Goal: Task Accomplishment & Management: Complete application form

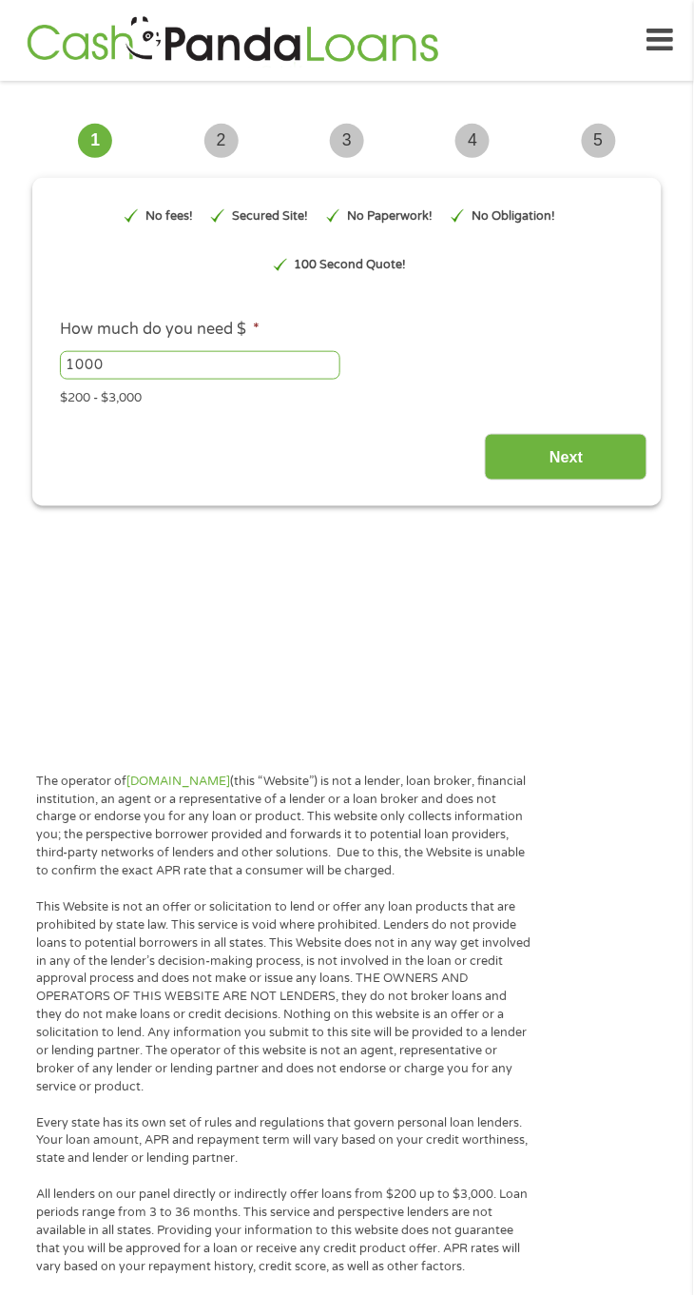
click at [286, 362] on input "1000" at bounding box center [200, 365] width 281 height 29
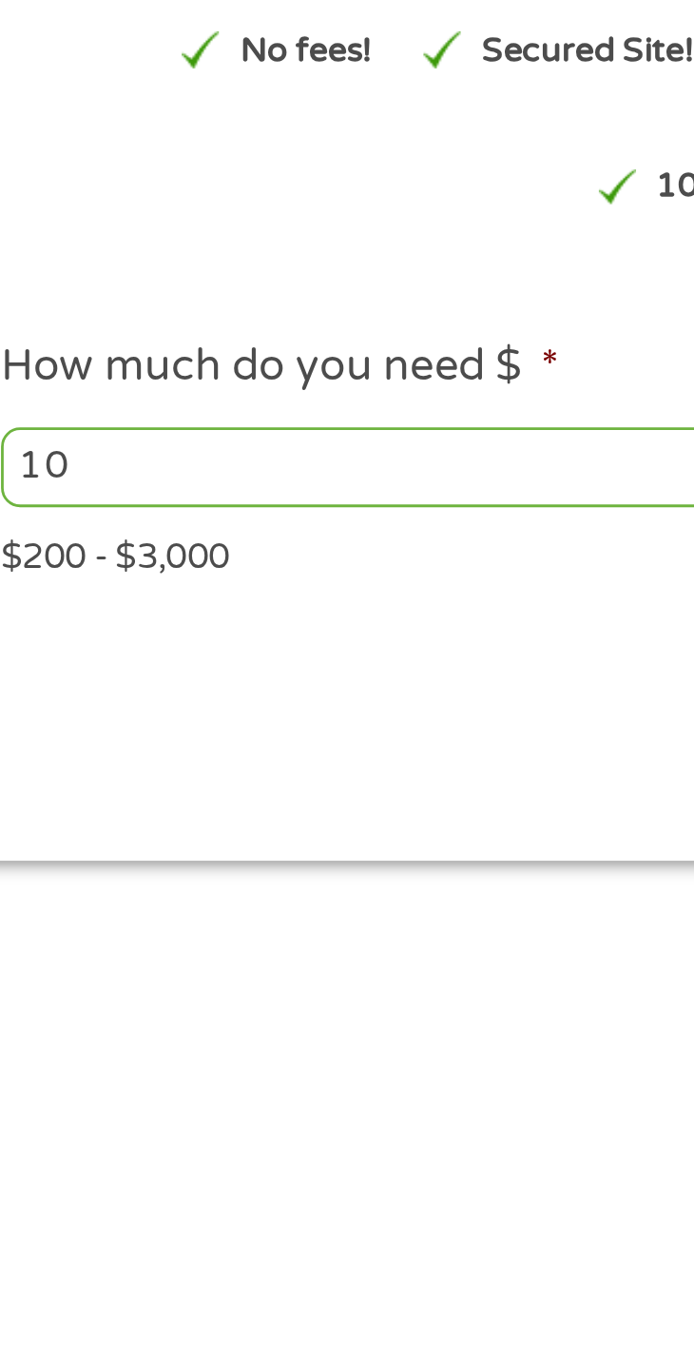
type input "1"
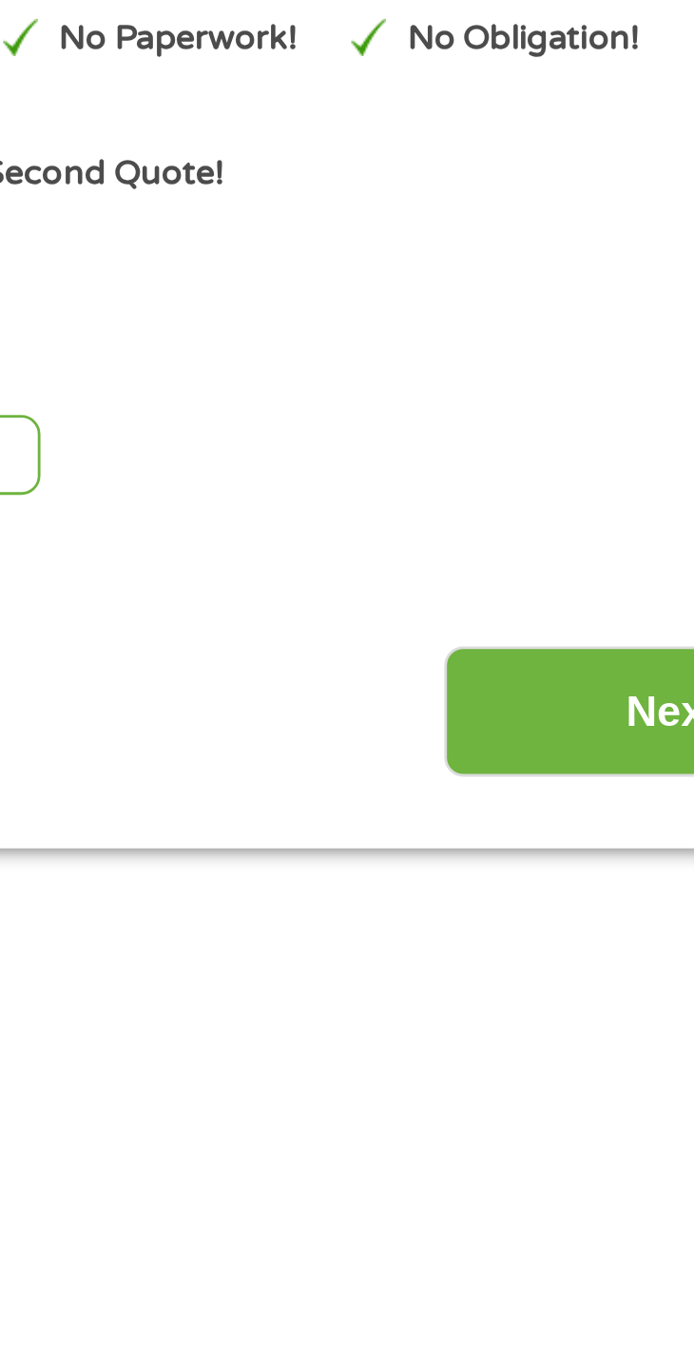
type input "2500"
click at [546, 462] on input "Next" at bounding box center [566, 457] width 163 height 47
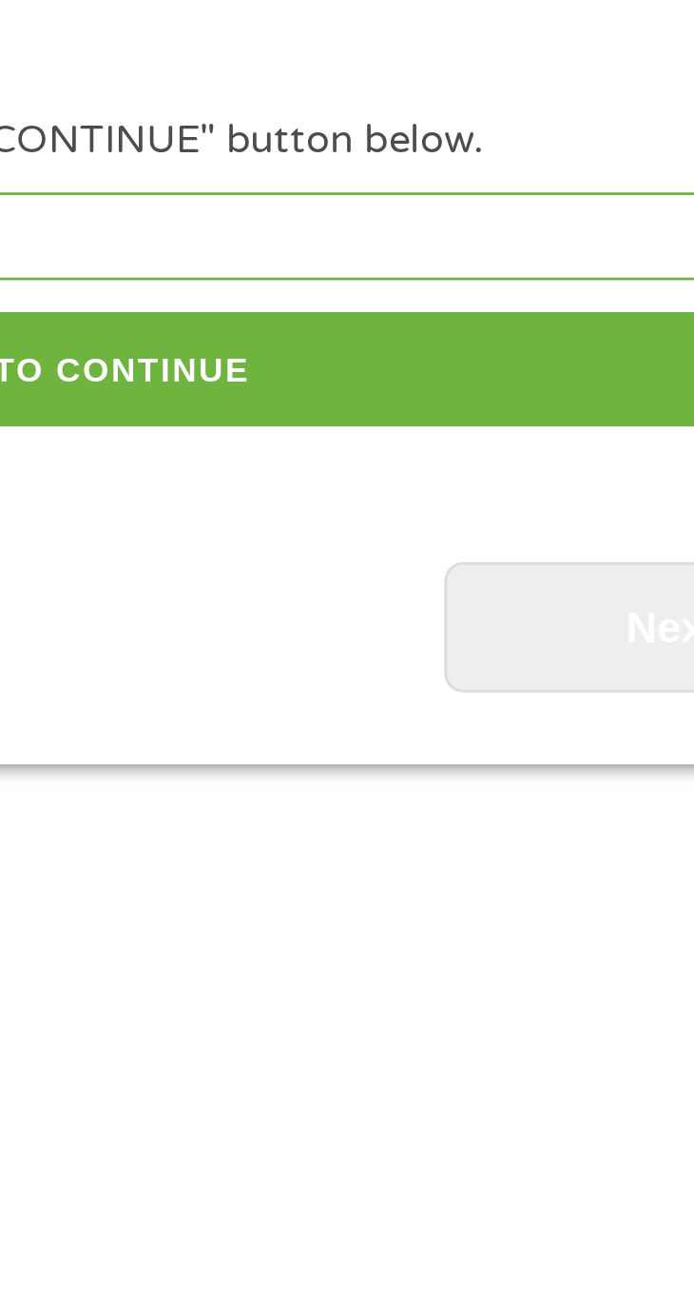
scroll to position [14, 0]
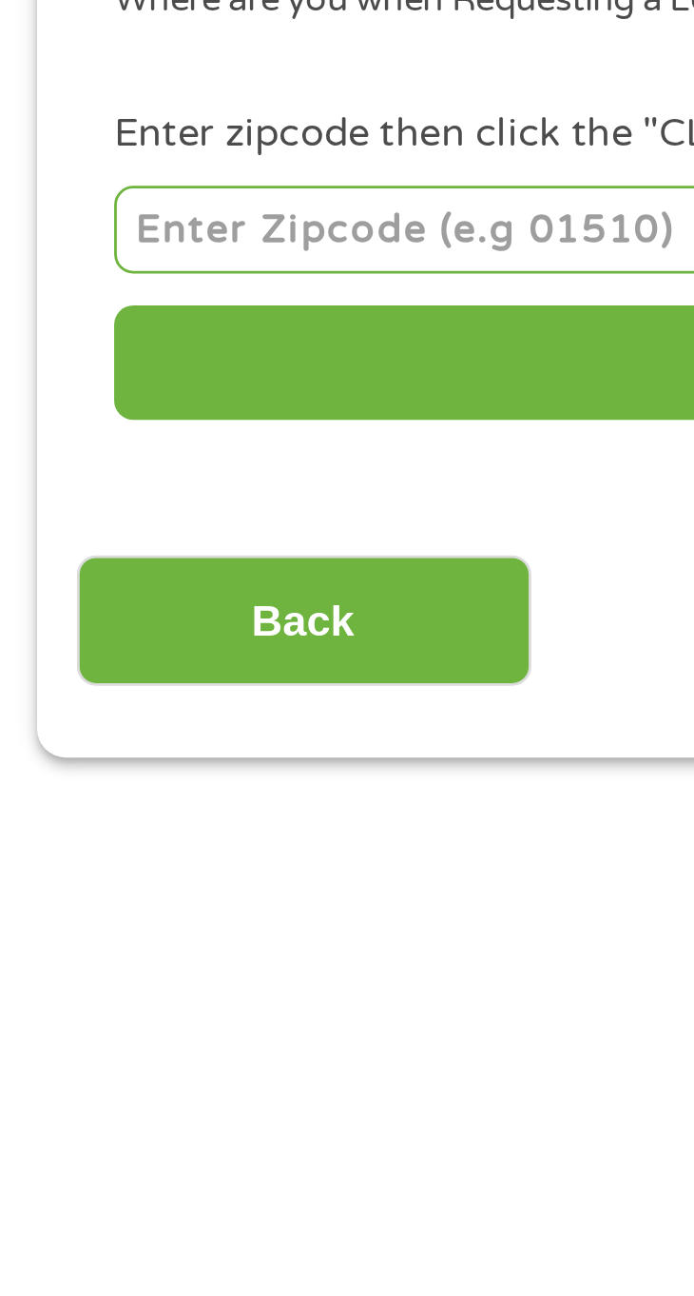
click at [181, 315] on input "number" at bounding box center [347, 319] width 575 height 31
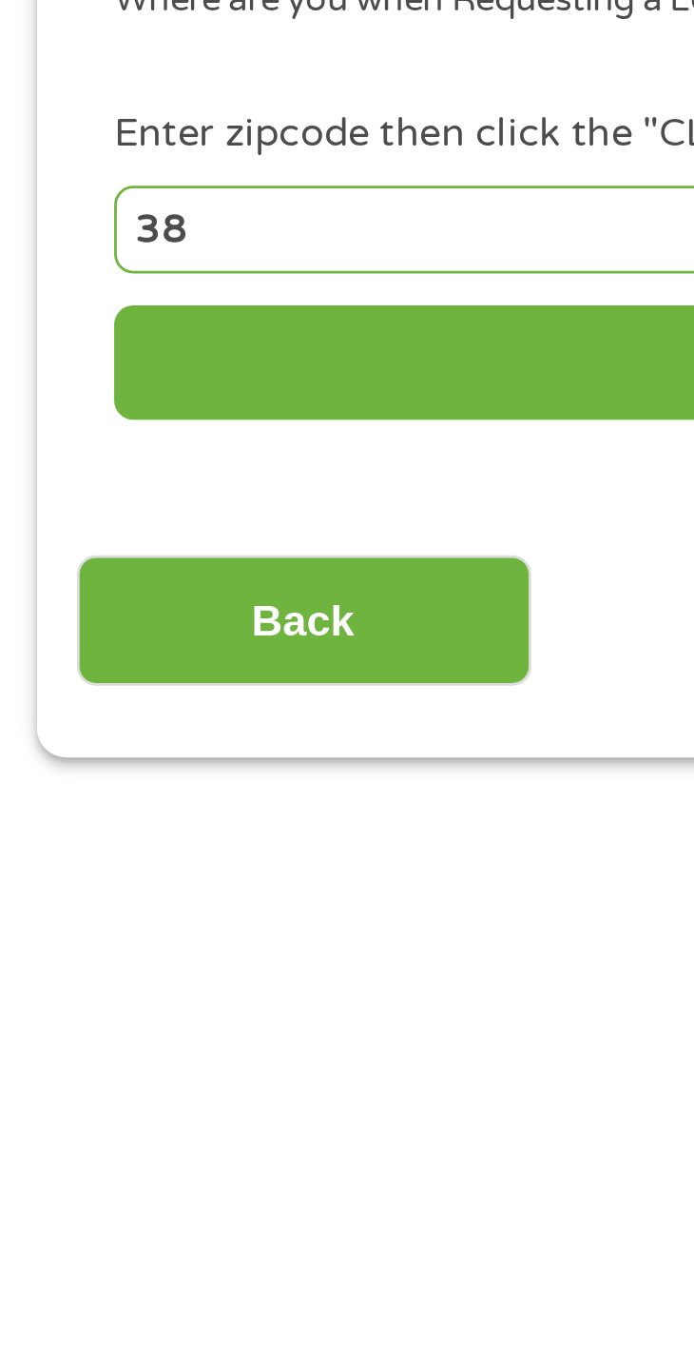
type input "38375"
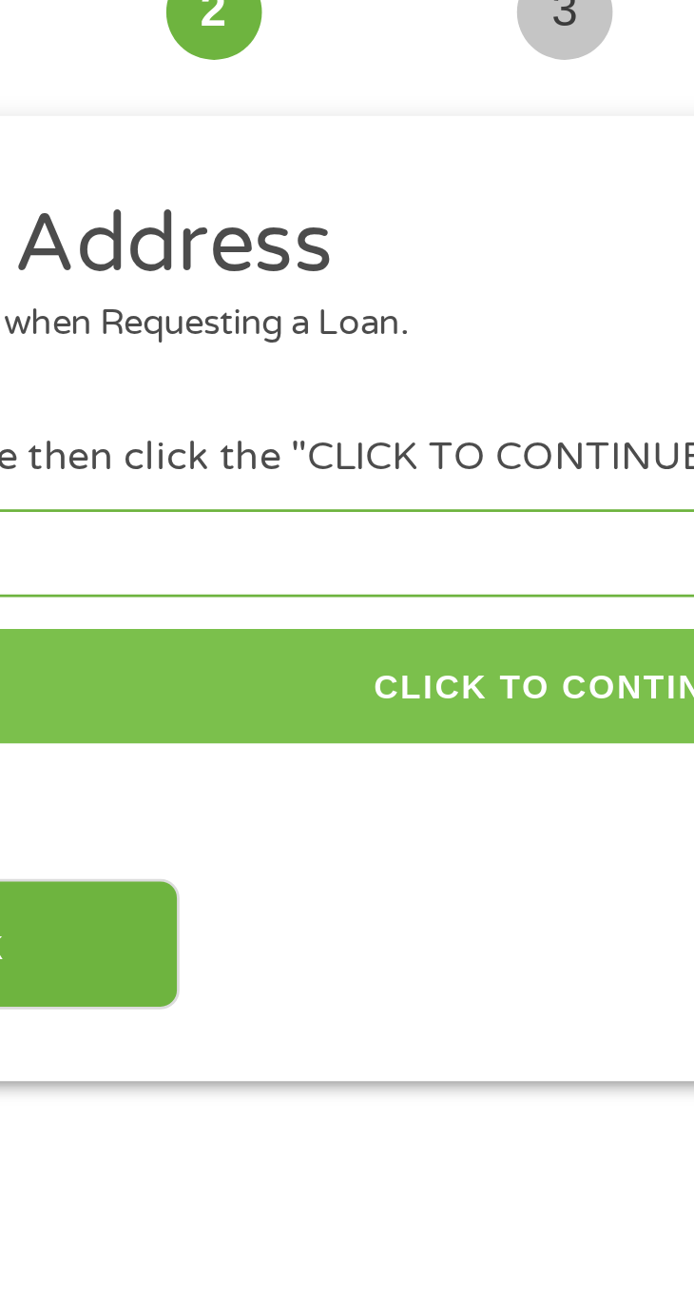
click at [339, 375] on button "CLICK TO CONTINUE" at bounding box center [347, 367] width 575 height 41
type input "38375"
type input "Selmer"
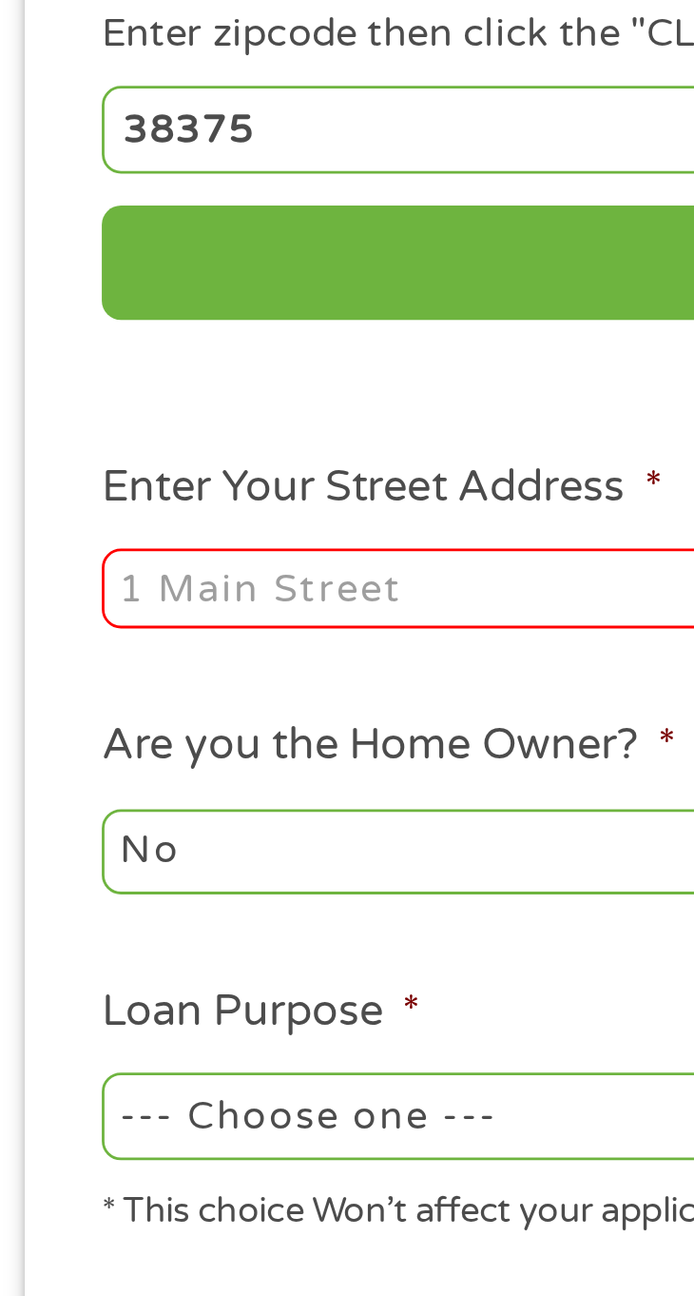
click at [175, 483] on input "Enter Your Street Address *" at bounding box center [197, 484] width 274 height 29
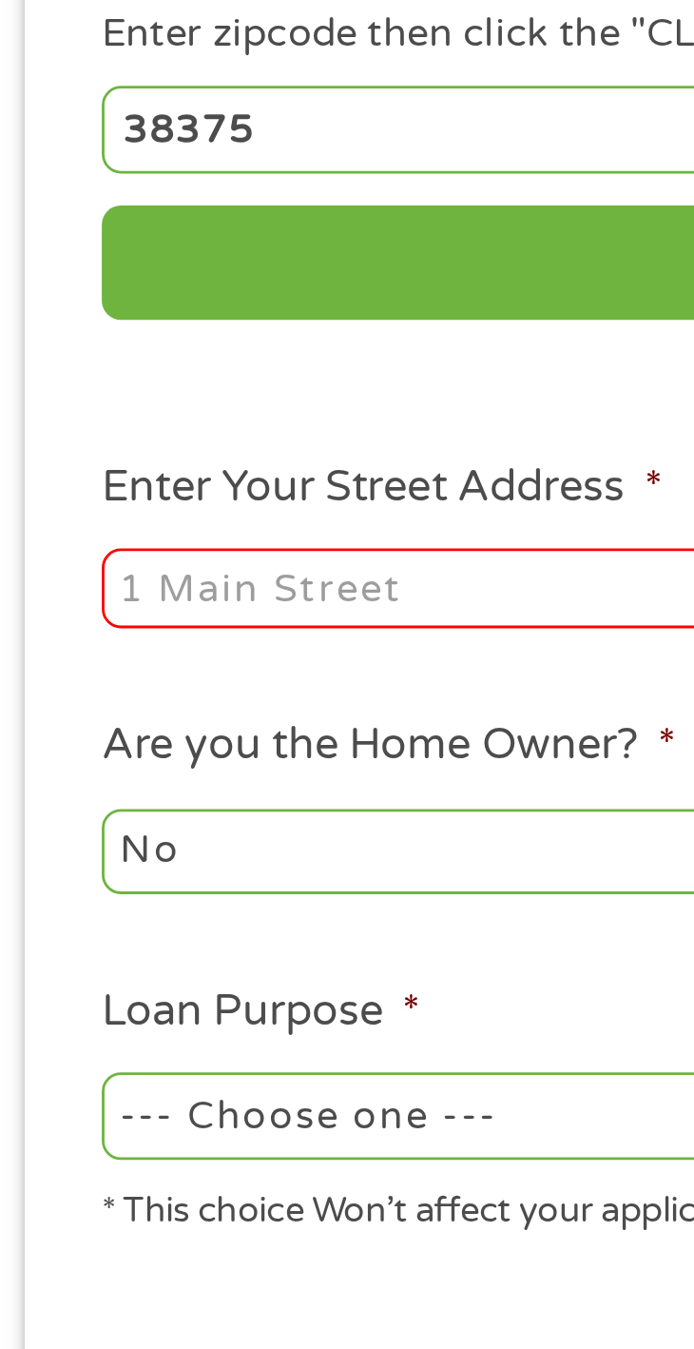
type input "[STREET_ADDRESS]"
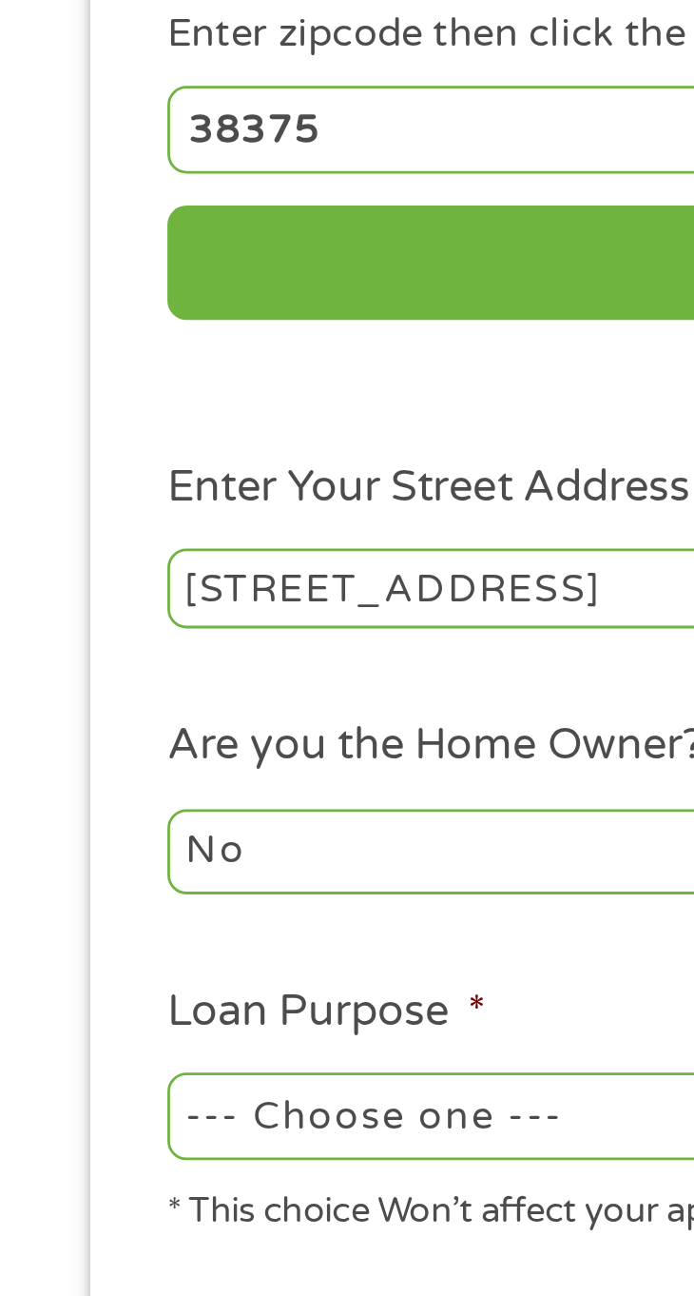
click at [194, 576] on select "No Yes" at bounding box center [197, 578] width 274 height 30
click at [60, 565] on select "No Yes" at bounding box center [197, 578] width 274 height 30
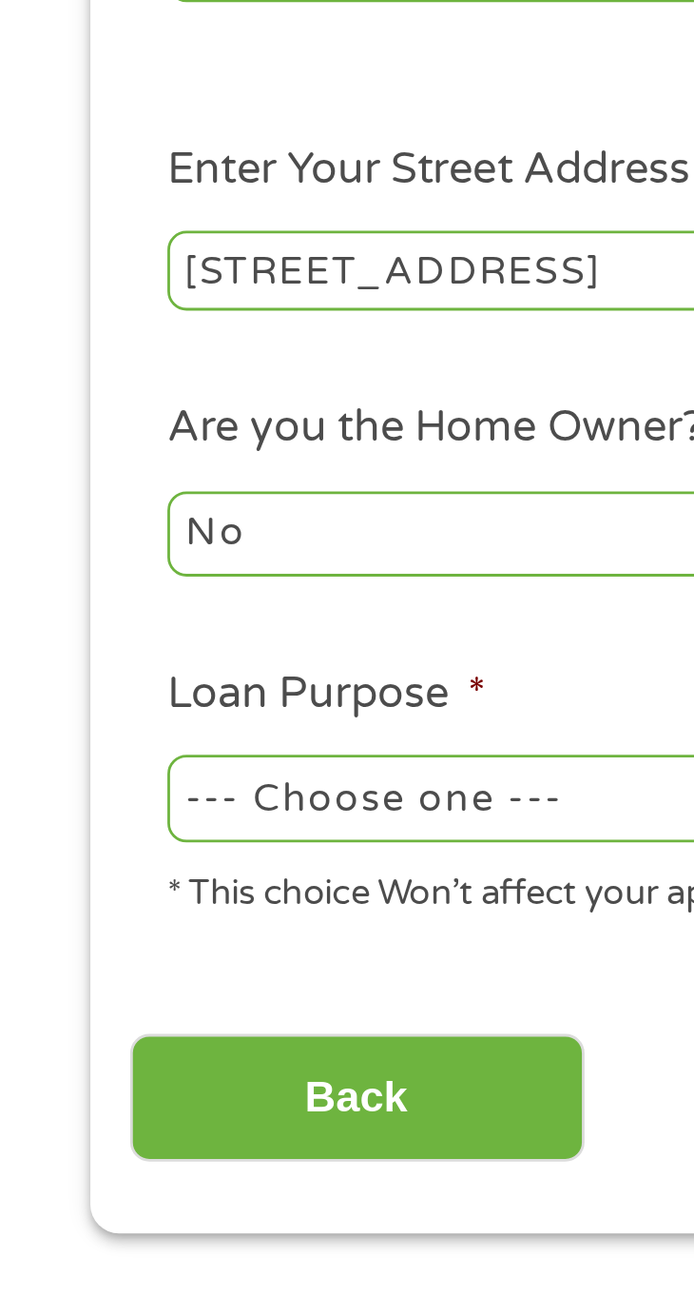
click at [199, 677] on select "--- Choose one --- Pay Bills Debt Consolidation Home Improvement Major Purchase…" at bounding box center [197, 672] width 274 height 30
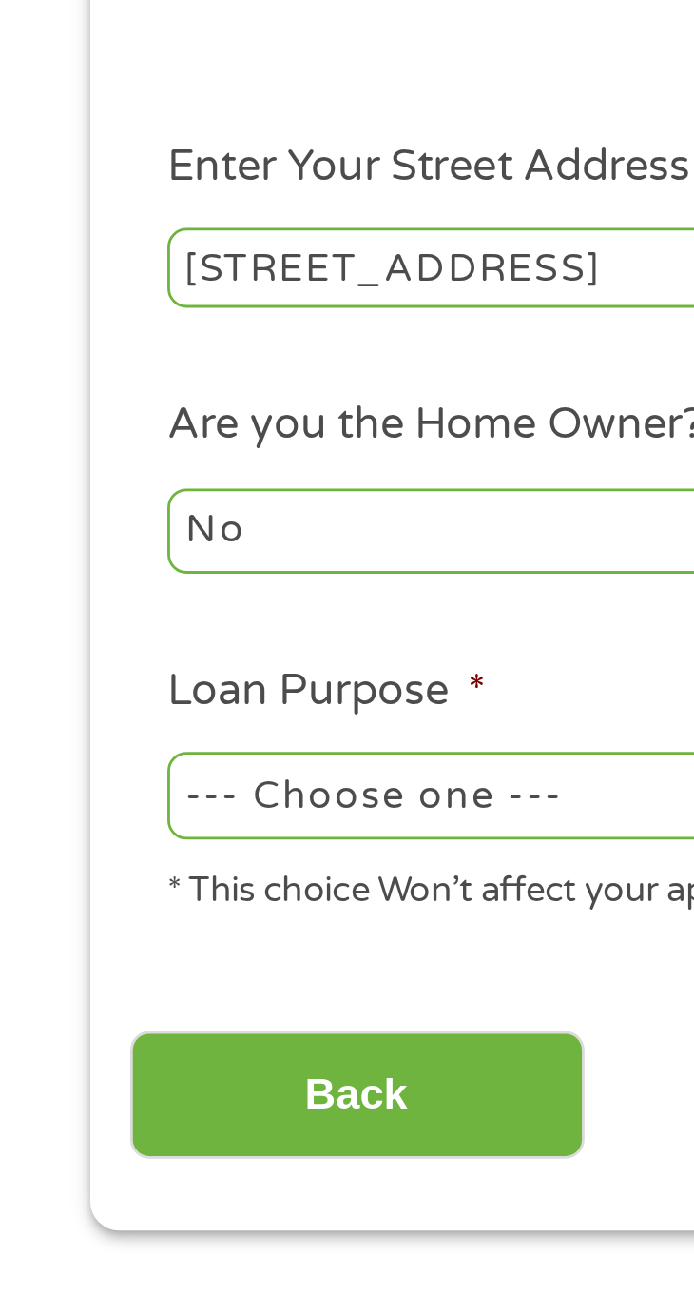
select select "carloan"
click at [60, 660] on select "--- Choose one --- Pay Bills Debt Consolidation Home Improvement Major Purchase…" at bounding box center [197, 672] width 274 height 30
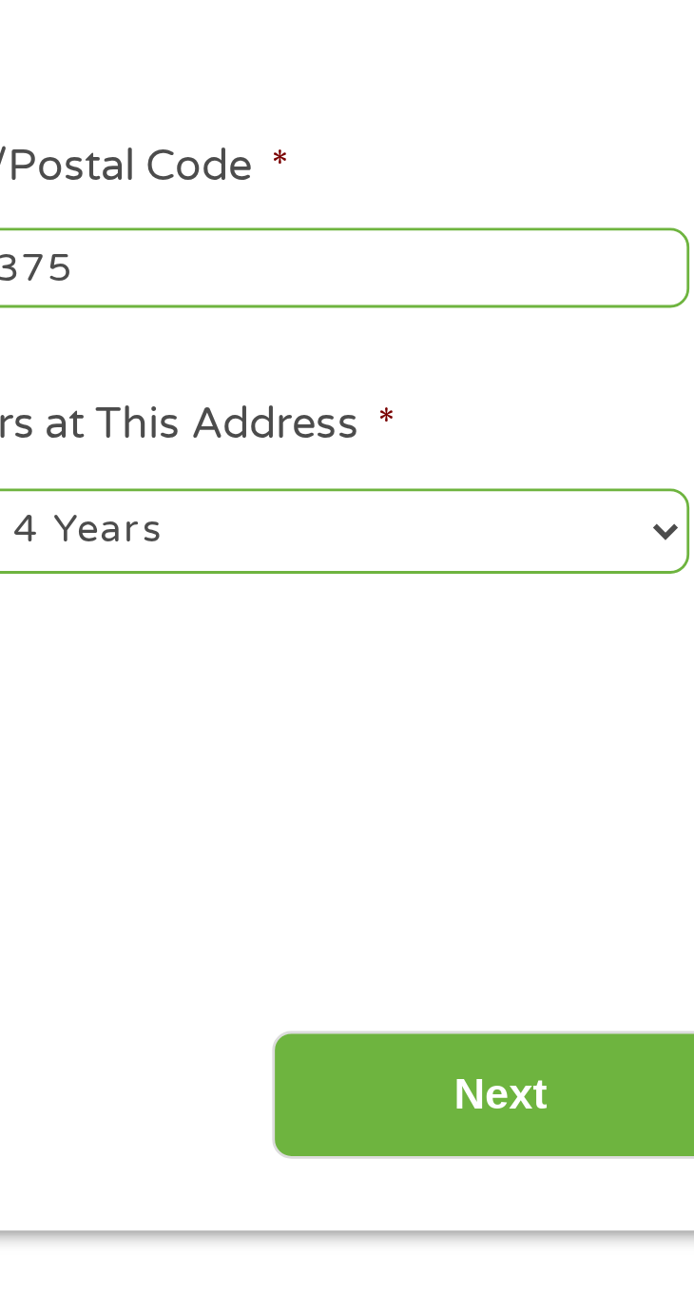
click at [588, 579] on select "1 Year or less 1 - 2 Years 2 - 4 Years Over 4 Years" at bounding box center [498, 578] width 274 height 30
select select "60months"
click at [361, 565] on select "1 Year or less 1 - 2 Years 2 - 4 Years Over 4 Years" at bounding box center [498, 578] width 274 height 30
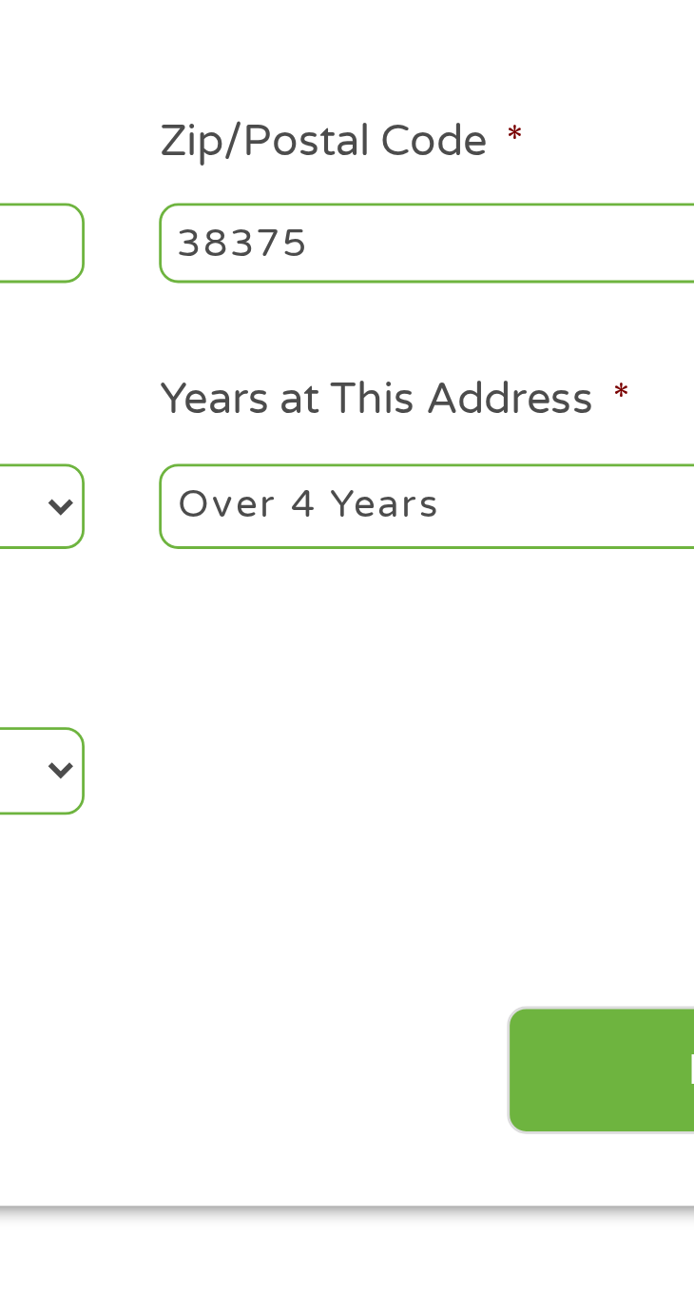
click at [532, 779] on input "Next" at bounding box center [566, 780] width 163 height 47
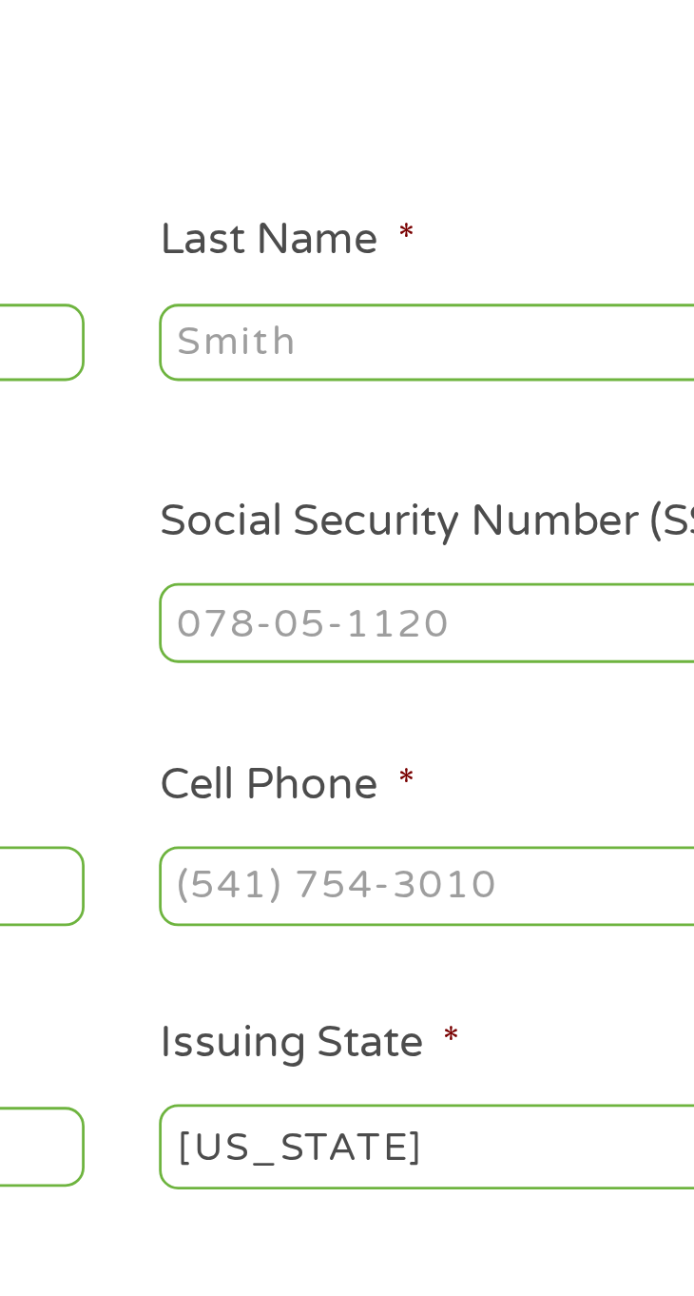
click at [465, 302] on input "Last Name *" at bounding box center [498, 304] width 274 height 29
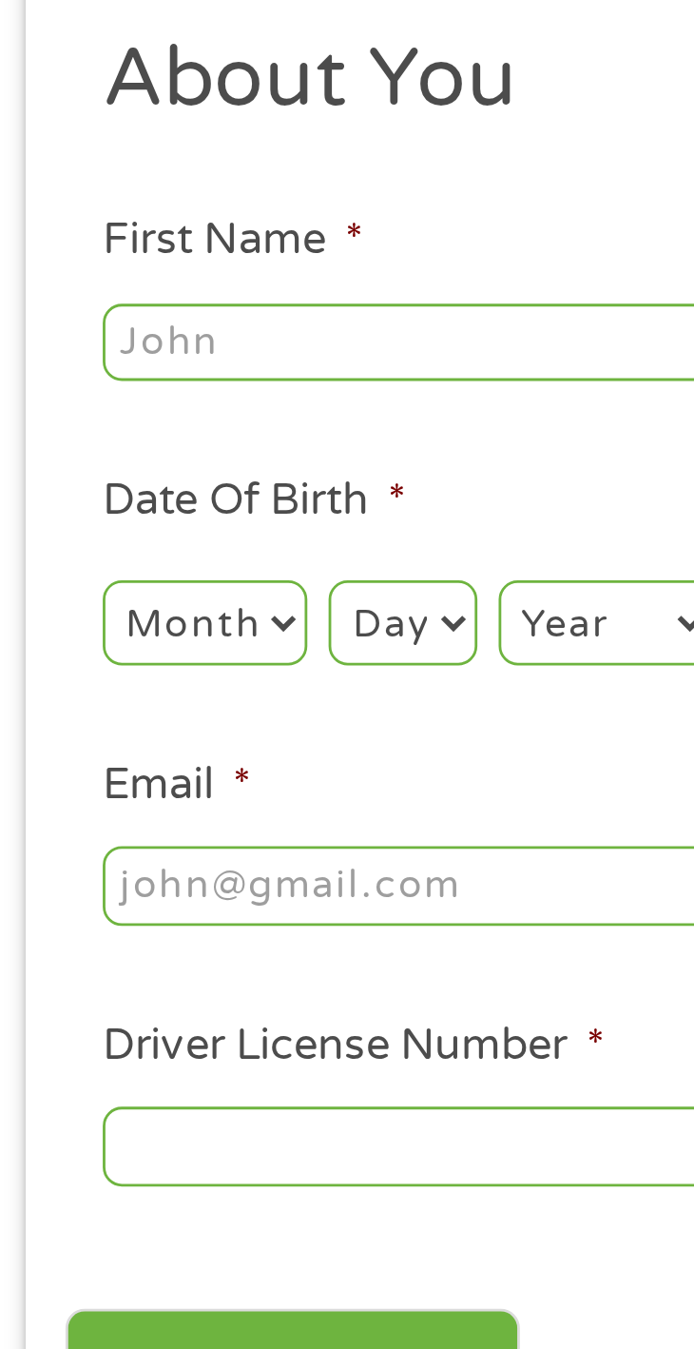
type input "[PERSON_NAME]"
click at [166, 303] on input "First Name *" at bounding box center [197, 304] width 274 height 29
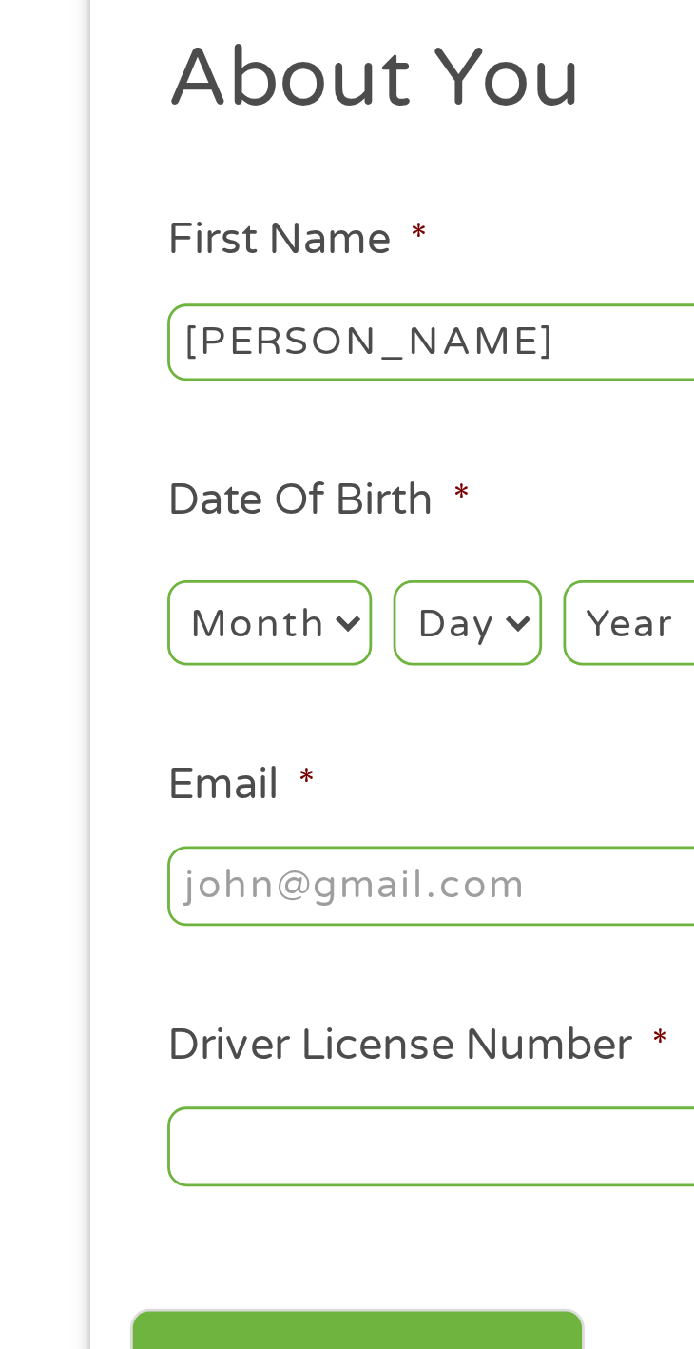
type input "[PERSON_NAME]"
click at [109, 406] on select "Month 1 2 3 4 5 6 7 8 9 10 11 12" at bounding box center [96, 404] width 73 height 30
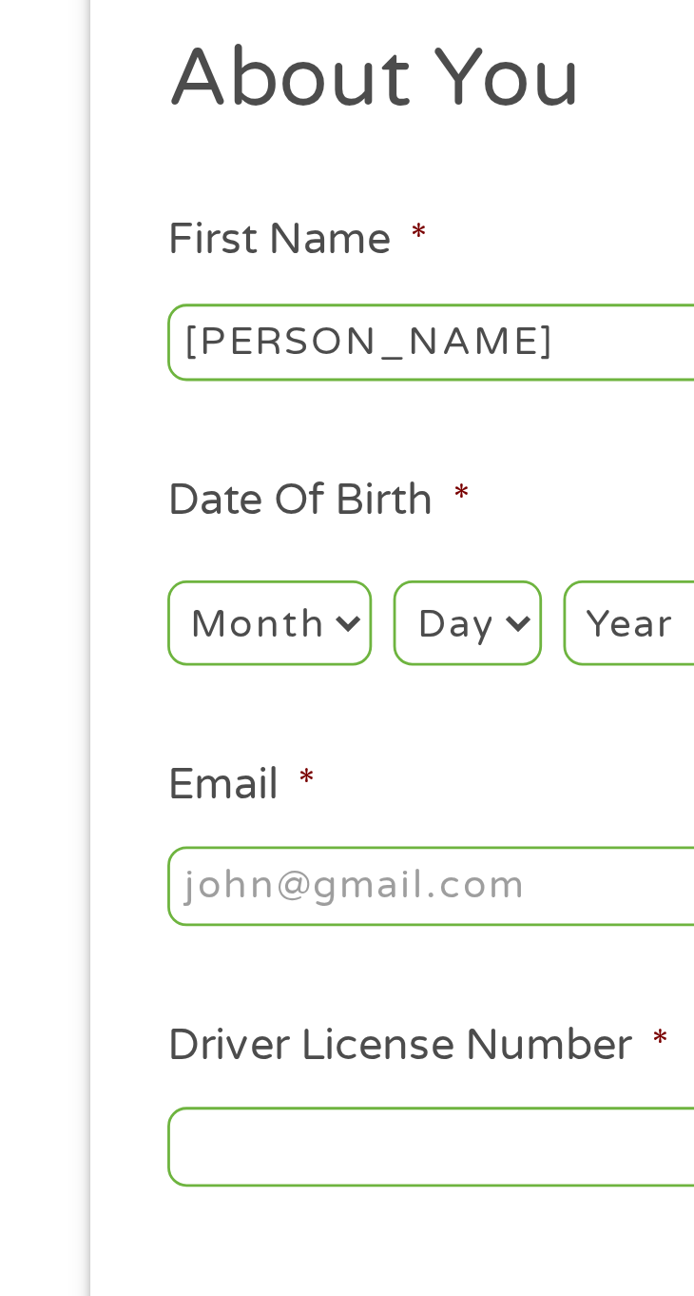
select select "2"
click at [60, 390] on select "Month 1 2 3 4 5 6 7 8 9 10 11 12" at bounding box center [96, 404] width 73 height 30
click at [185, 407] on select "Day 1 2 3 4 5 6 7 8 9 10 11 12 13 14 15 16 17 18 19 20 21 22 23 24 25 26 27 28 …" at bounding box center [167, 404] width 52 height 30
select select "7"
click at [141, 390] on select "Day 1 2 3 4 5 6 7 8 9 10 11 12 13 14 15 16 17 18 19 20 21 22 23 24 25 26 27 28 …" at bounding box center [167, 404] width 52 height 30
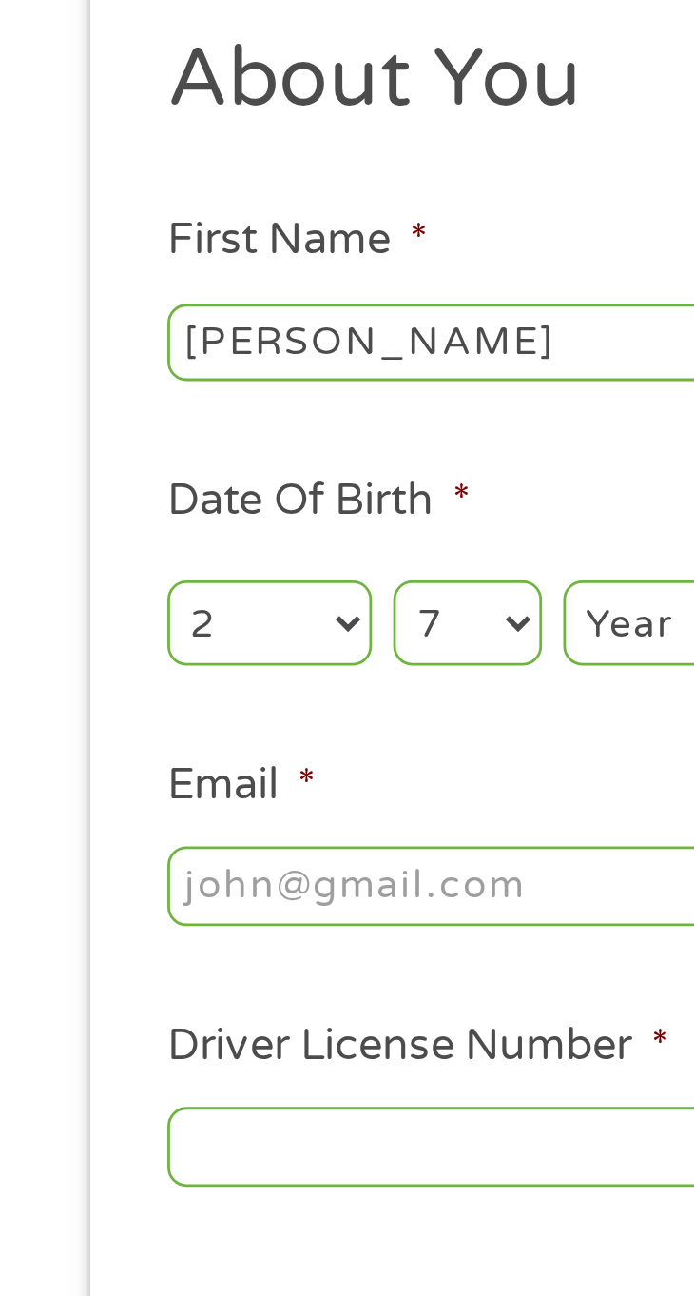
click at [234, 412] on select "Year 2007 2006 2005 2004 2003 2002 2001 2000 1999 1998 1997 1996 1995 1994 1993…" at bounding box center [240, 404] width 77 height 30
select select "1972"
click at [202, 390] on select "Year 2007 2006 2005 2004 2003 2002 2001 2000 1999 1998 1997 1996 1995 1994 1993…" at bounding box center [240, 404] width 77 height 30
click at [198, 499] on input "Email *" at bounding box center [197, 498] width 274 height 29
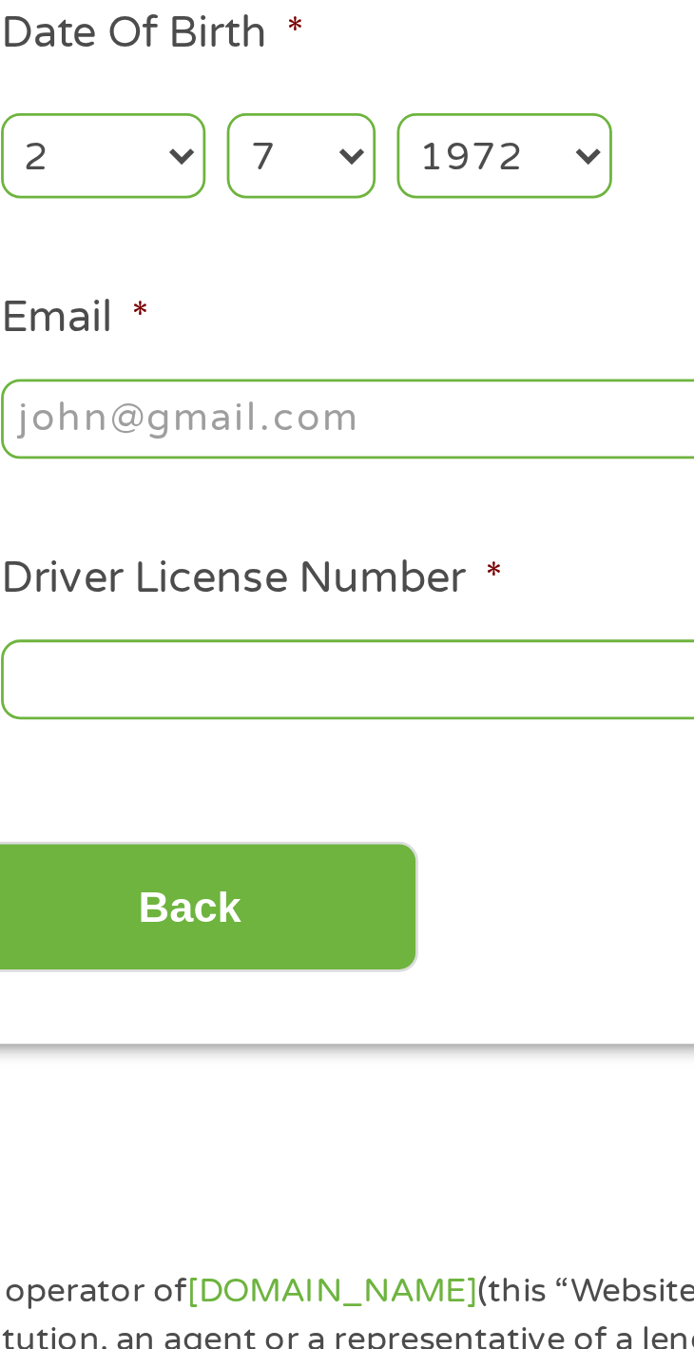
type input "[EMAIL_ADDRESS][DOMAIN_NAME]"
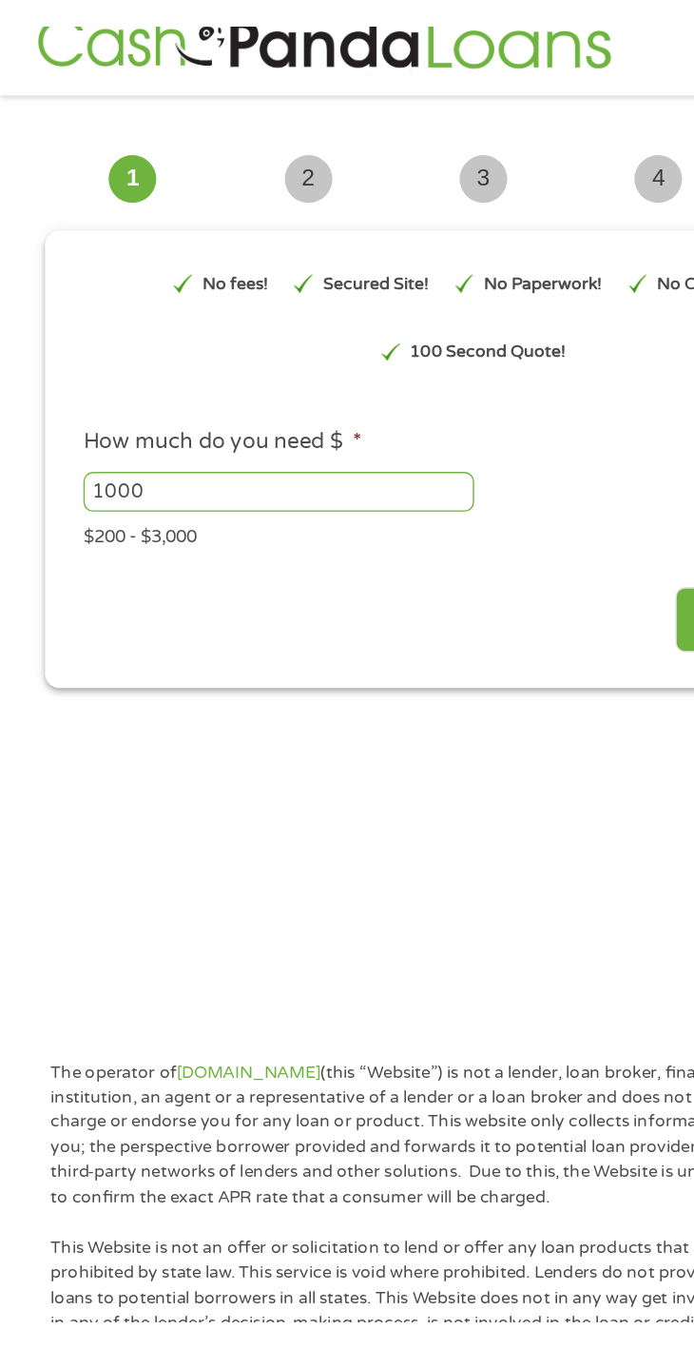
scroll to position [14, 0]
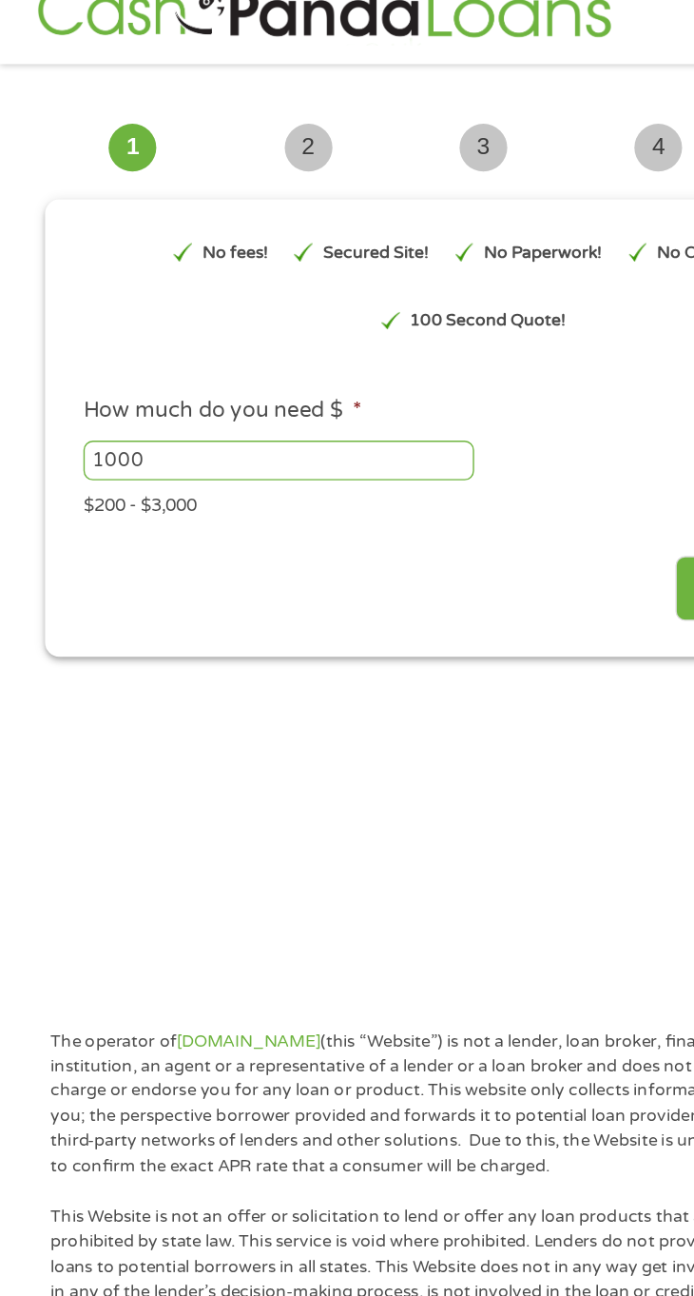
click at [313, 349] on input "1000" at bounding box center [200, 351] width 281 height 29
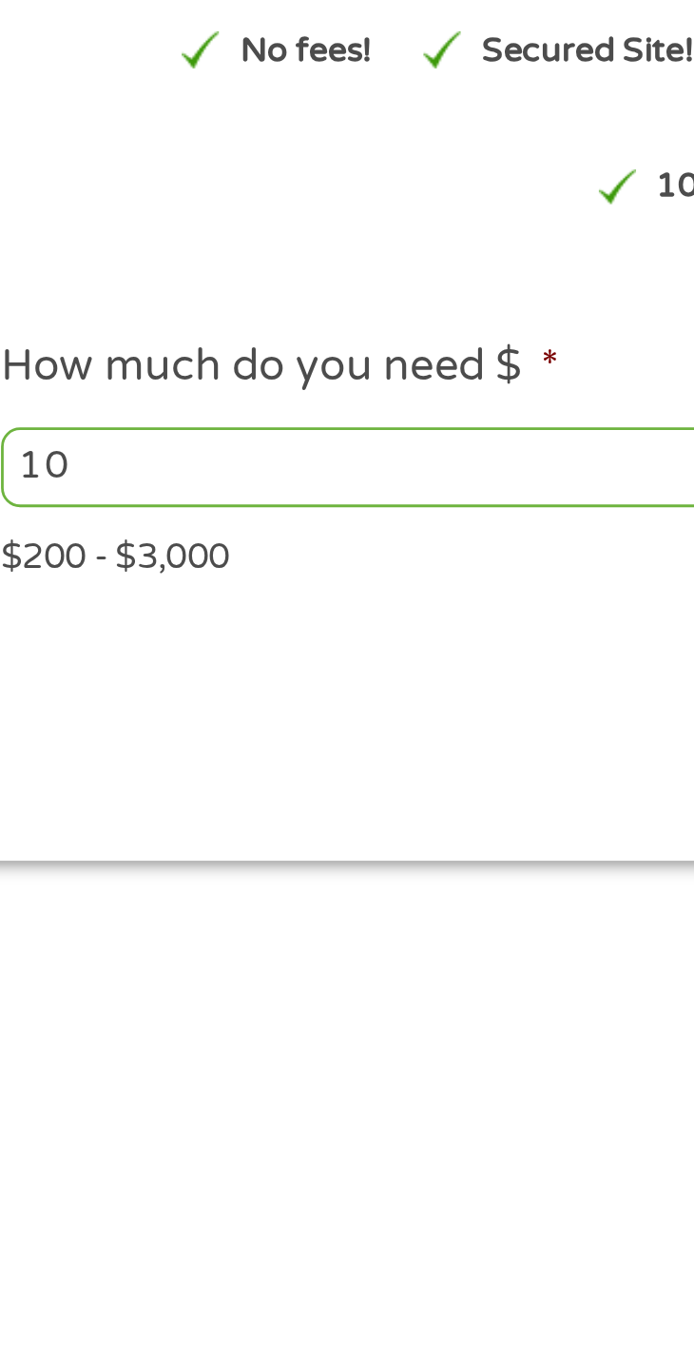
type input "1"
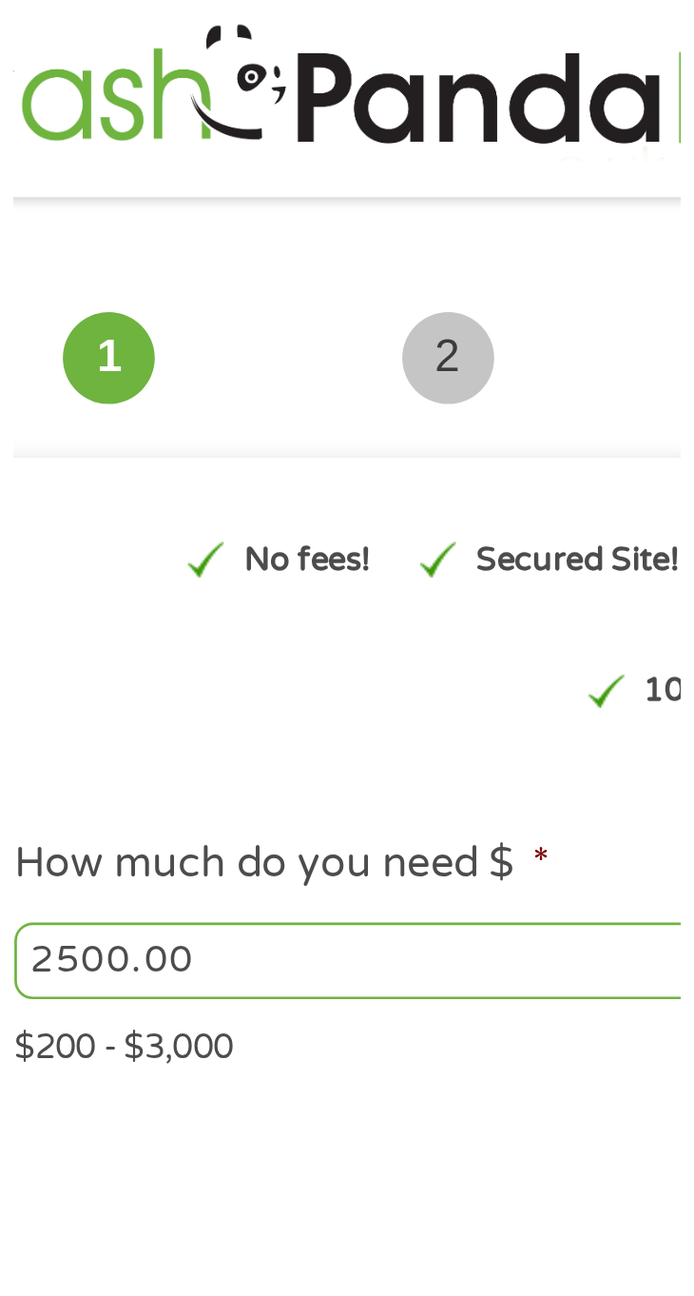
scroll to position [0, 0]
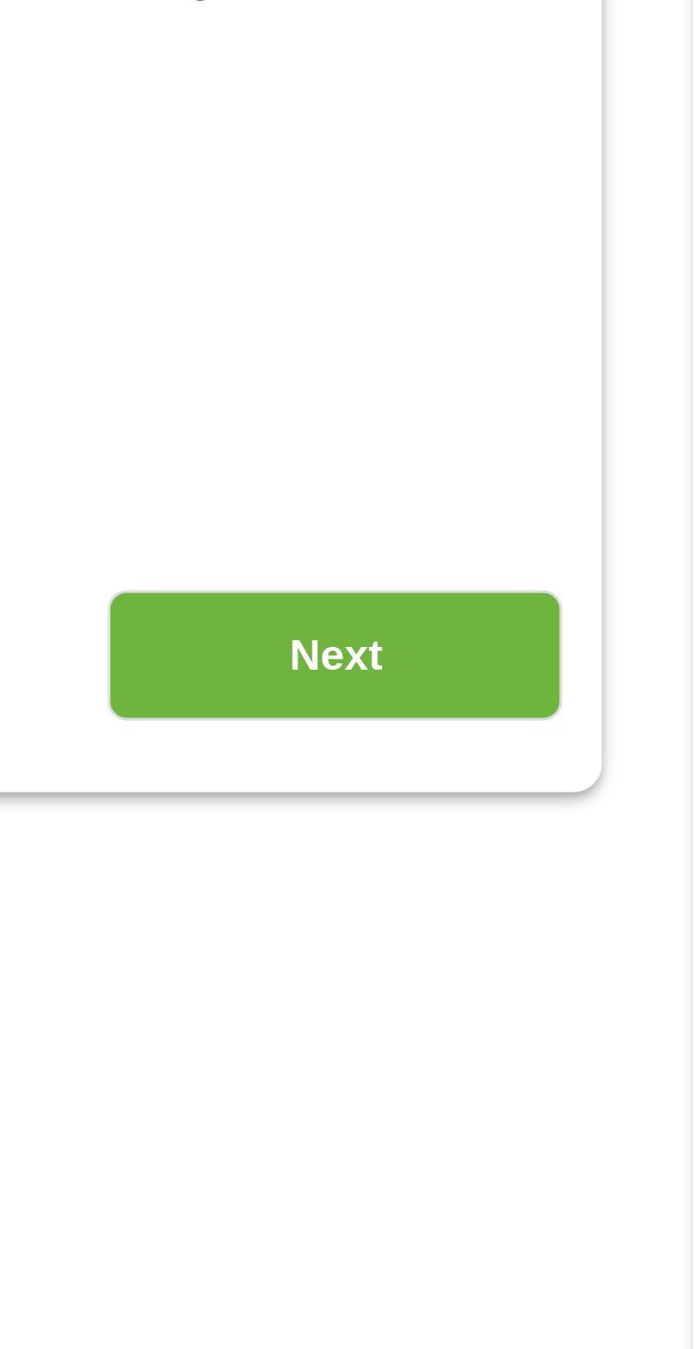
type input "2500.00"
click at [596, 458] on input "Next" at bounding box center [566, 457] width 163 height 47
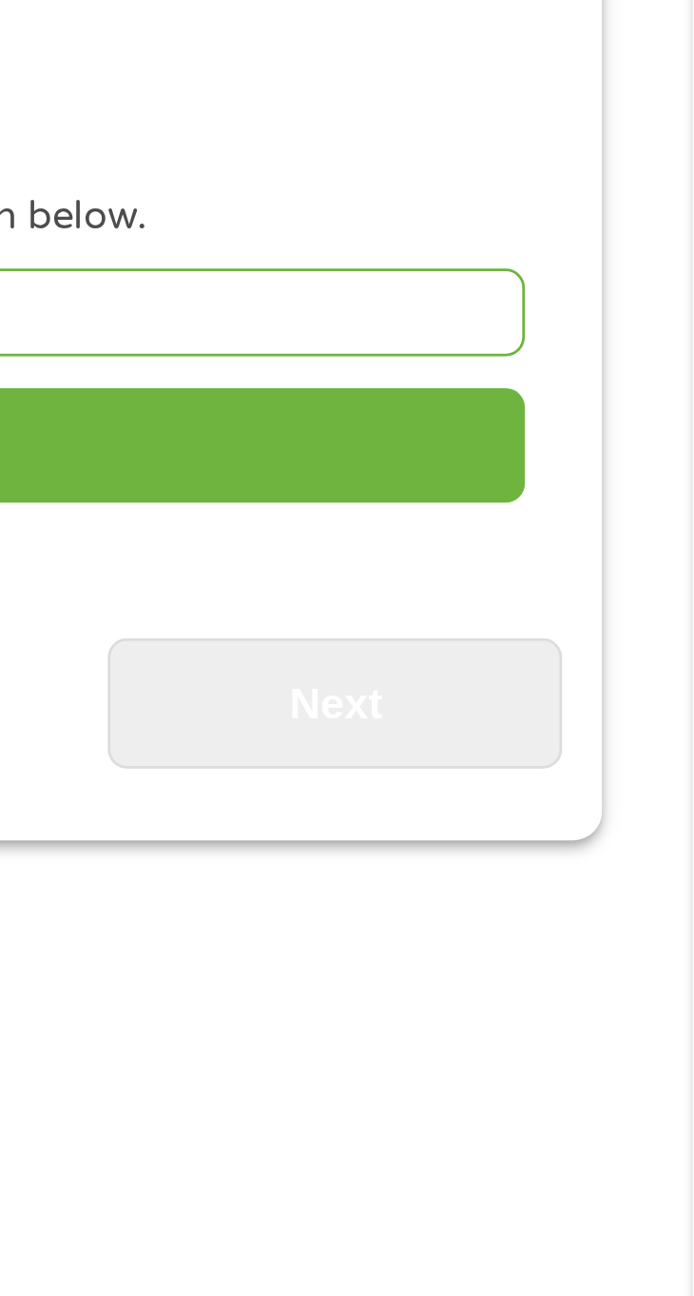
scroll to position [14, 0]
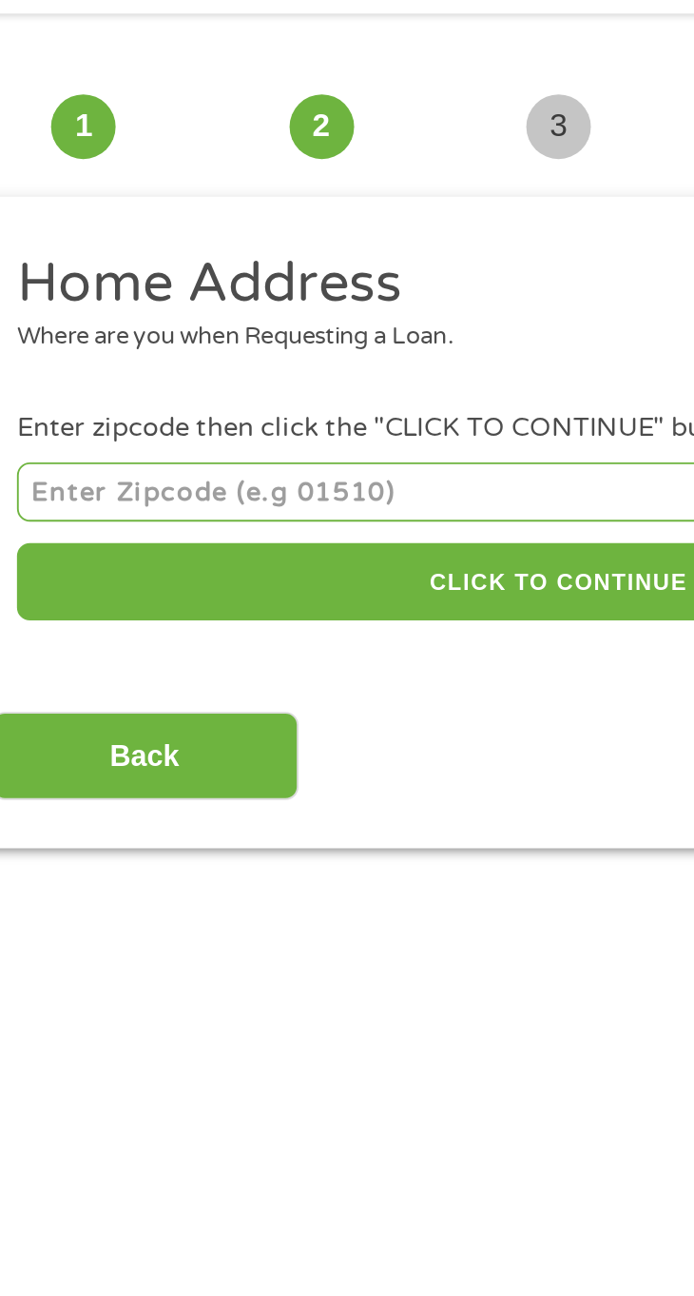
click at [256, 319] on input "number" at bounding box center [347, 319] width 575 height 31
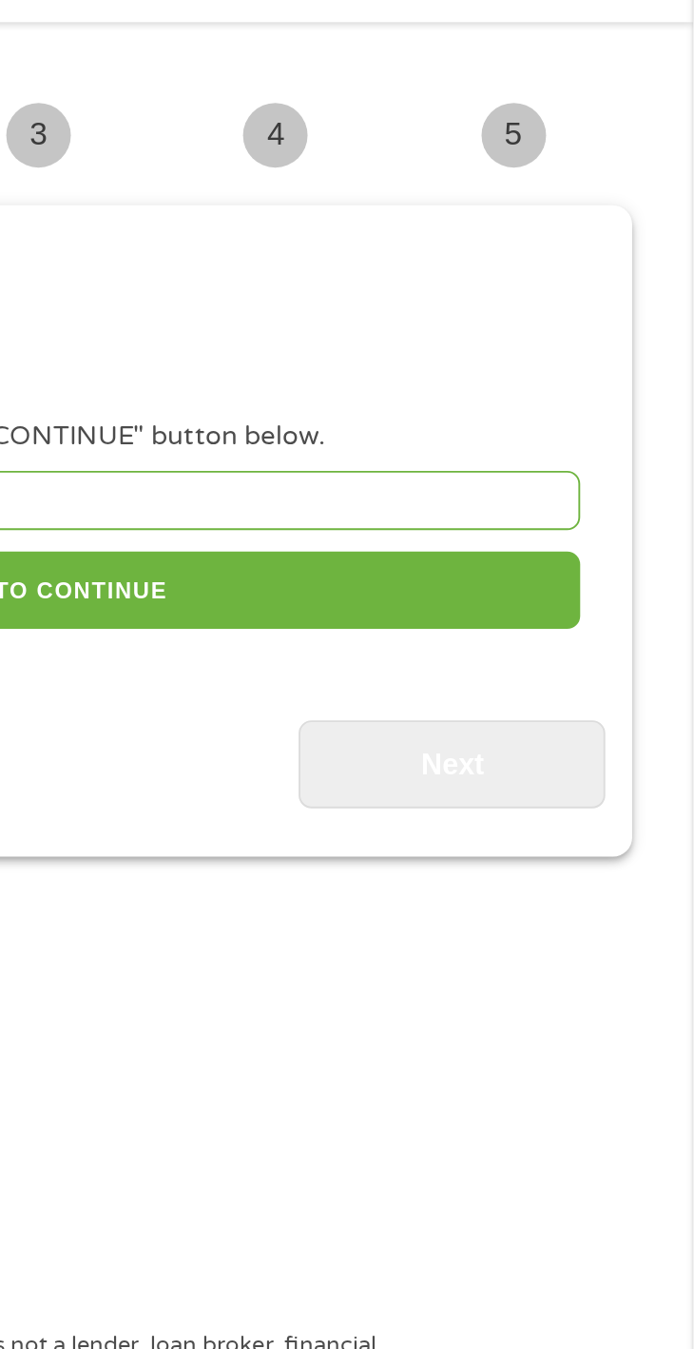
type input "38375"
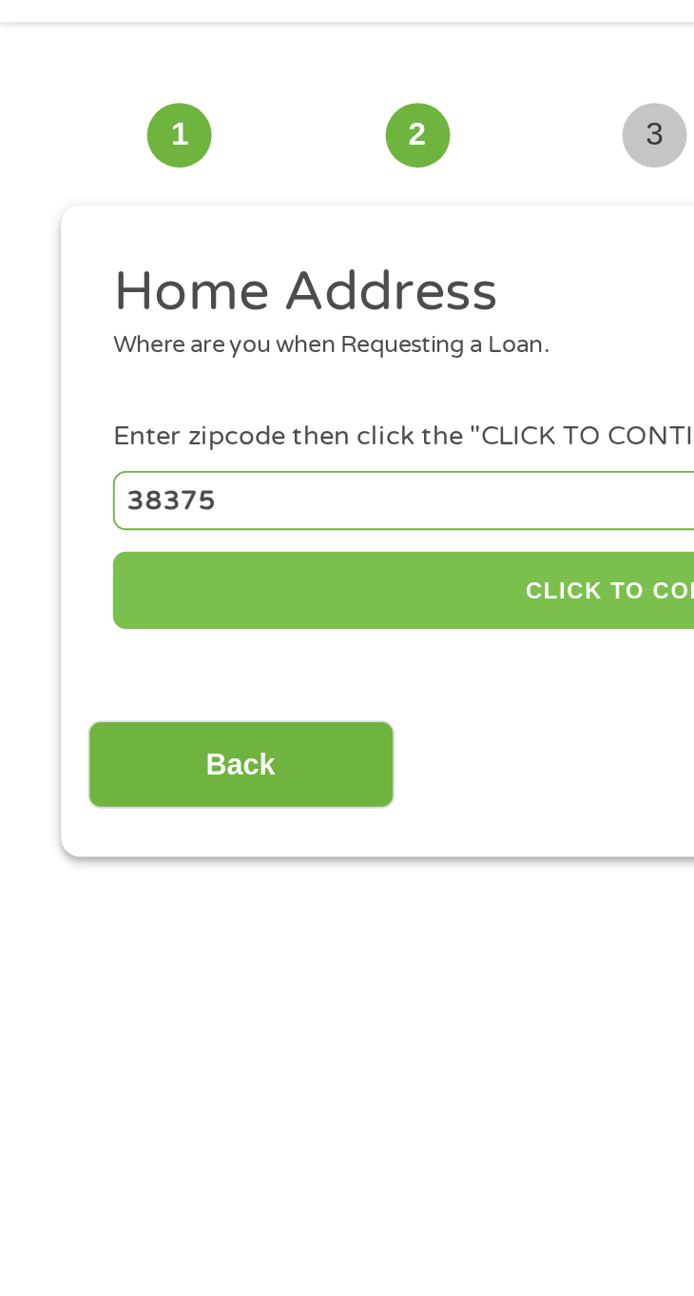
click at [268, 370] on button "CLICK TO CONTINUE" at bounding box center [347, 367] width 575 height 41
type input "38375"
type input "Selmer"
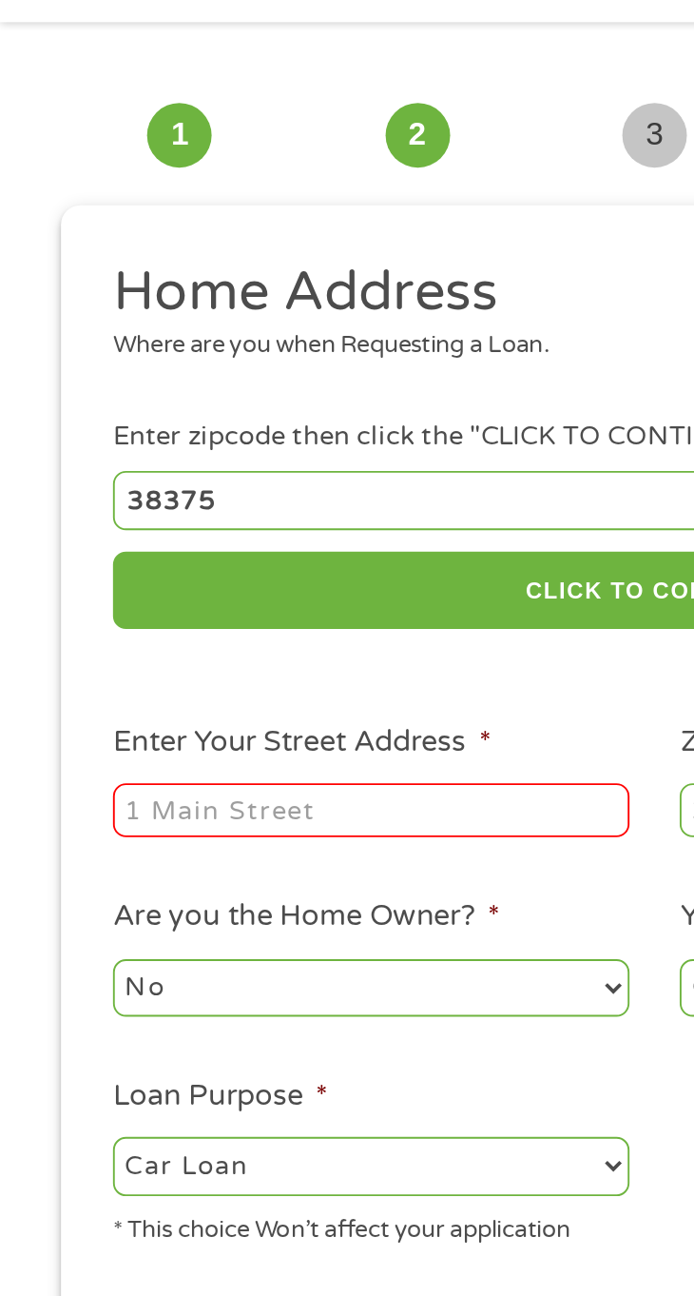
click at [263, 487] on input "Enter Your Street Address *" at bounding box center [197, 484] width 274 height 29
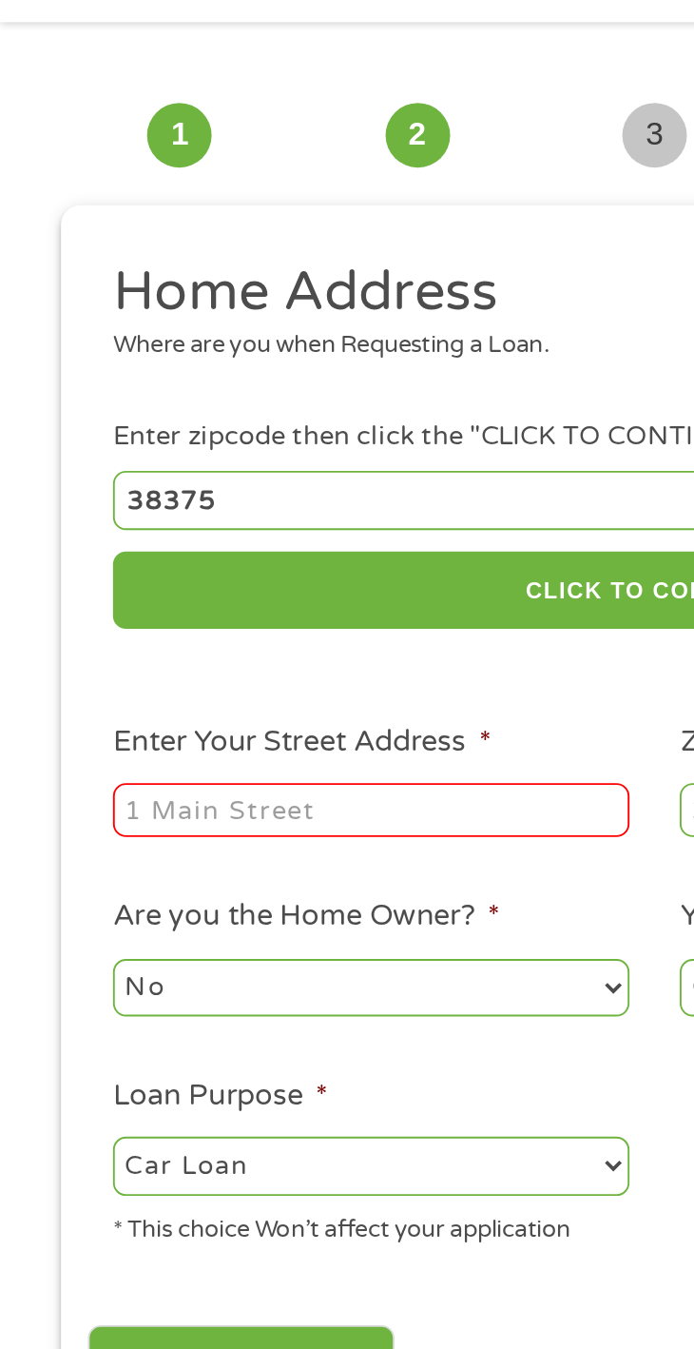
type input "[STREET_ADDRESS]"
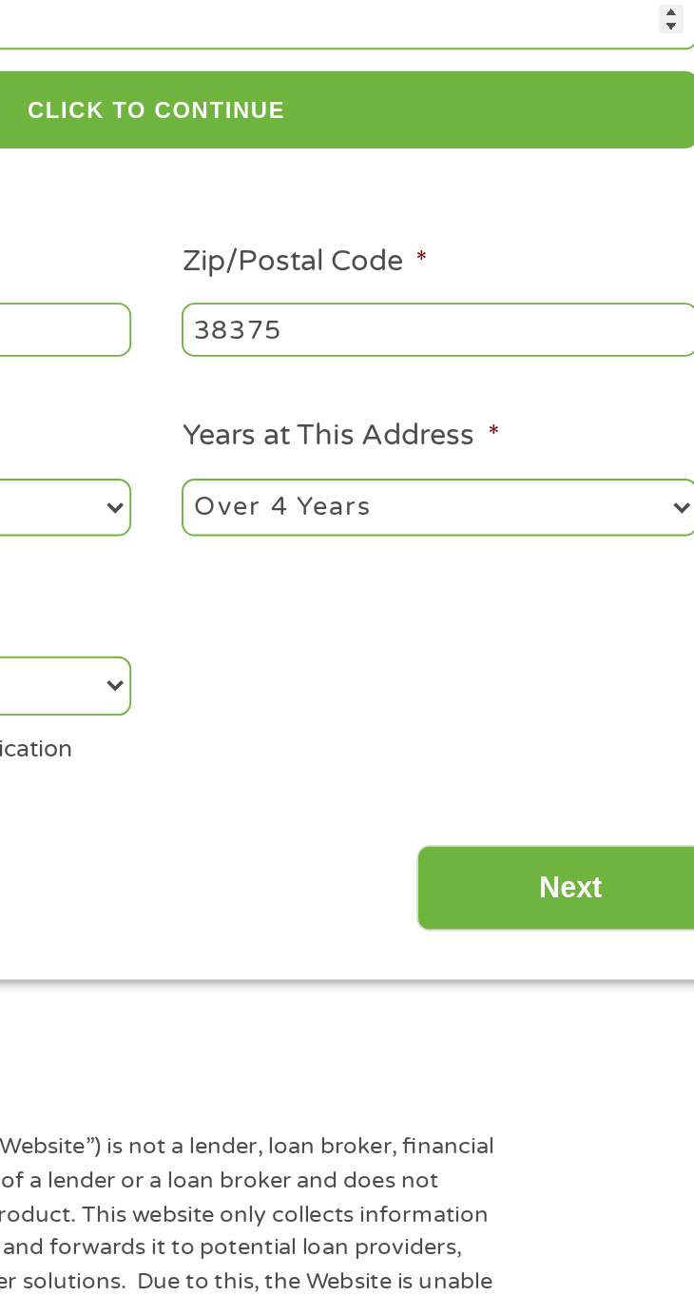
click at [529, 594] on select "1 Year or less 1 - 2 Years 2 - 4 Years Over 4 Years" at bounding box center [498, 578] width 274 height 30
click at [361, 565] on select "1 Year or less 1 - 2 Years 2 - 4 Years Over 4 Years" at bounding box center [498, 578] width 274 height 30
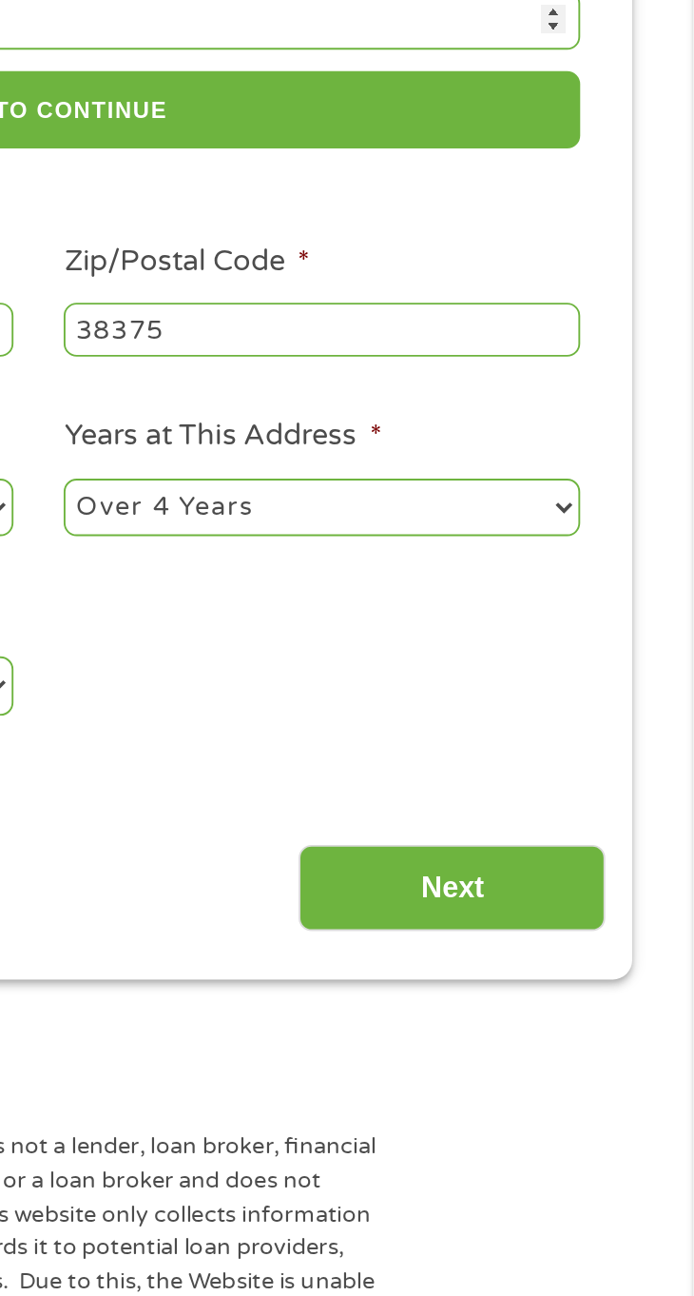
click at [595, 783] on input "Next" at bounding box center [566, 780] width 163 height 47
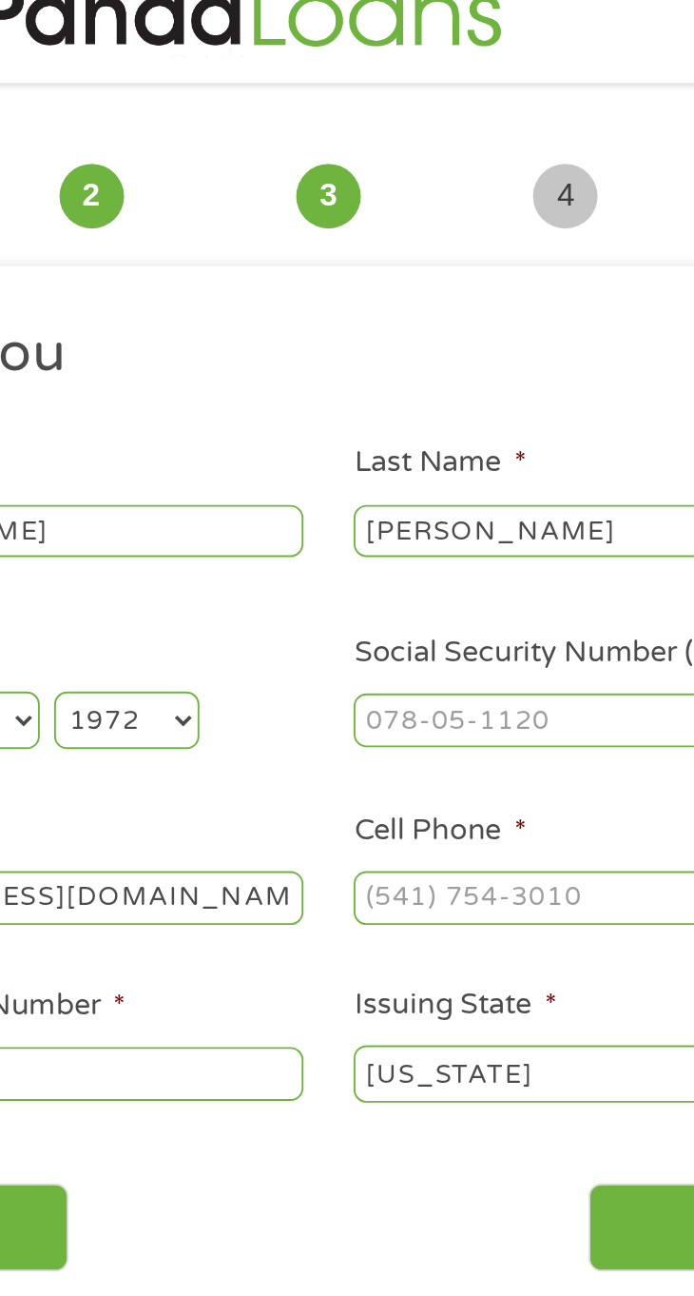
click at [472, 495] on input "Cell Phone *" at bounding box center [498, 498] width 274 height 29
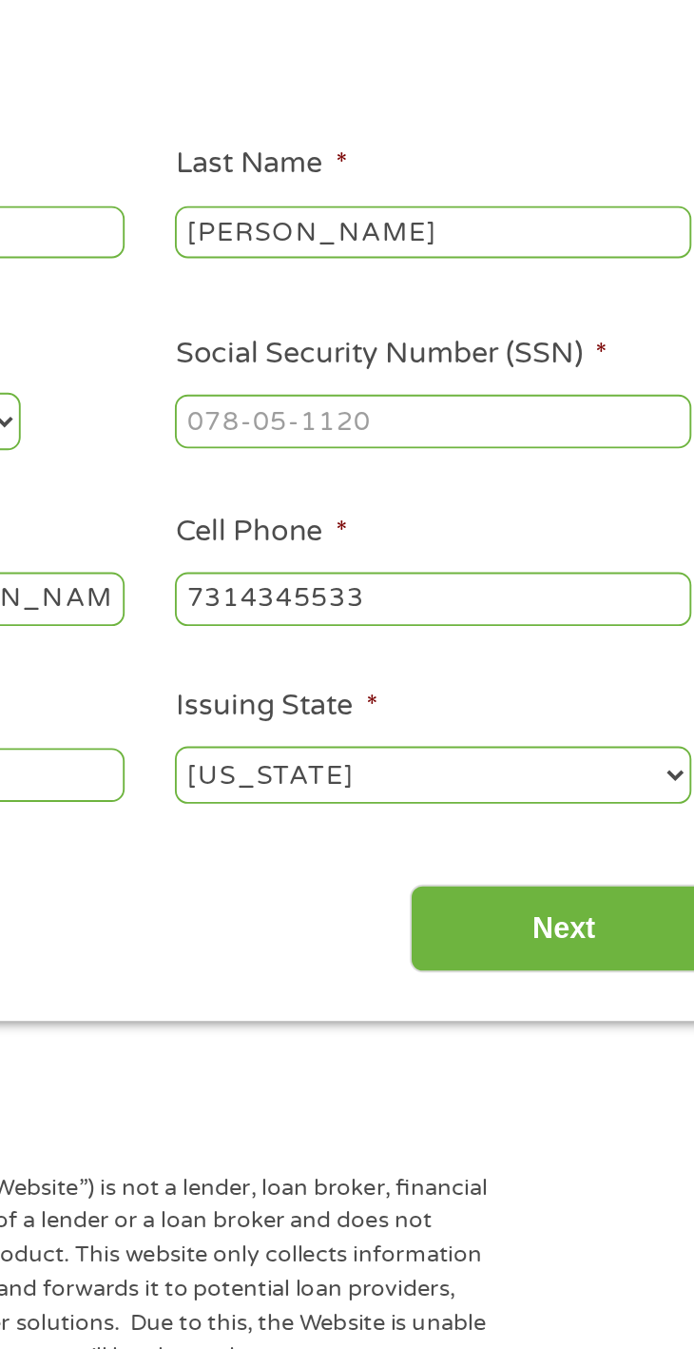
type input "[PHONE_NUMBER]"
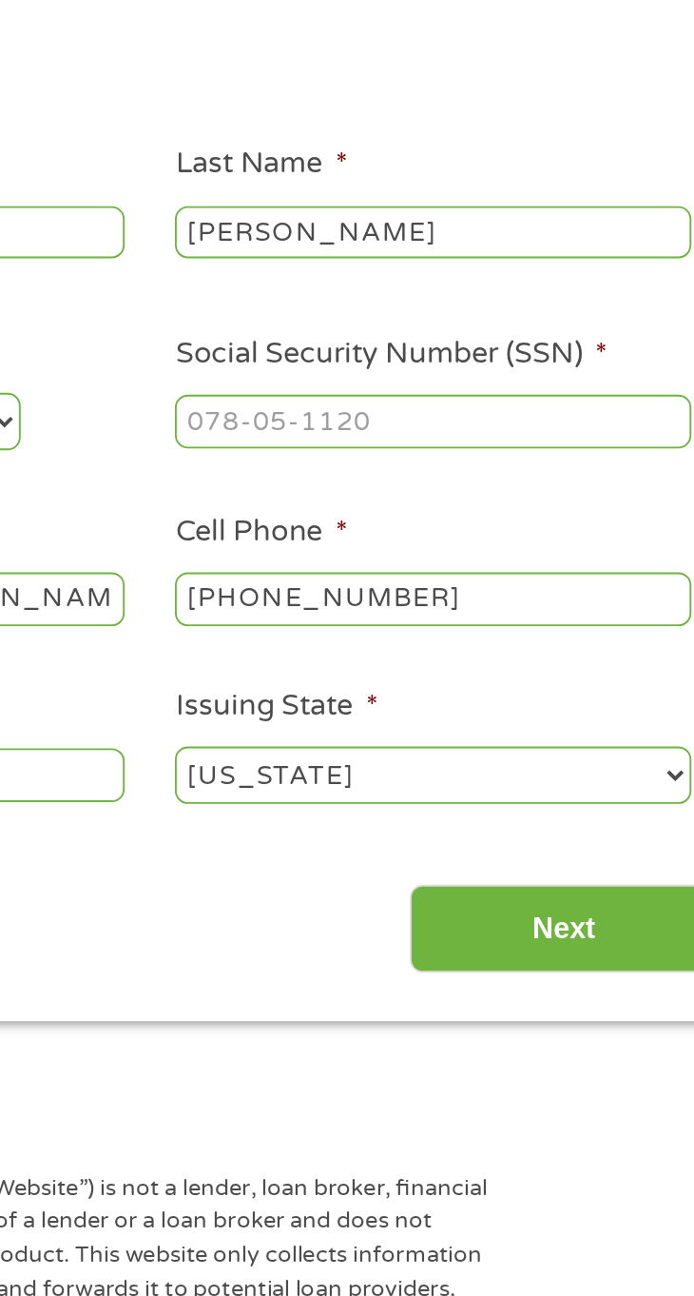
click at [575, 672] on input "Next" at bounding box center [566, 673] width 163 height 47
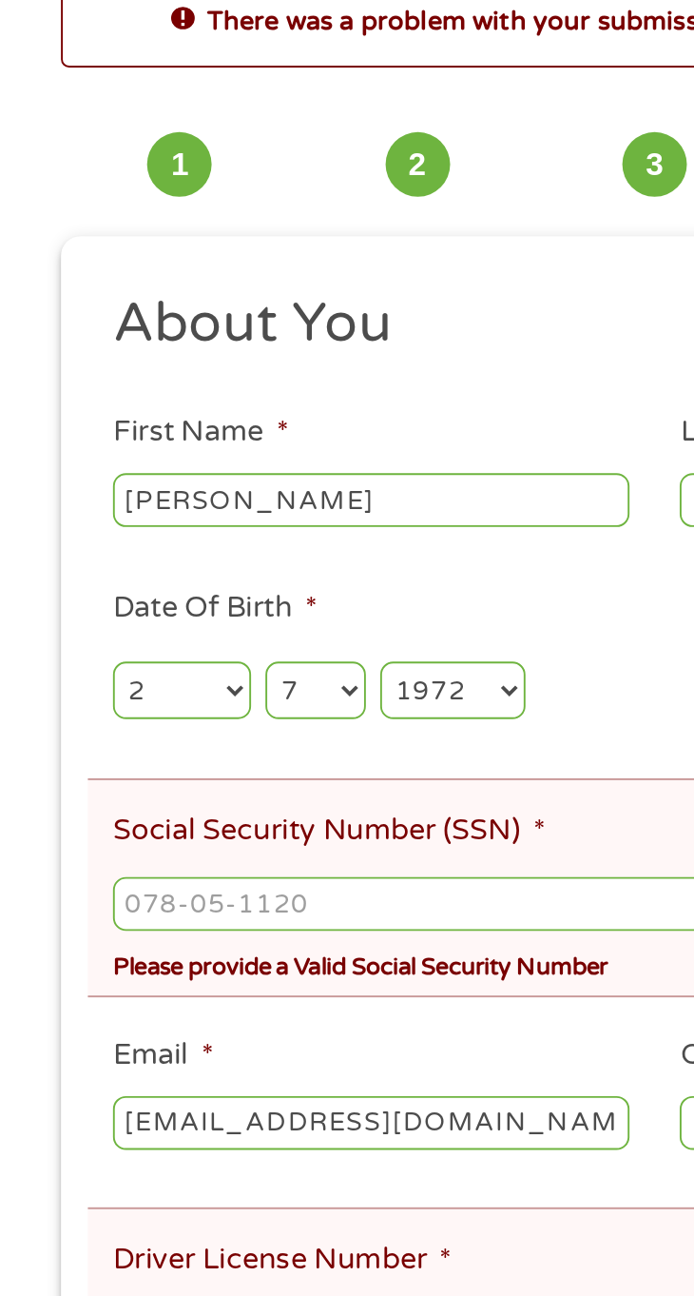
click at [239, 595] on input "Social Security Number (SSN) *" at bounding box center [347, 589] width 575 height 29
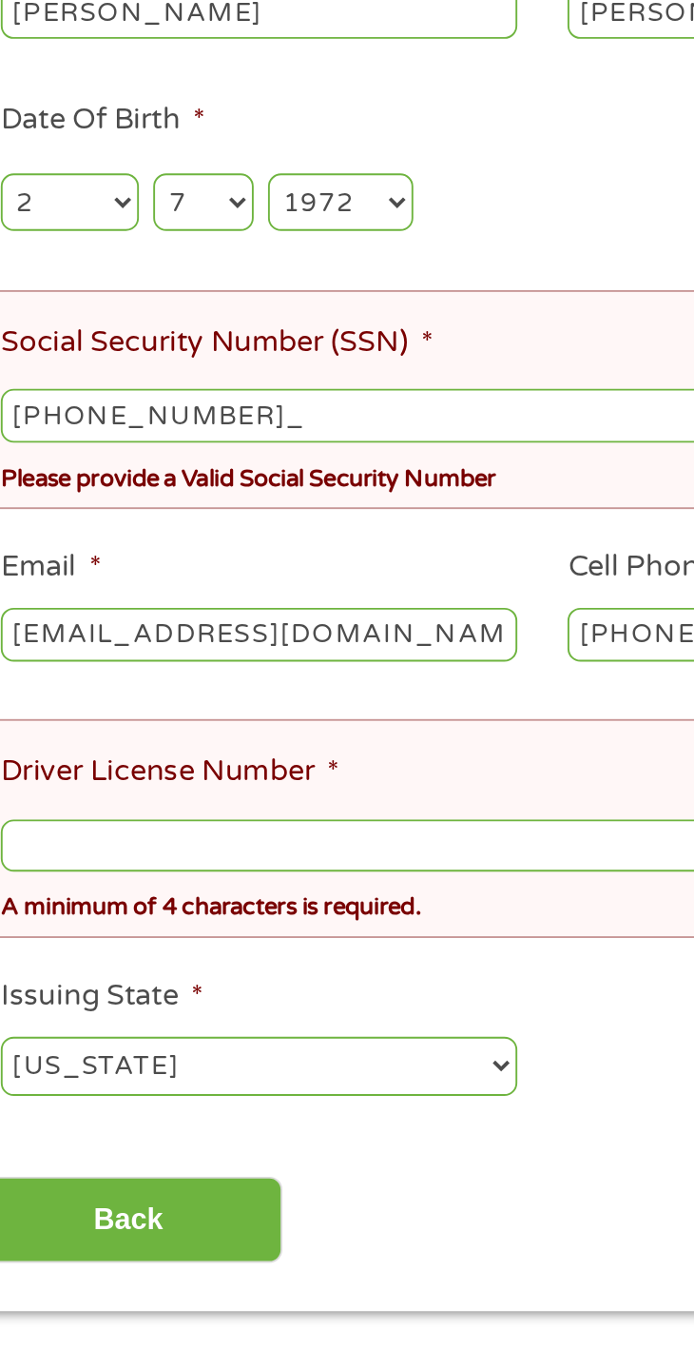
type input "415-37-1933"
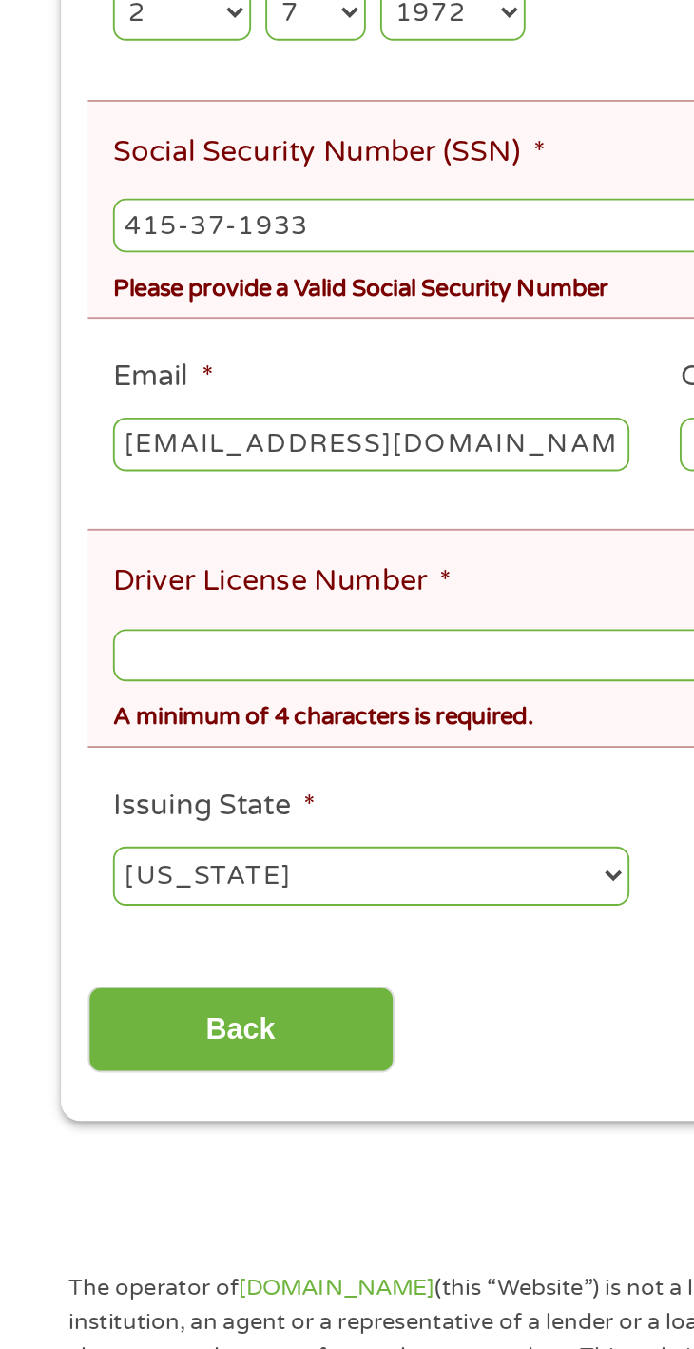
click at [306, 705] on input "[EMAIL_ADDRESS][DOMAIN_NAME]" at bounding box center [197, 705] width 274 height 29
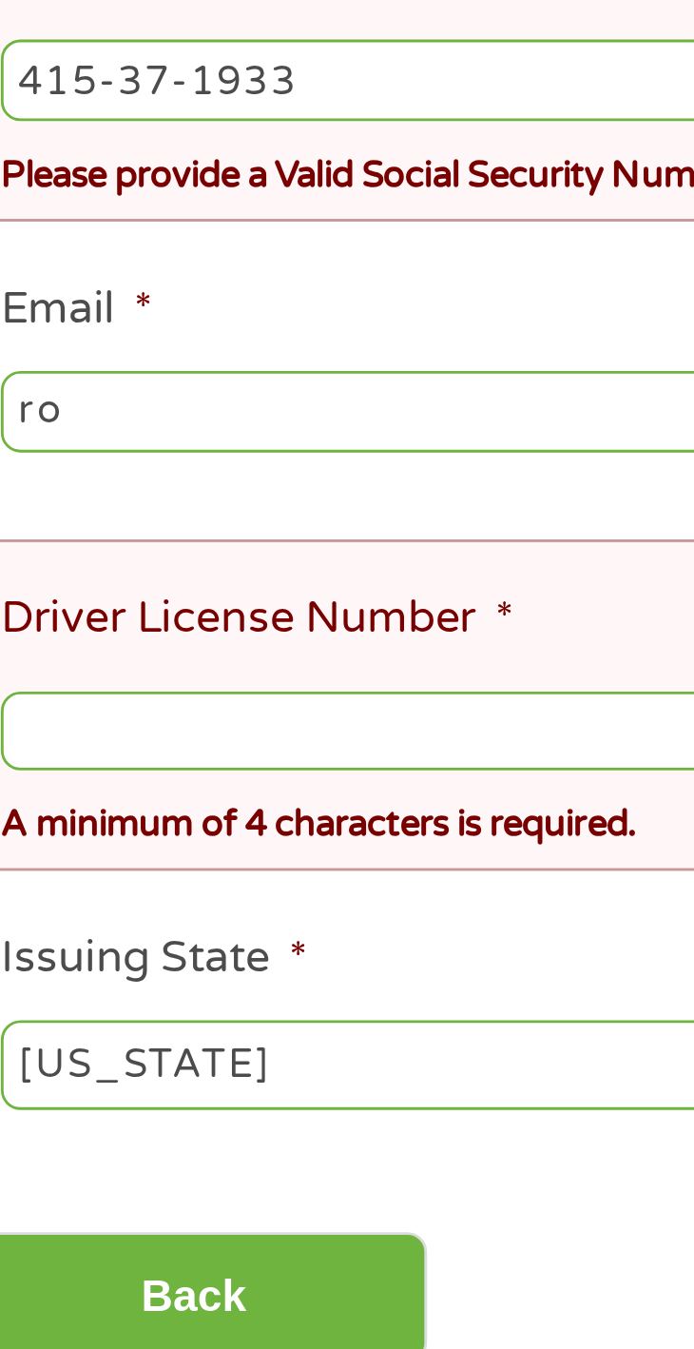
type input "r"
type input "[EMAIL_ADDRESS][DOMAIN_NAME]"
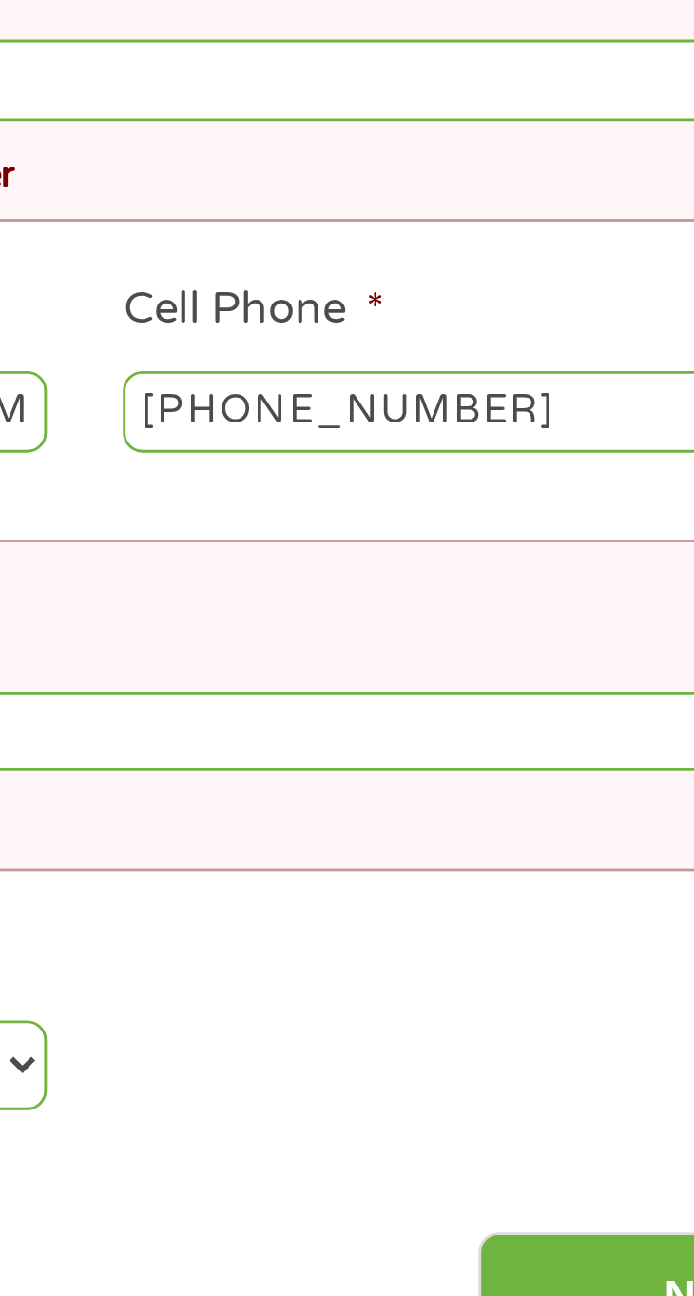
click at [501, 710] on input "[PHONE_NUMBER]" at bounding box center [498, 705] width 274 height 29
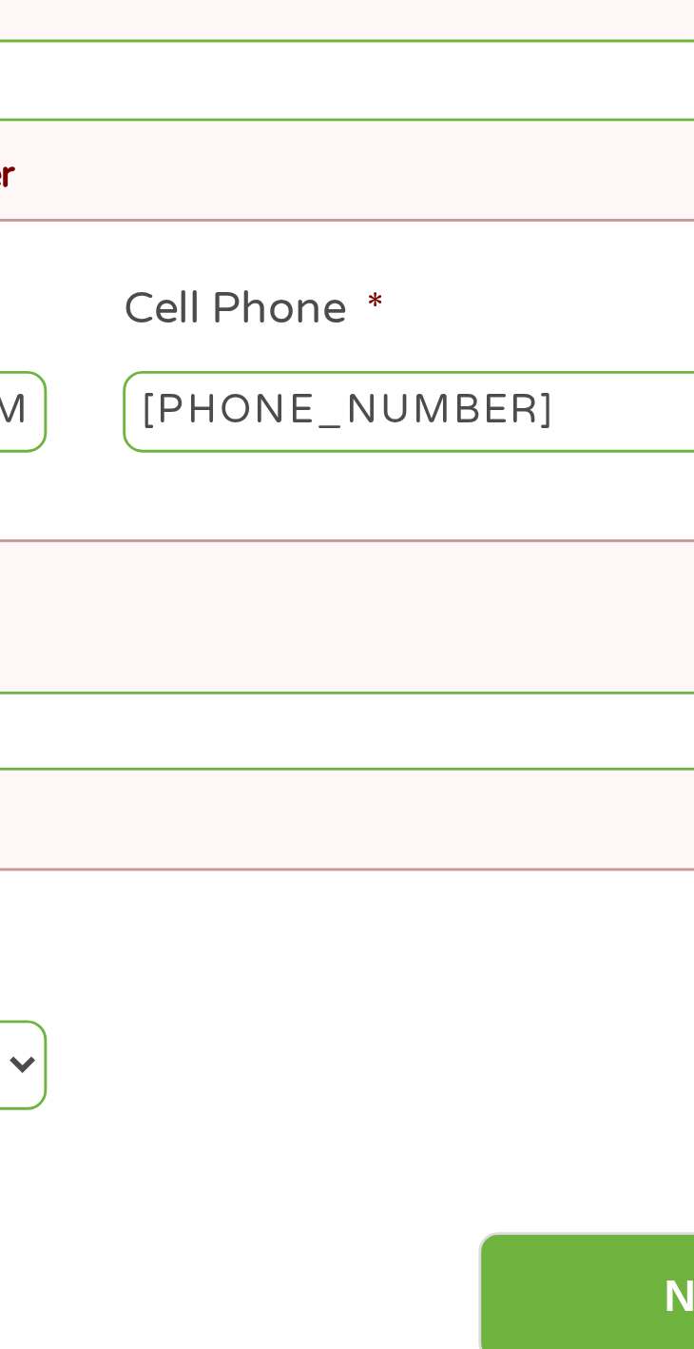
click at [497, 740] on ul "About You This field is hidden when viewing the form Title * --- Choose one ---…" at bounding box center [348, 615] width 602 height 704
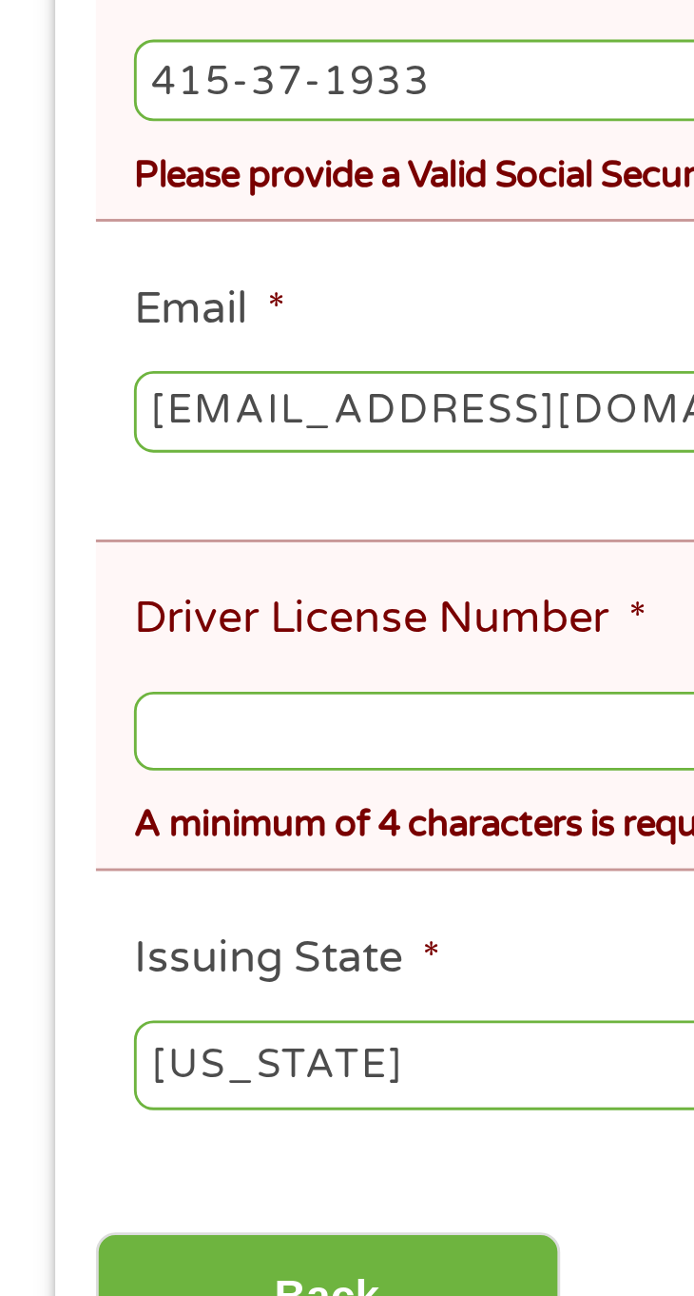
click at [167, 781] on label "Driver License Number *" at bounding box center [150, 778] width 180 height 20
click at [167, 803] on input "Driver License Number *" at bounding box center [347, 817] width 575 height 29
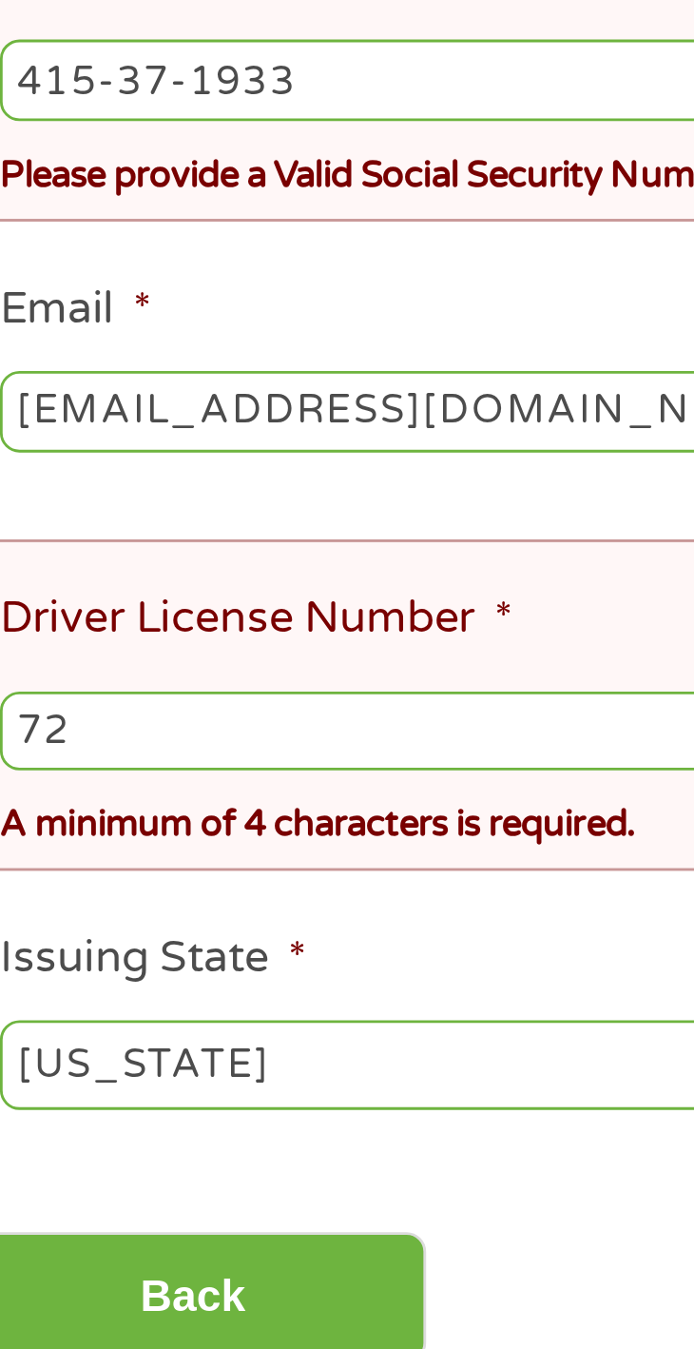
type input "7"
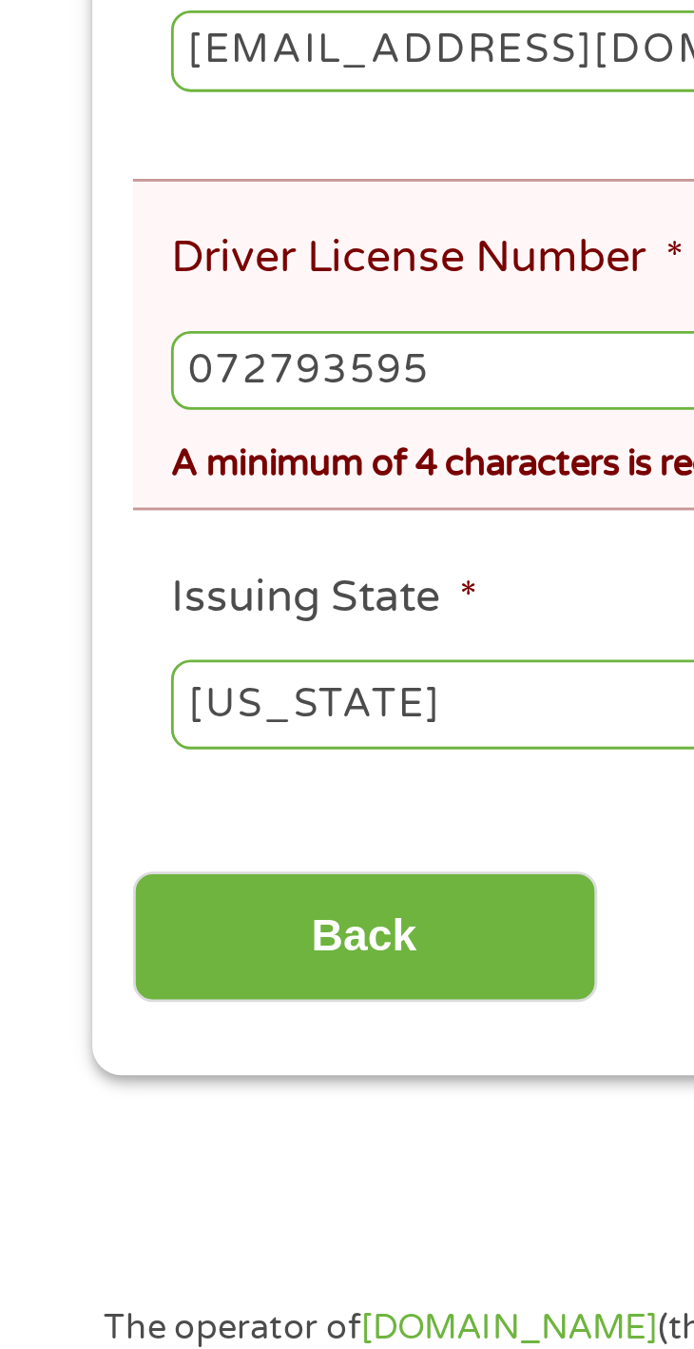
type input "072793595"
click at [174, 948] on select "[US_STATE] [US_STATE] [US_STATE] [US_STATE] [US_STATE] [US_STATE] [US_STATE] [U…" at bounding box center [197, 933] width 274 height 30
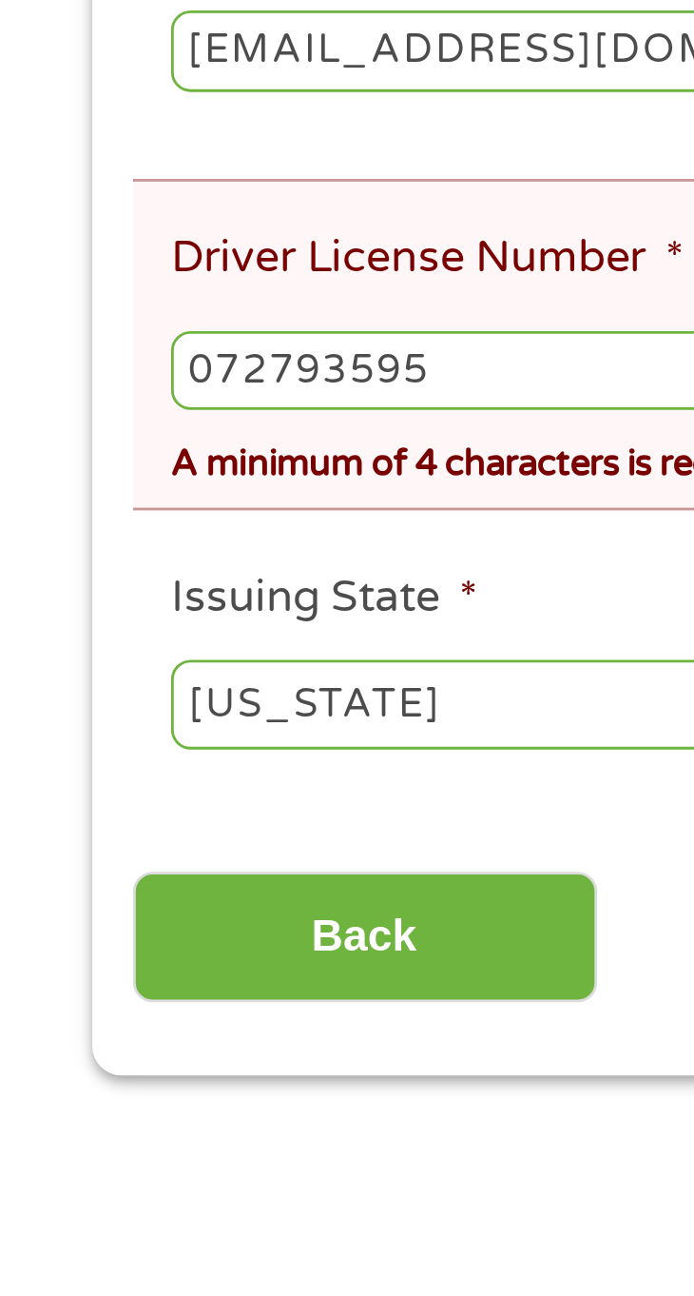
click at [60, 924] on select "[US_STATE] [US_STATE] [US_STATE] [US_STATE] [US_STATE] [US_STATE] [US_STATE] [U…" at bounding box center [197, 933] width 274 height 30
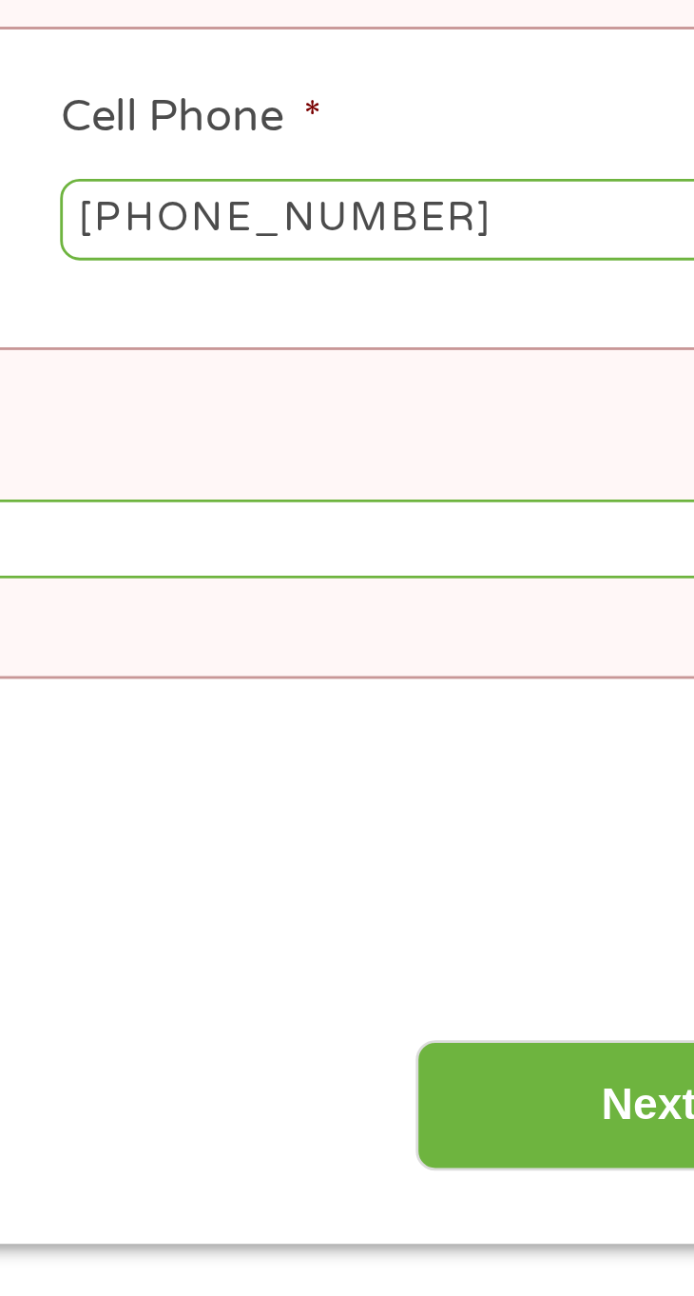
click at [528, 1008] on input "Next" at bounding box center [566, 1015] width 163 height 47
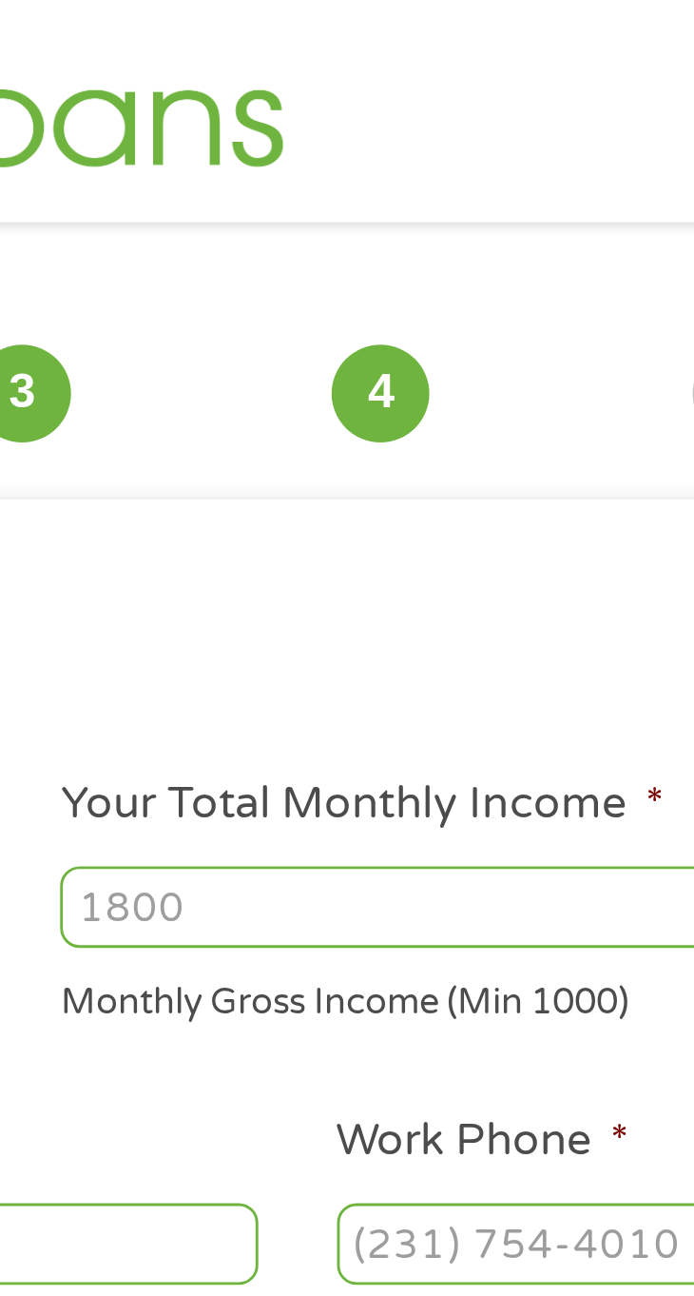
scroll to position [0, 0]
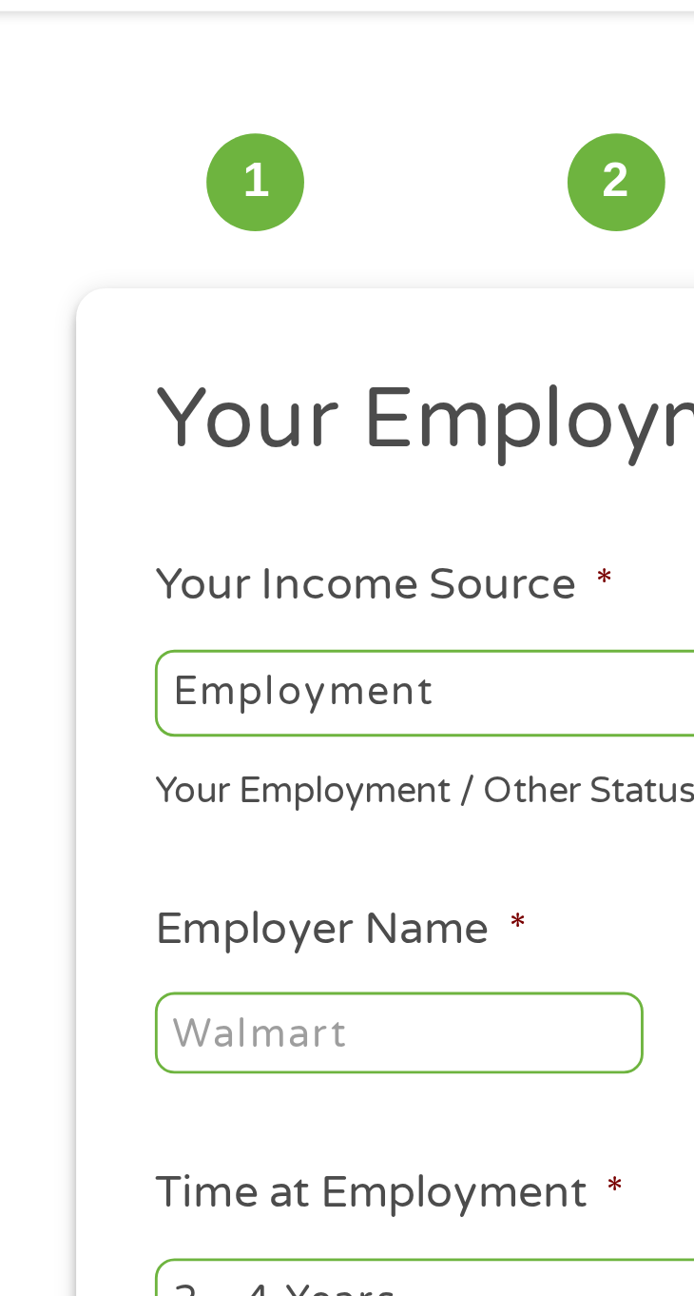
click at [190, 319] on select "--- Choose one --- Employment [DEMOGRAPHIC_DATA] Benefits" at bounding box center [197, 319] width 274 height 30
select select "selfEmployed"
click at [60, 304] on select "--- Choose one --- Employment [DEMOGRAPHIC_DATA] Benefits" at bounding box center [197, 319] width 274 height 30
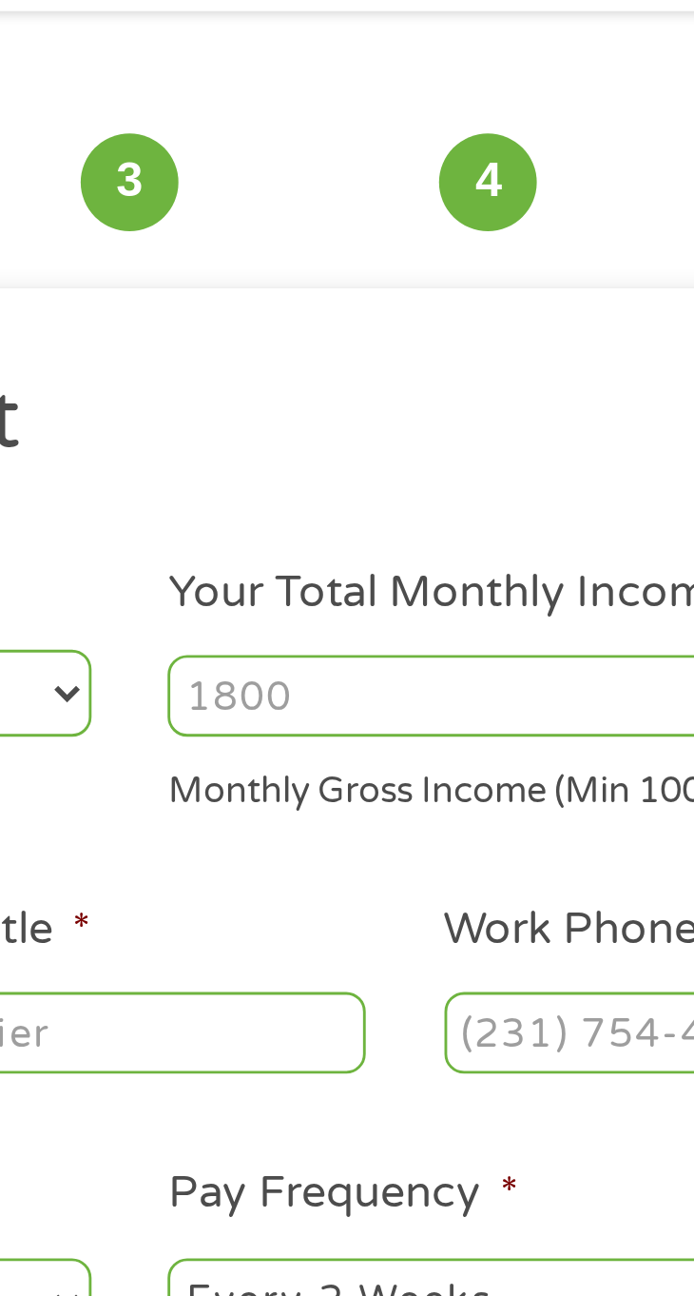
click at [483, 313] on input "Your Total Monthly Income *" at bounding box center [498, 320] width 274 height 29
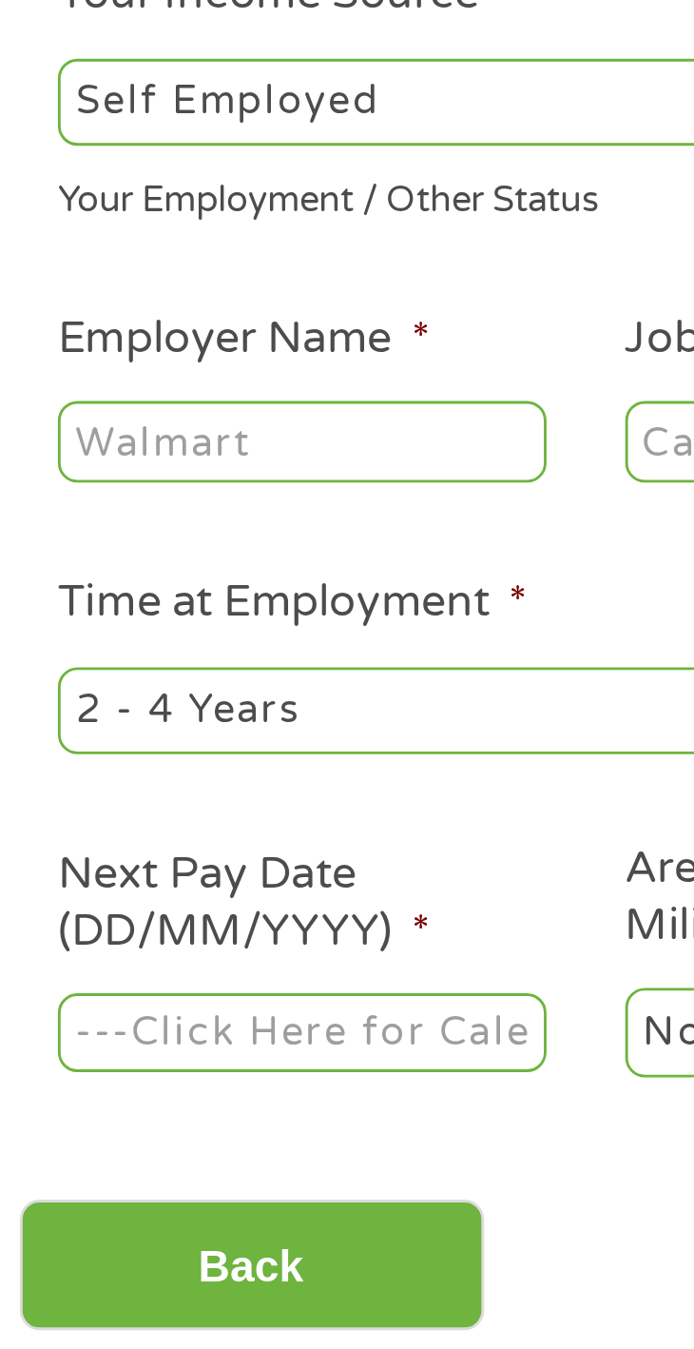
type input "1350.00"
click at [176, 435] on input "Employer Name *" at bounding box center [145, 438] width 171 height 29
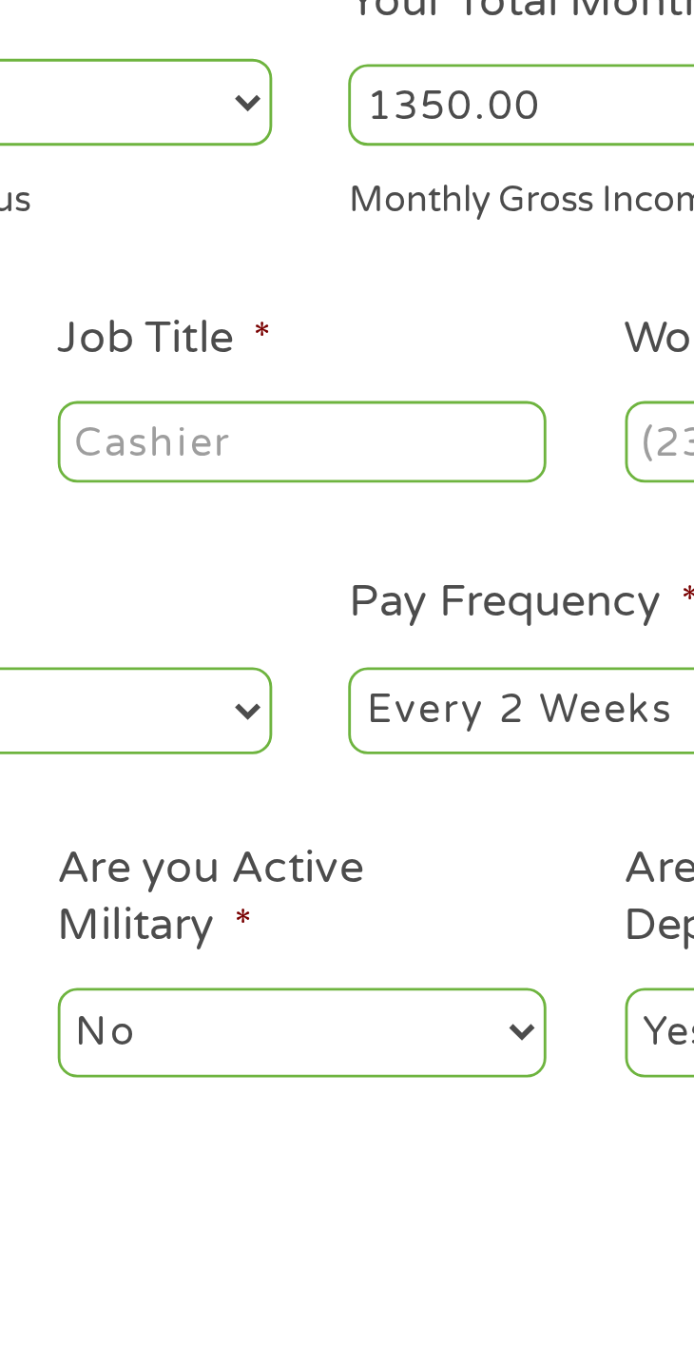
type input "Two Sisters Cleaning"
click at [406, 436] on input "Job Title *" at bounding box center [344, 438] width 171 height 29
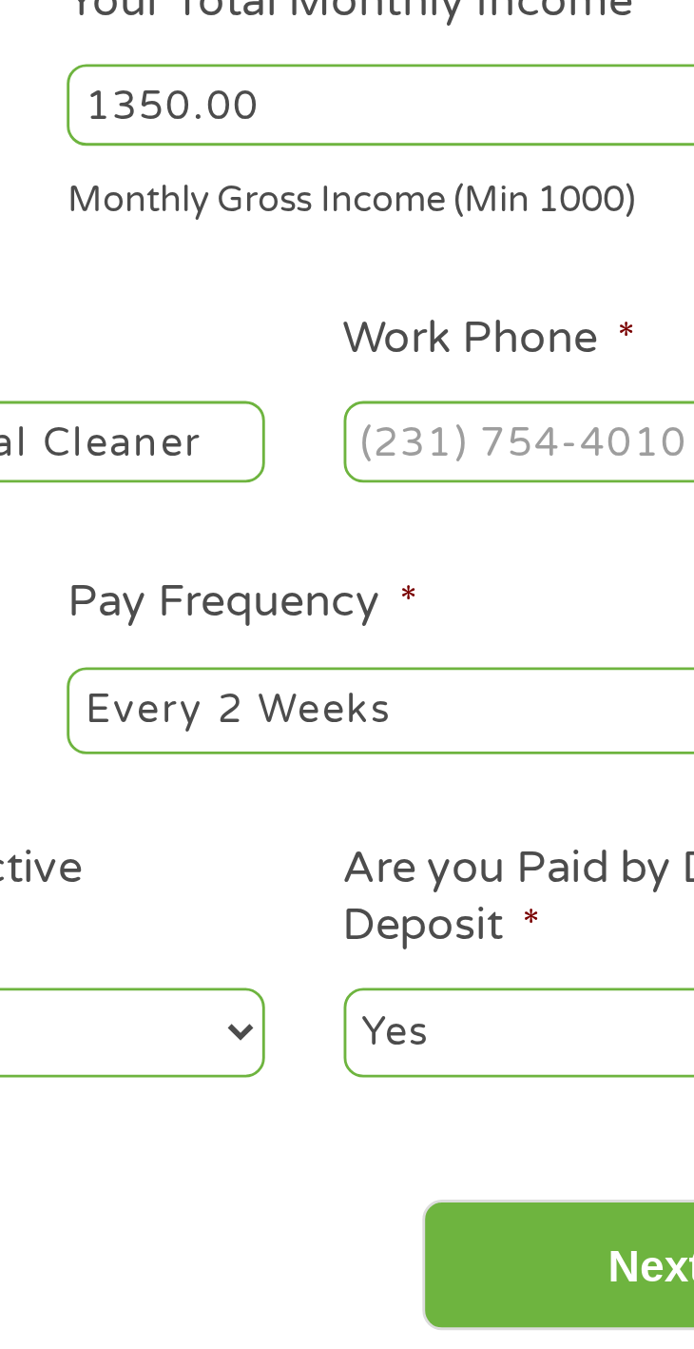
type input "Residential Cleaner"
click at [531, 447] on input "Work Phone *" at bounding box center [543, 438] width 171 height 29
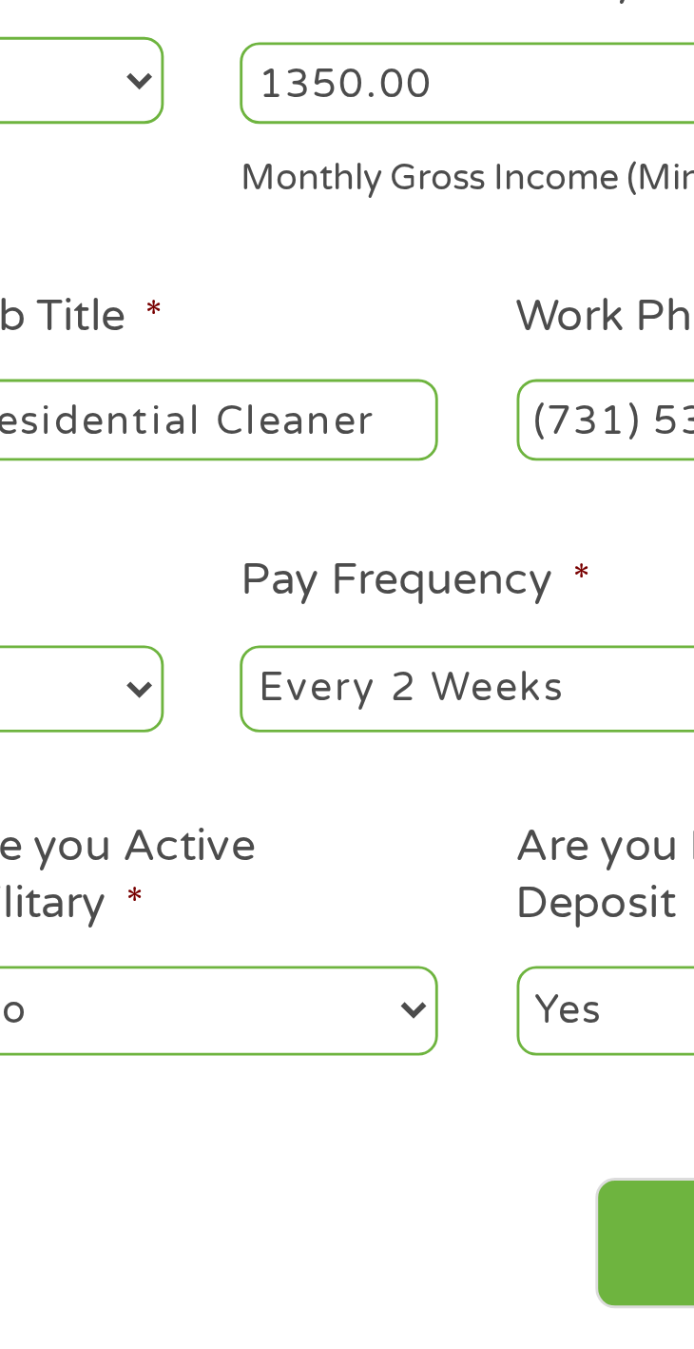
type input "[PHONE_NUMBER]"
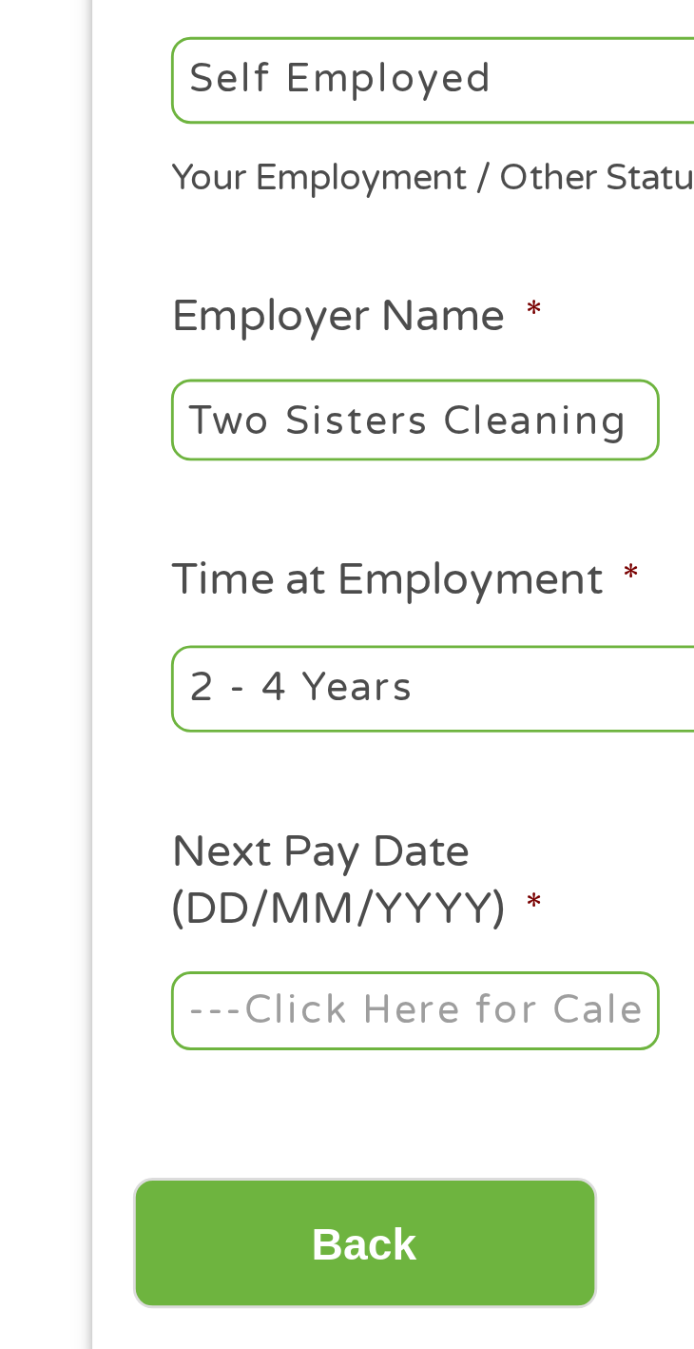
click at [181, 528] on select "--- Choose one --- 1 Year or less 1 - 2 Years 2 - 4 Years Over 4 Years" at bounding box center [197, 532] width 274 height 30
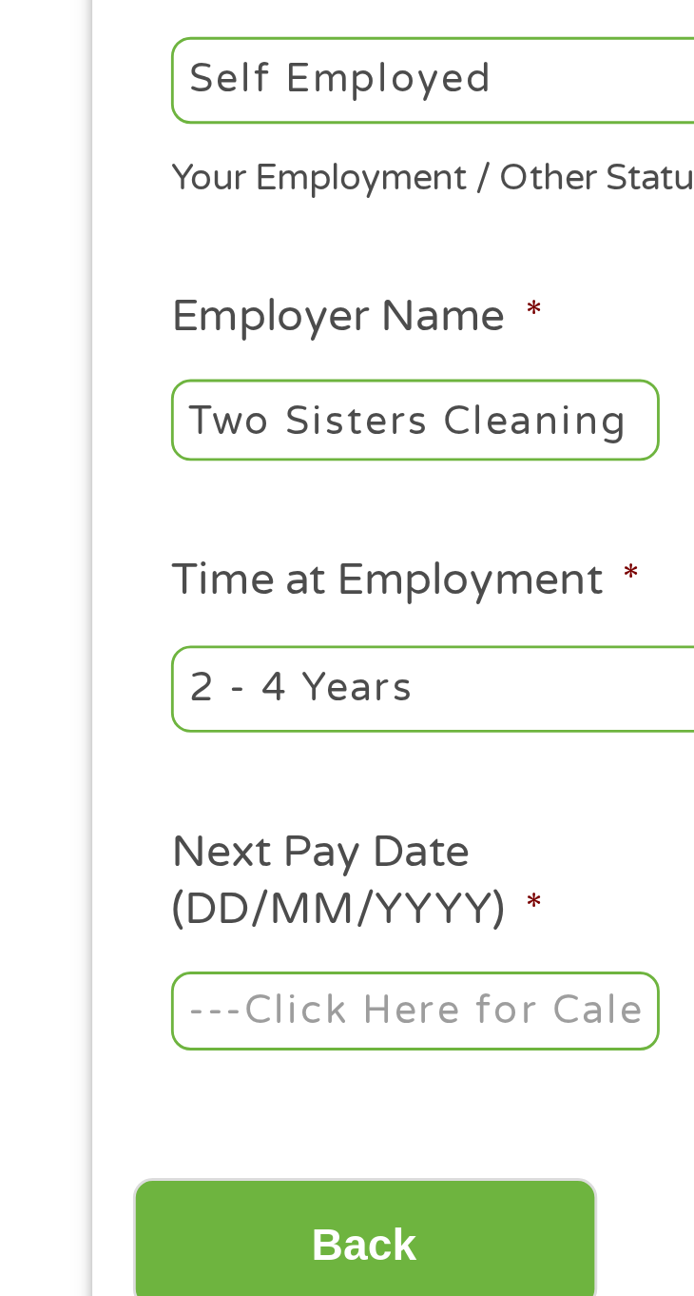
select select "60months"
click at [60, 517] on select "--- Choose one --- 1 Year or less 1 - 2 Years 2 - 4 Years Over 4 Years" at bounding box center [197, 532] width 274 height 30
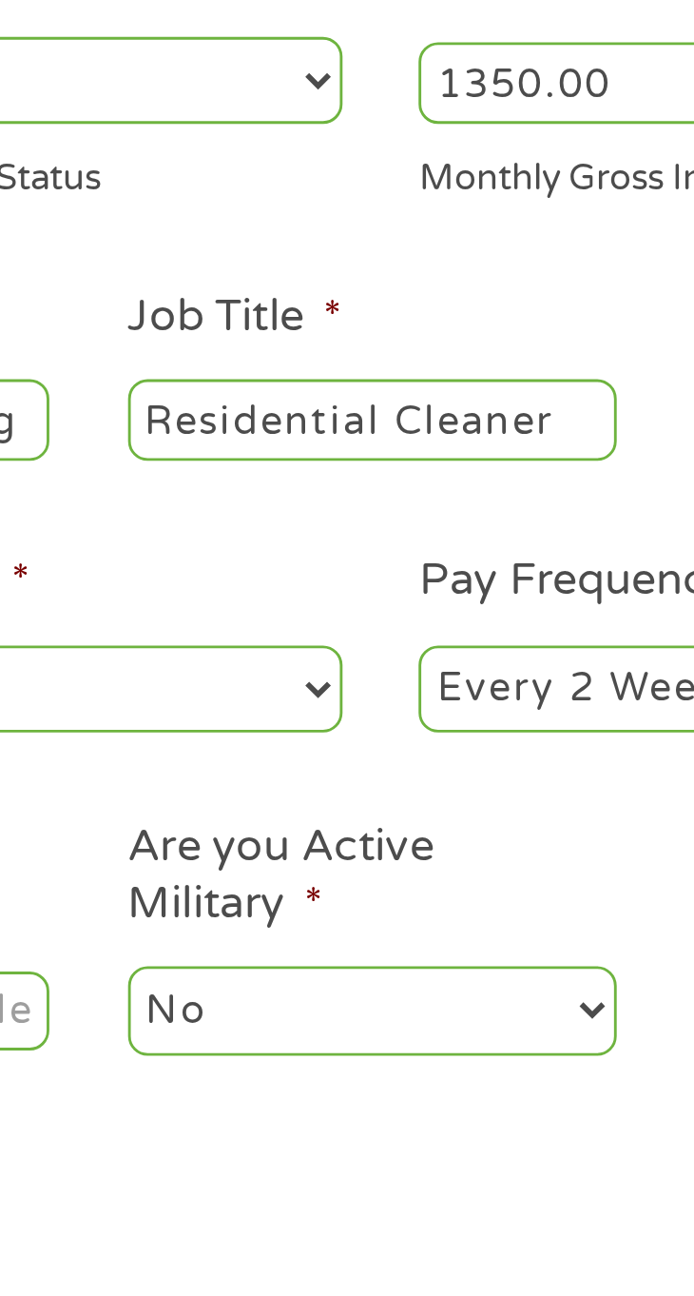
click at [404, 538] on select "--- Choose one --- Every 2 Weeks Every Week Monthly Semi-Monthly" at bounding box center [498, 532] width 274 height 30
select select "weekly"
click at [361, 517] on select "--- Choose one --- Every 2 Weeks Every Week Monthly Semi-Monthly" at bounding box center [498, 532] width 274 height 30
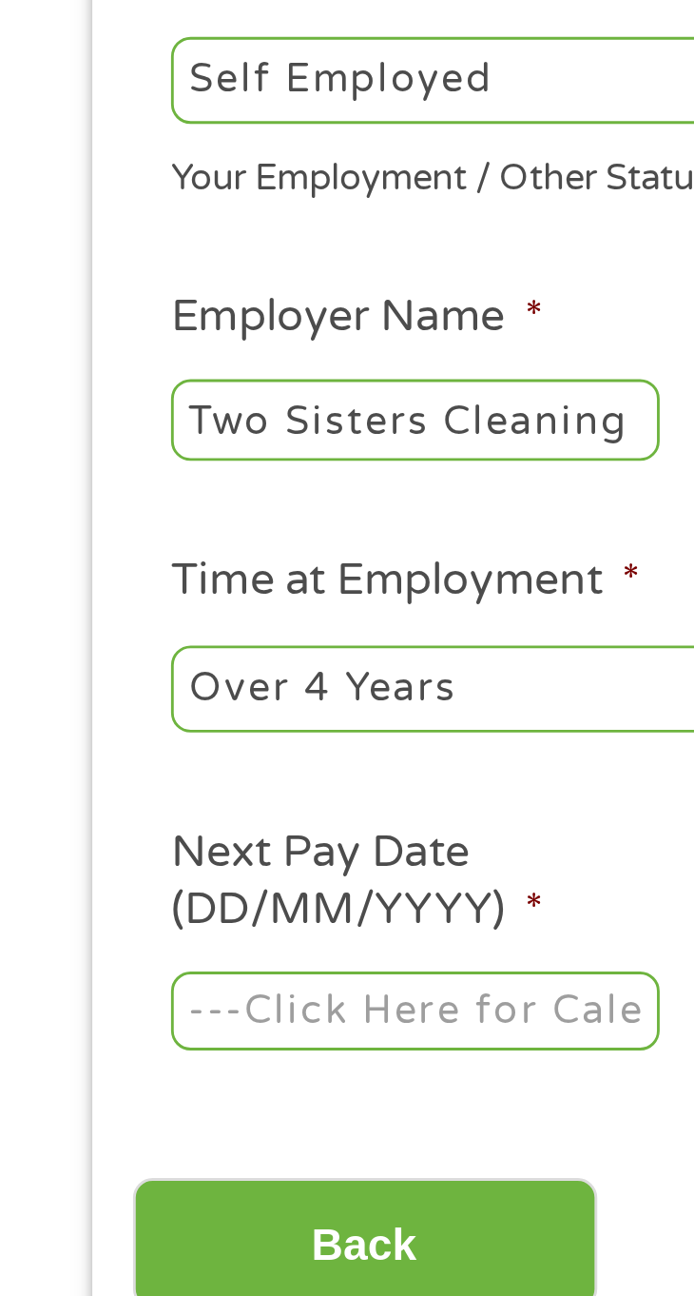
click at [202, 638] on input "Next Pay Date (DD/MM/YYYY) *" at bounding box center [145, 646] width 171 height 29
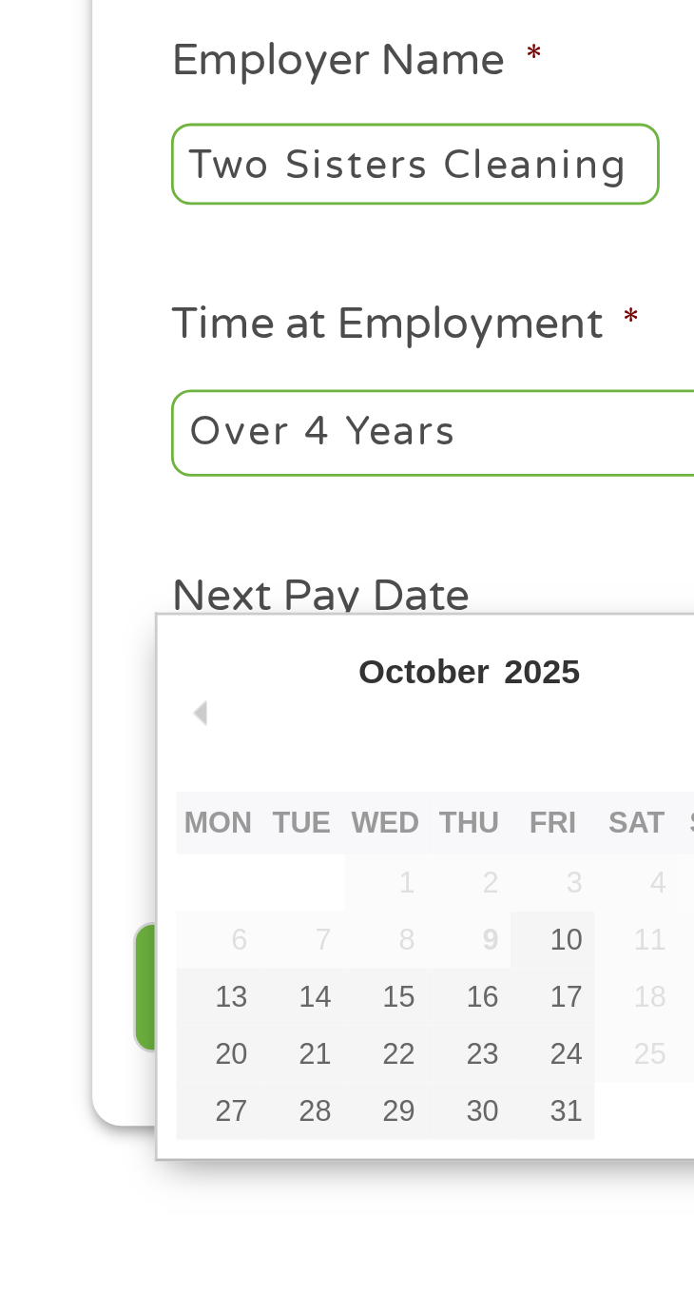
type input "[DATE]"
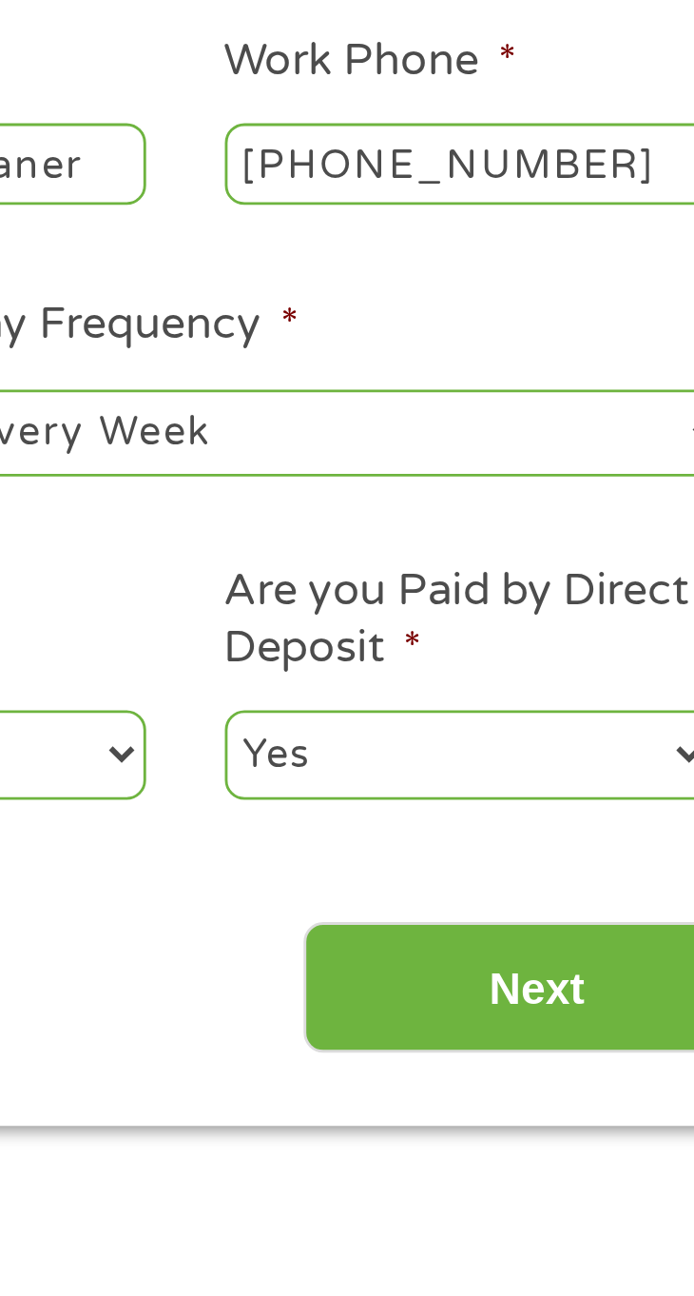
click at [586, 650] on select "Yes No" at bounding box center [543, 645] width 171 height 30
select select "0"
click at [458, 632] on select "Yes No" at bounding box center [543, 645] width 171 height 30
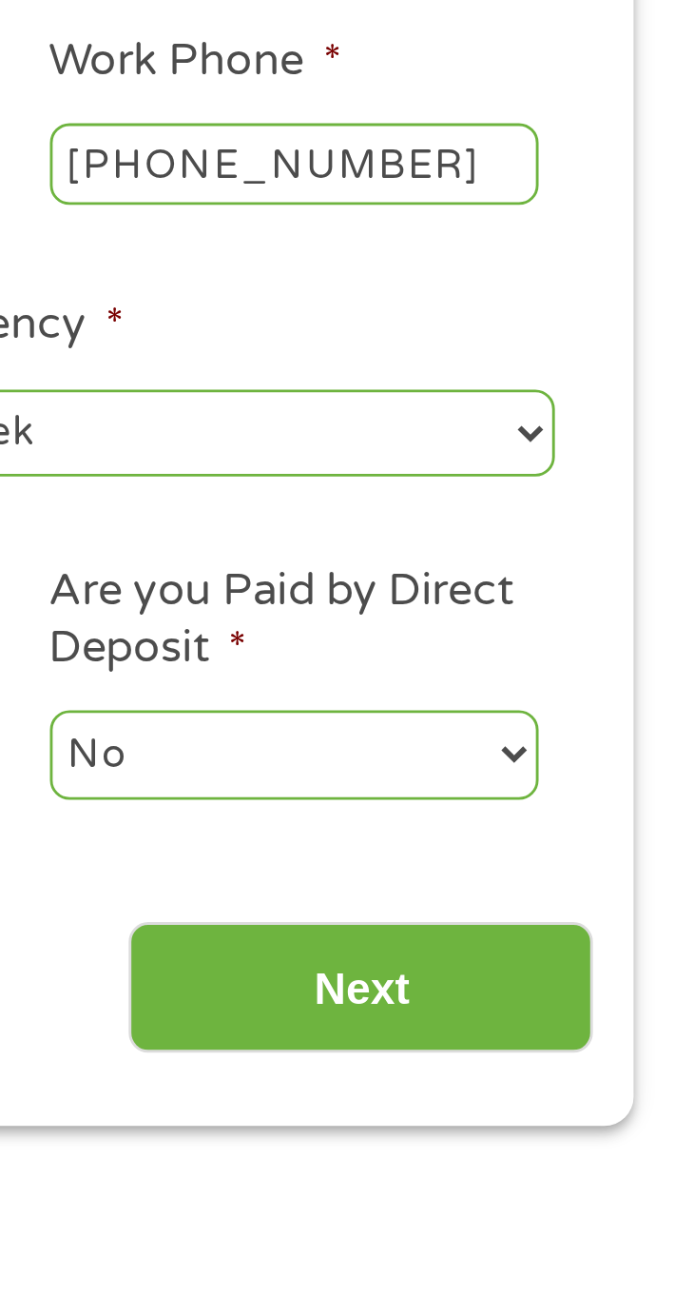
click at [618, 719] on input "Next" at bounding box center [566, 727] width 163 height 47
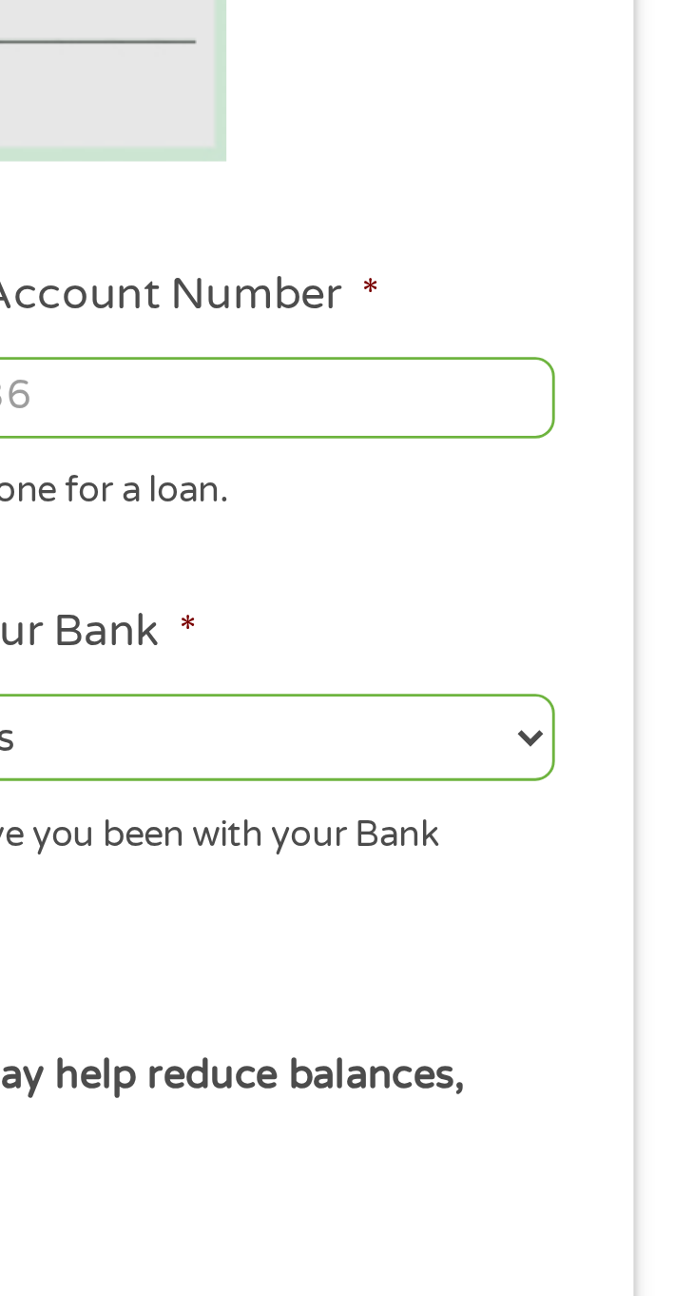
scroll to position [14, 0]
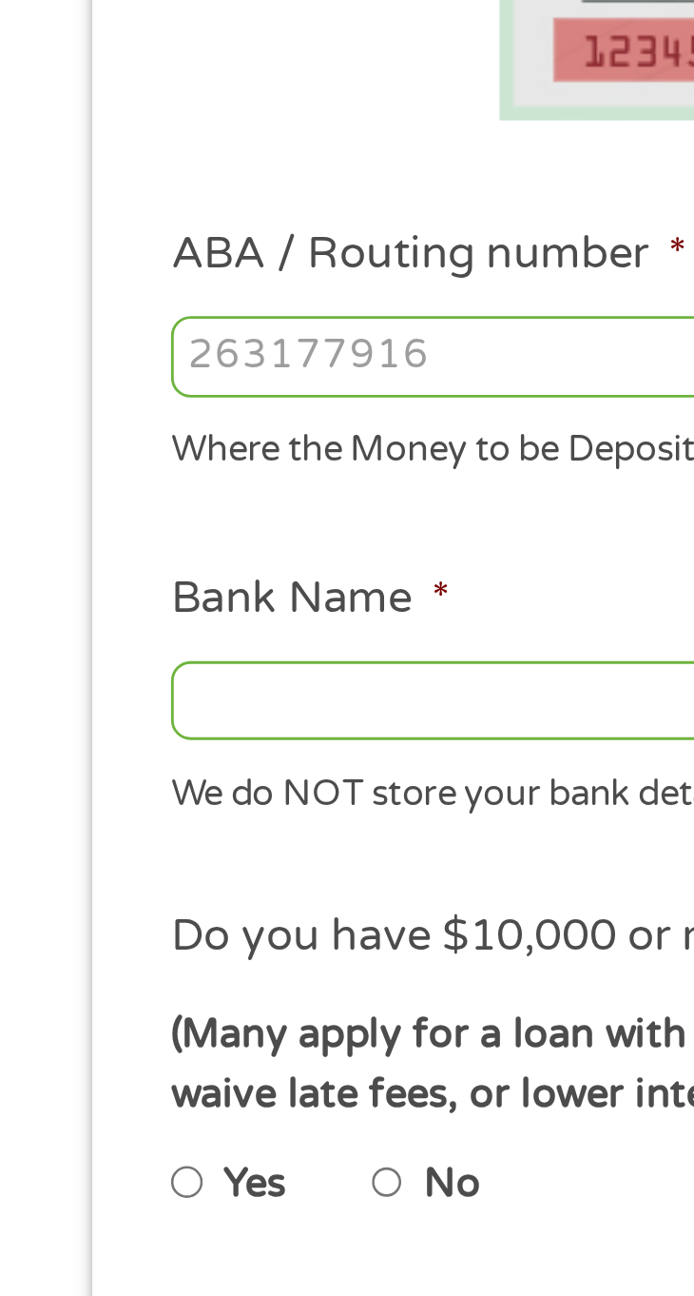
click at [70, 795] on input "Yes" at bounding box center [65, 795] width 11 height 23
radio input "true"
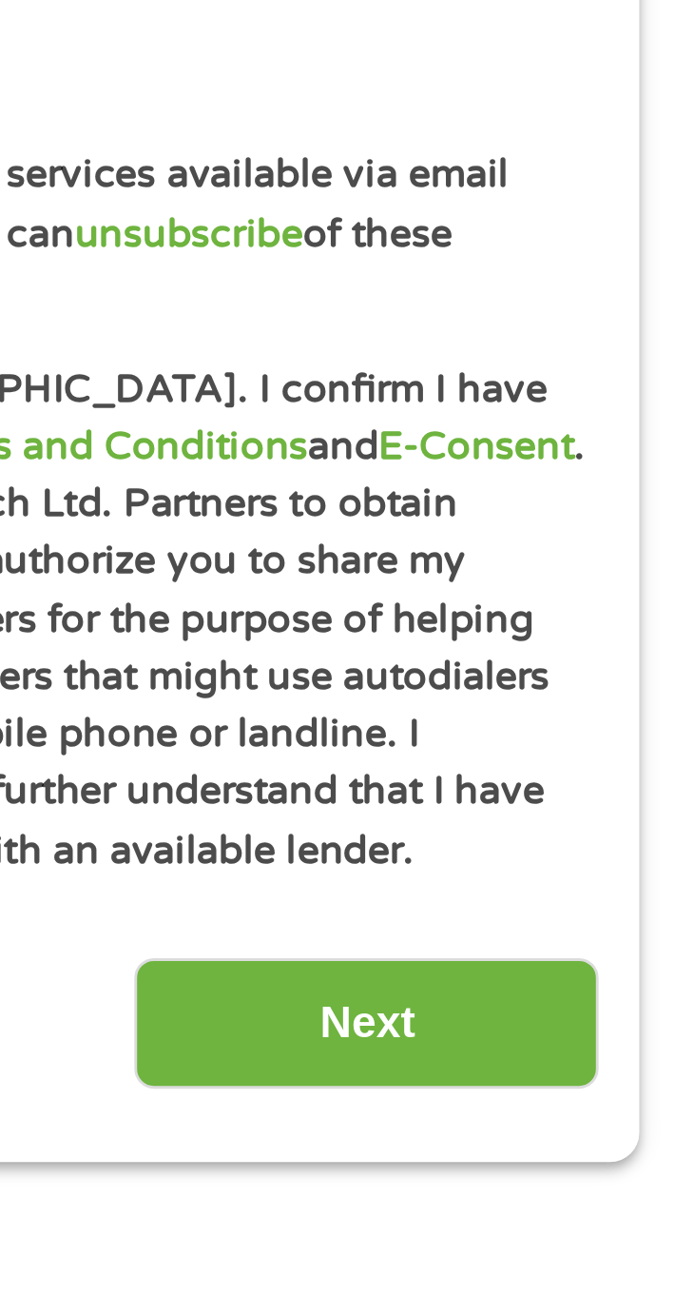
click at [606, 1182] on input "Next" at bounding box center [566, 1174] width 163 height 47
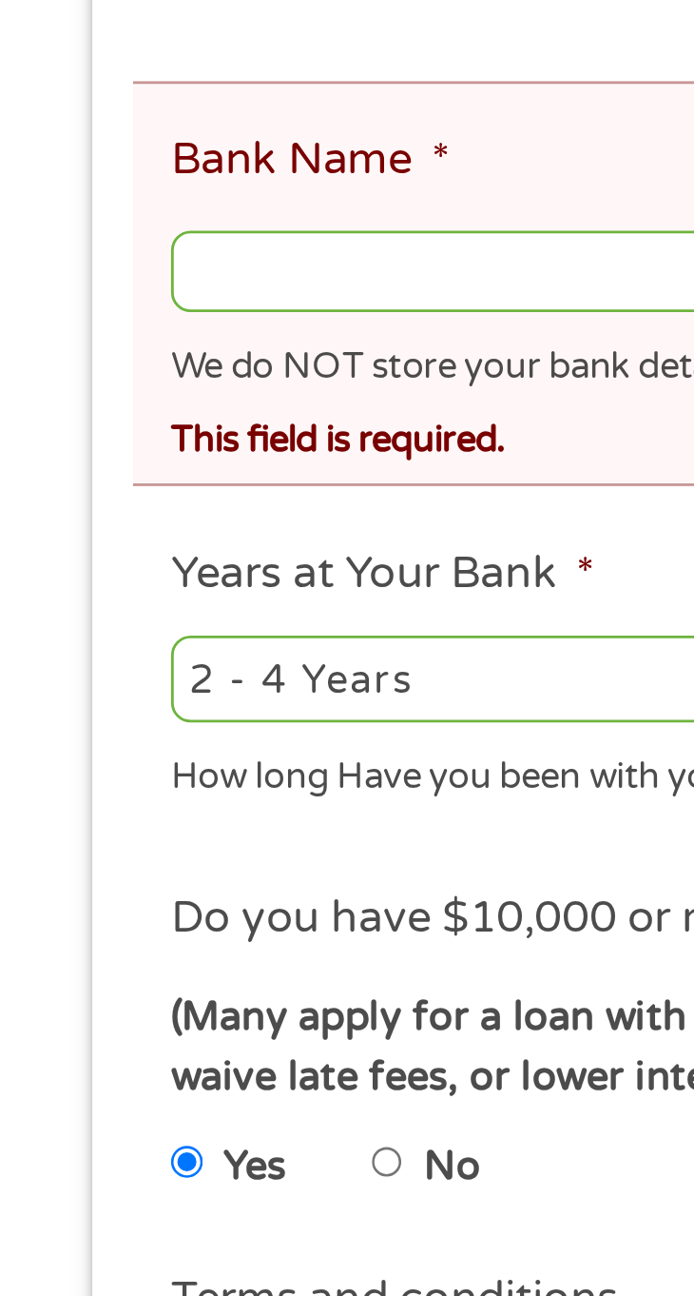
scroll to position [25, 0]
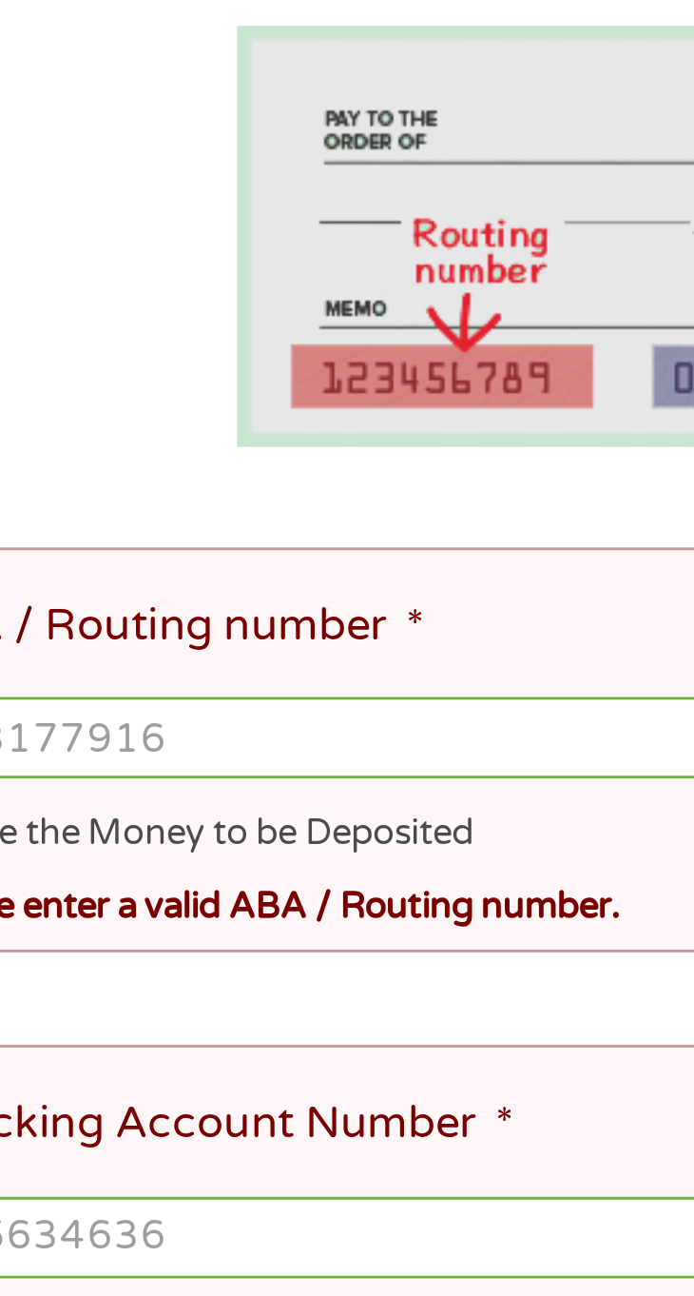
click at [261, 587] on input "ABA / Routing number *" at bounding box center [347, 586] width 575 height 29
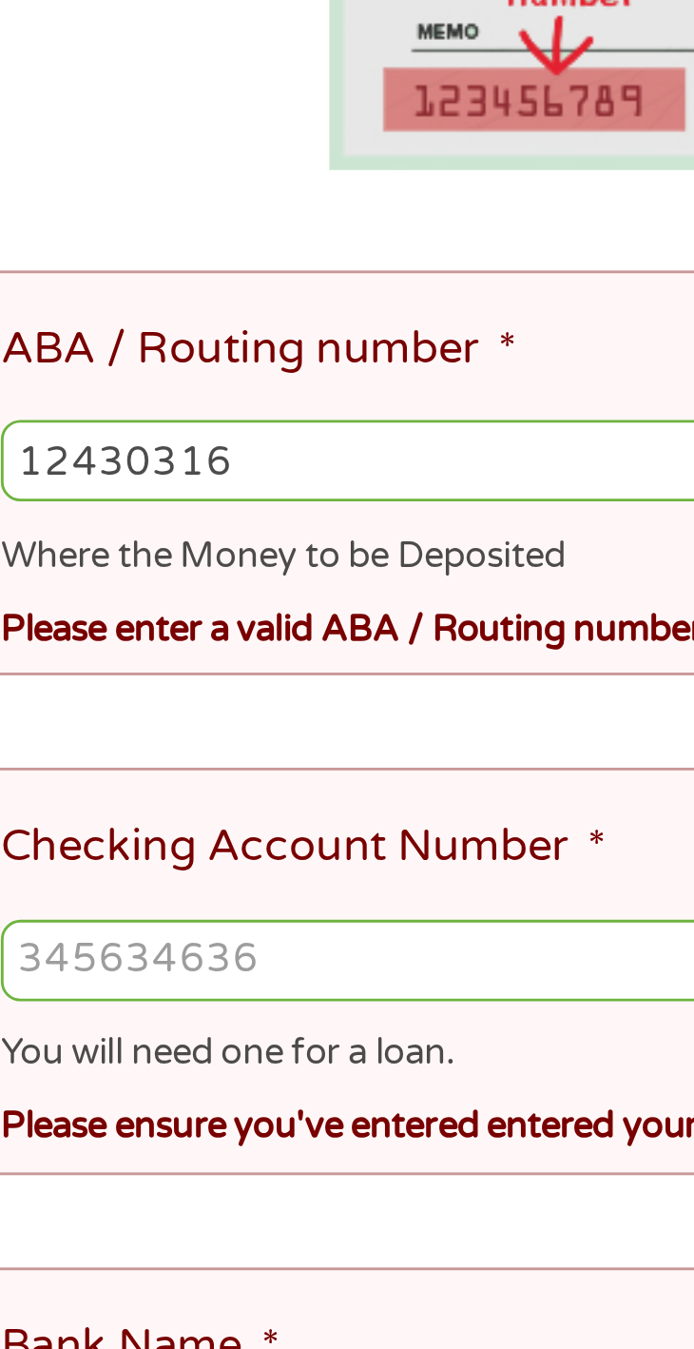
type input "124303162"
type input "GOBANK A DIVISION OF GREEN DOT BANK"
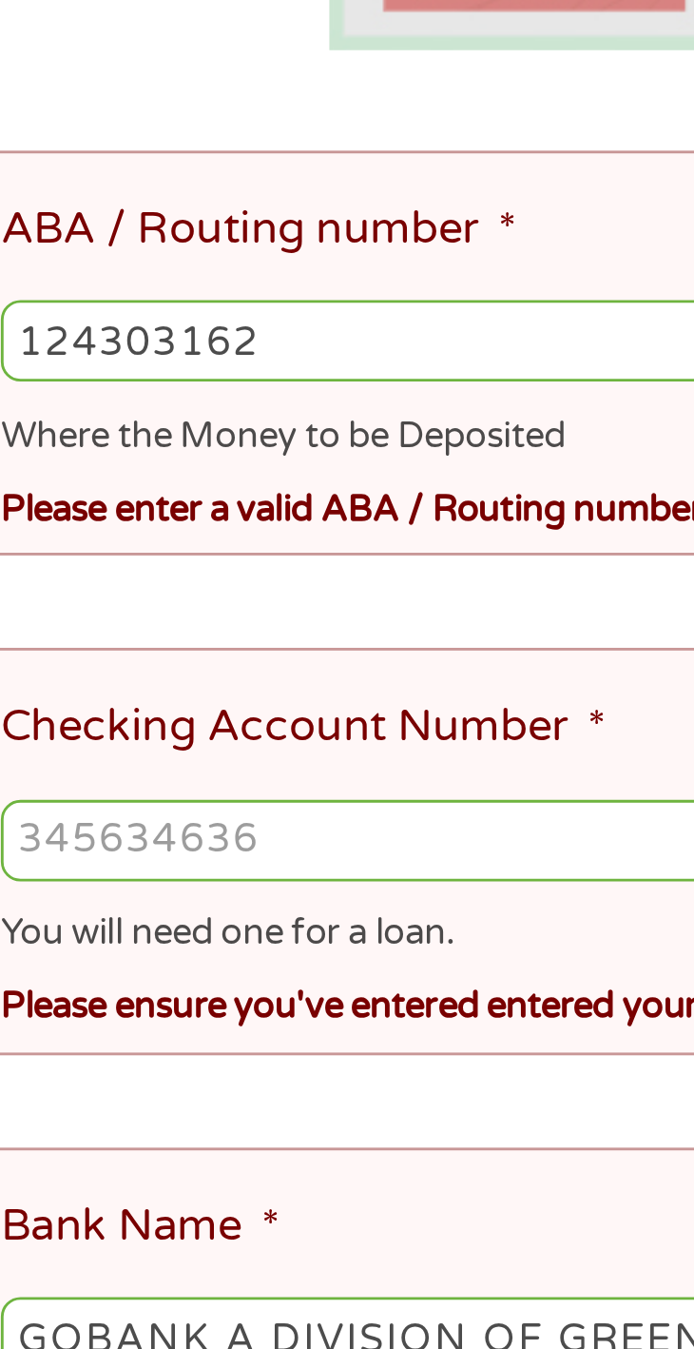
type input "124303162"
click at [234, 680] on ul "Bank Information Where do you want the funds deposited? ABA / Routing number * …" at bounding box center [348, 946] width 602 height 1388
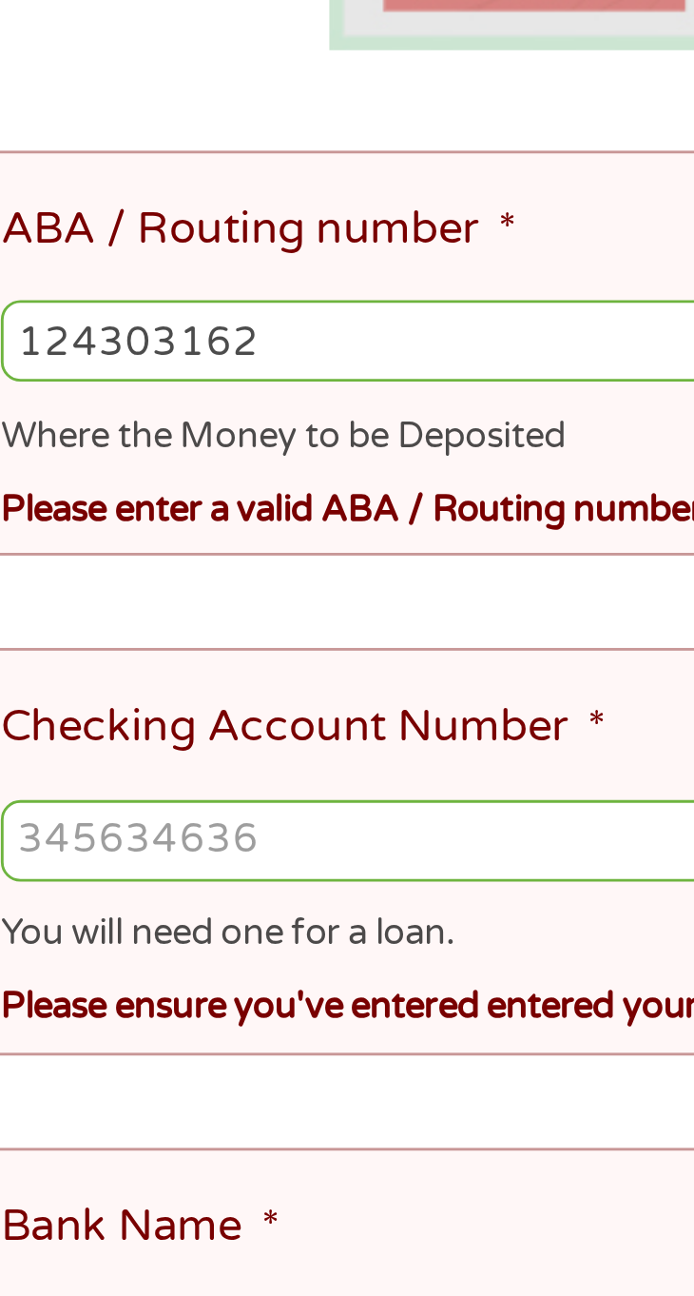
click at [225, 768] on input "Checking Account Number *" at bounding box center [347, 761] width 575 height 29
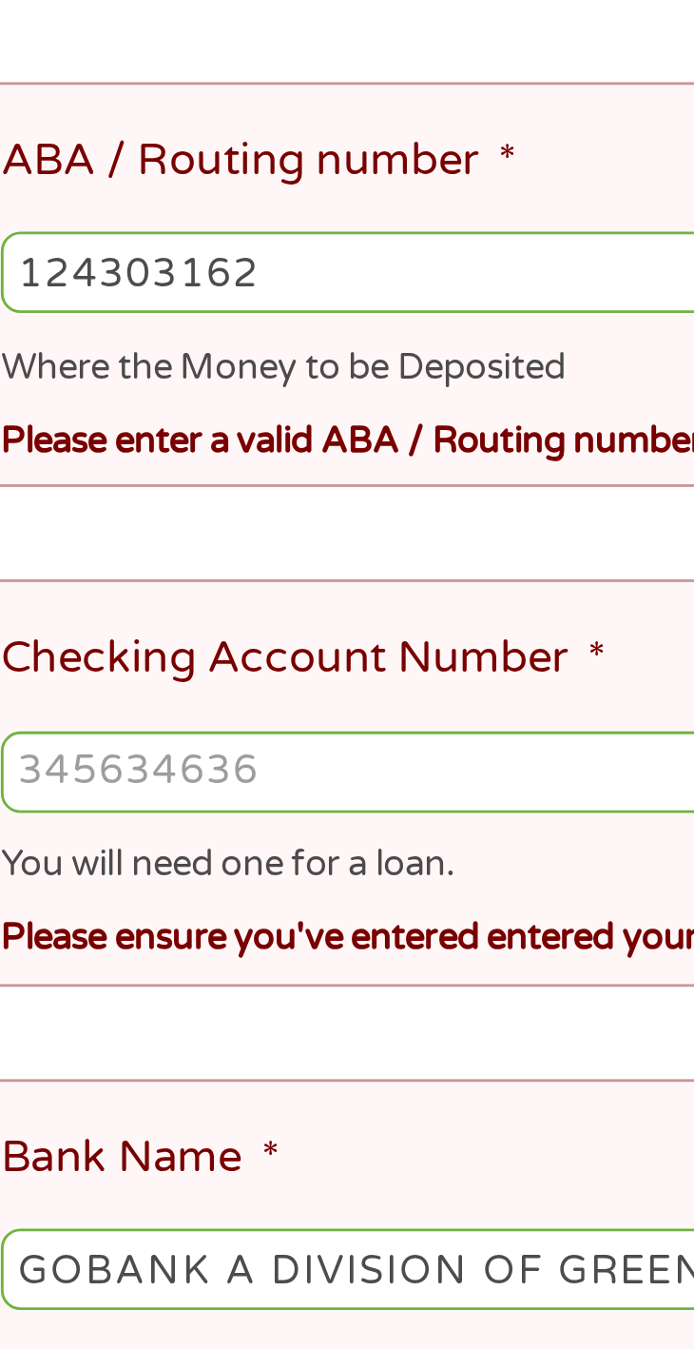
click at [246, 684] on ul "Bank Information Where do you want the funds deposited? ABA / Routing number * …" at bounding box center [348, 946] width 602 height 1388
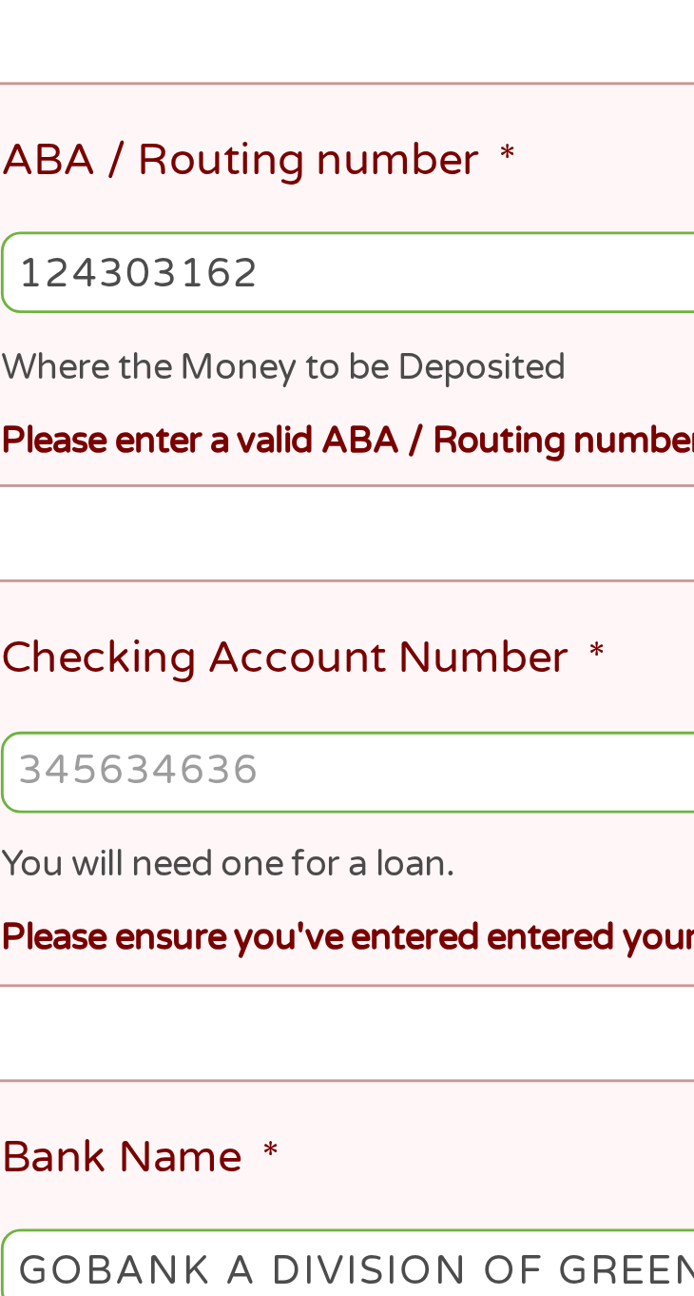
click at [248, 681] on ul "Bank Information Where do you want the funds deposited? ABA / Routing number * …" at bounding box center [348, 946] width 602 height 1388
click at [245, 678] on ul "Bank Information Where do you want the funds deposited? ABA / Routing number * …" at bounding box center [348, 946] width 602 height 1388
click at [203, 678] on ul "Bank Information Where do you want the funds deposited? ABA / Routing number * …" at bounding box center [348, 946] width 602 height 1388
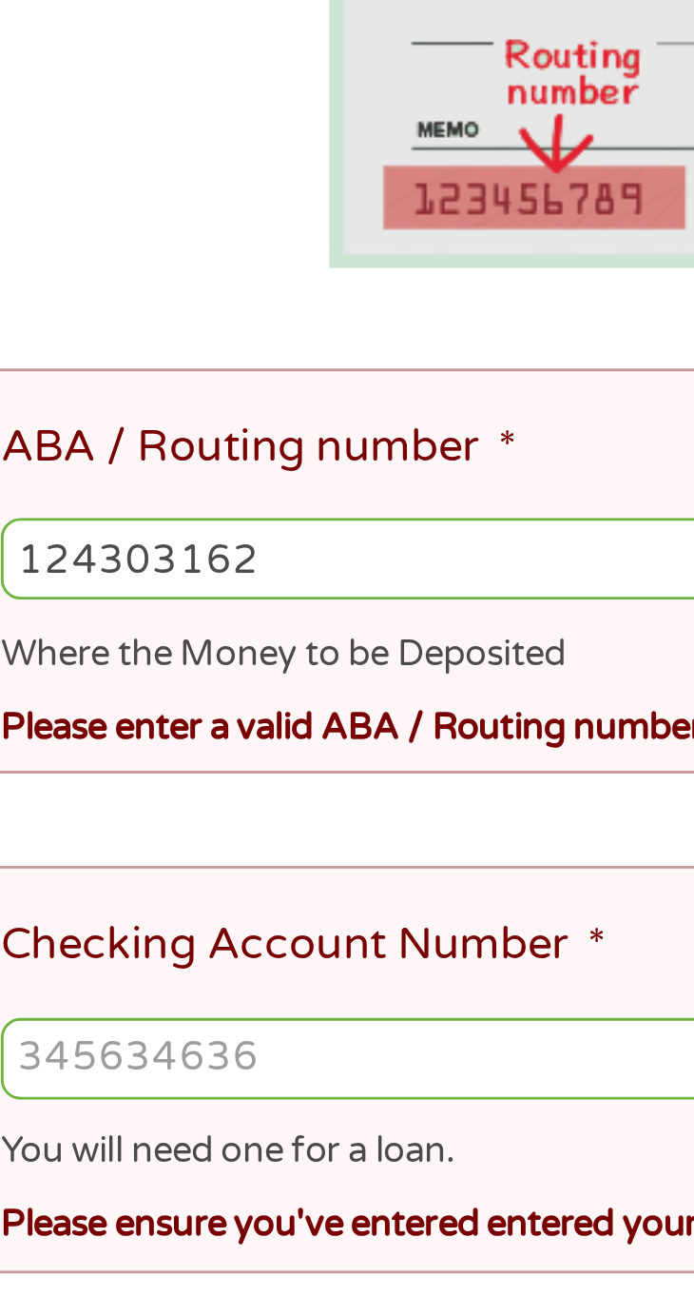
click at [235, 674] on ul "Bank Information Where do you want the funds deposited? ABA / Routing number * …" at bounding box center [348, 946] width 602 height 1388
click at [255, 683] on ul "Bank Information Where do you want the funds deposited? ABA / Routing number * …" at bounding box center [348, 946] width 602 height 1388
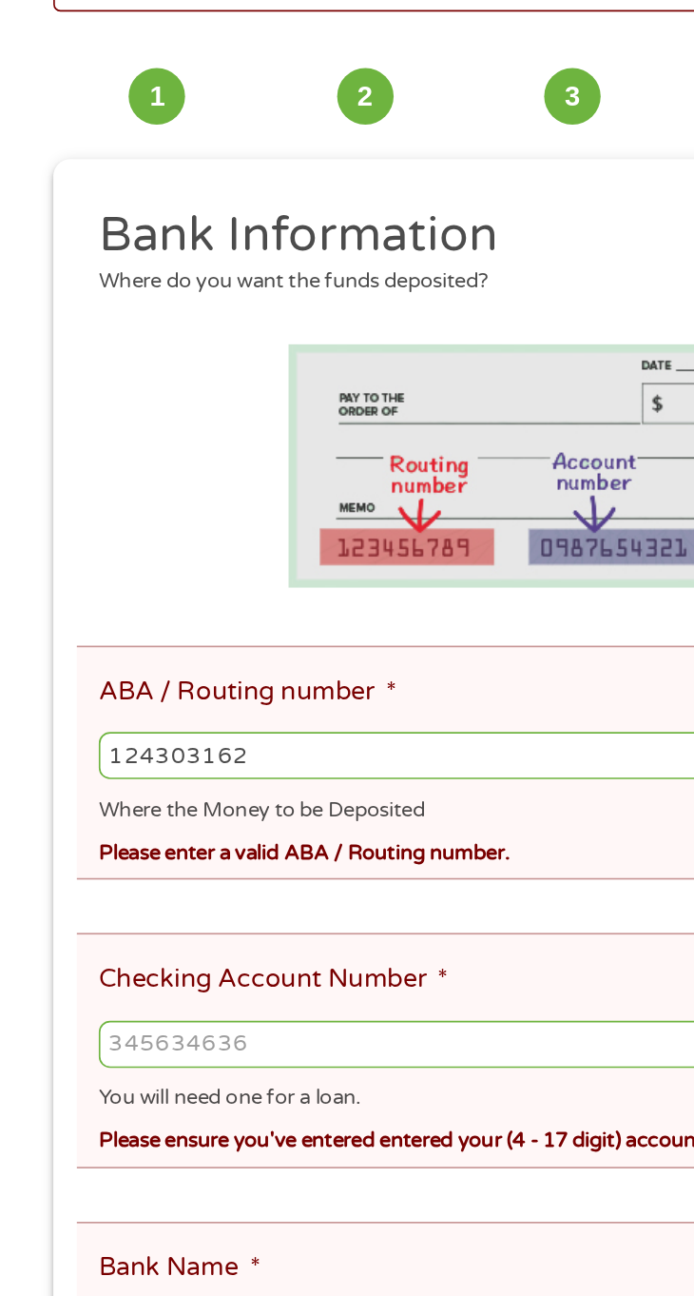
click at [304, 678] on ul "Bank Information Where do you want the funds deposited? ABA / Routing number * …" at bounding box center [348, 946] width 602 height 1388
click at [331, 661] on li "ABA / Routing number * [US_BANK_ROUTING_MICR] Where the Money to be Deposited P…" at bounding box center [341, 590] width 588 height 142
click at [321, 677] on ul "Bank Information Where do you want the funds deposited? ABA / Routing number * …" at bounding box center [348, 946] width 602 height 1388
click at [324, 663] on ul "Bank Information Where do you want the funds deposited? ABA / Routing number * …" at bounding box center [348, 946] width 602 height 1388
click at [282, 756] on input "Checking Account Number *" at bounding box center [347, 761] width 575 height 29
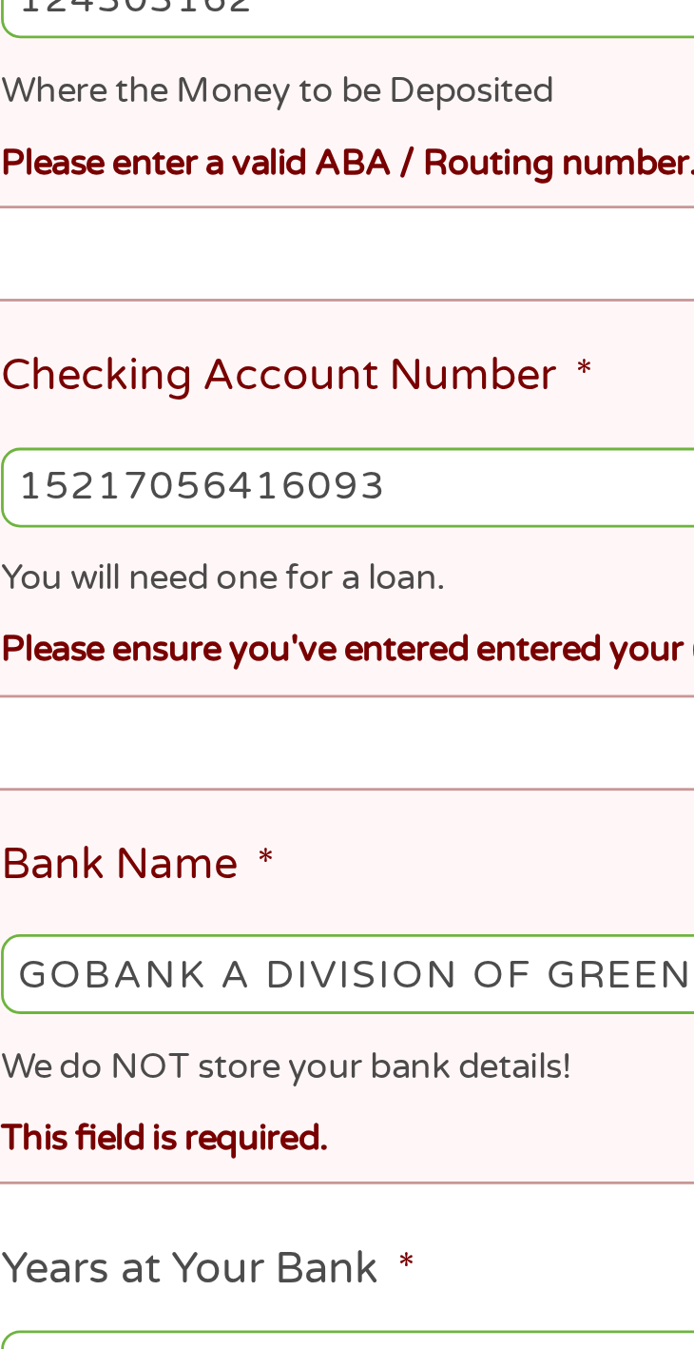
type input "15217056416093"
click at [261, 858] on ul "Bank Information Where do you want the funds deposited? ABA / Routing number * …" at bounding box center [348, 946] width 602 height 1388
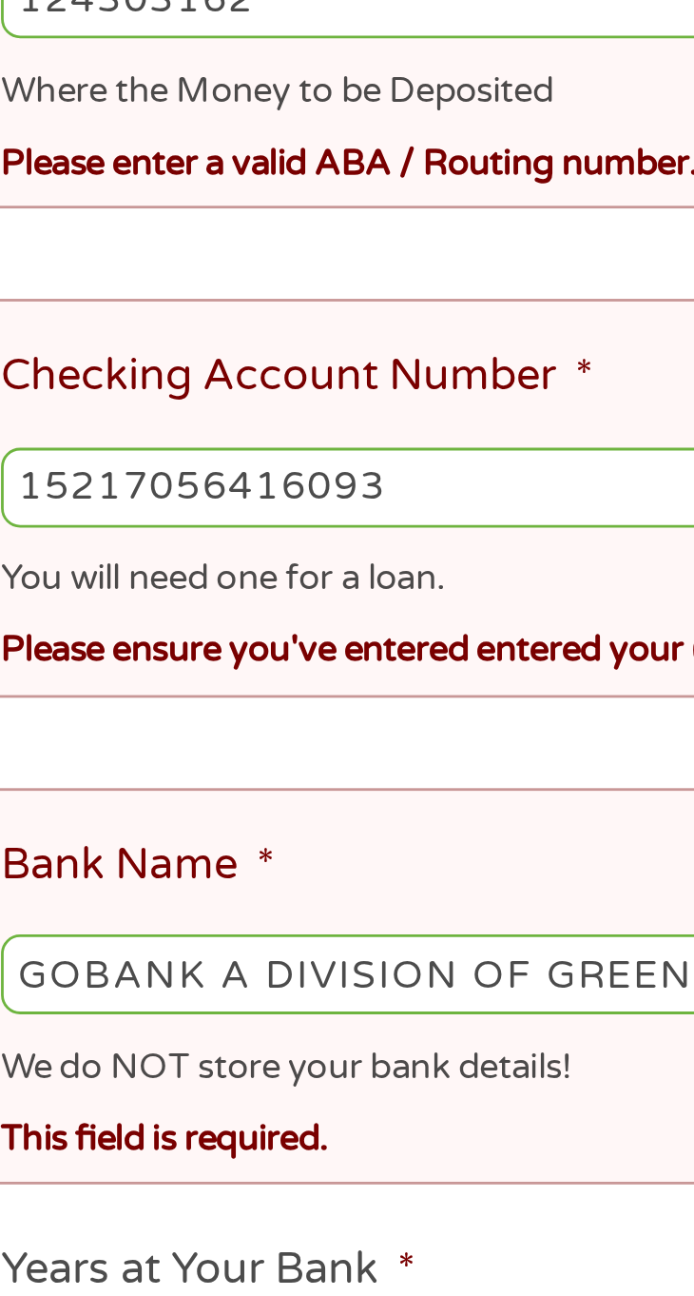
click at [231, 851] on ul "Bank Information Where do you want the funds deposited? ABA / Routing number * …" at bounding box center [348, 946] width 602 height 1388
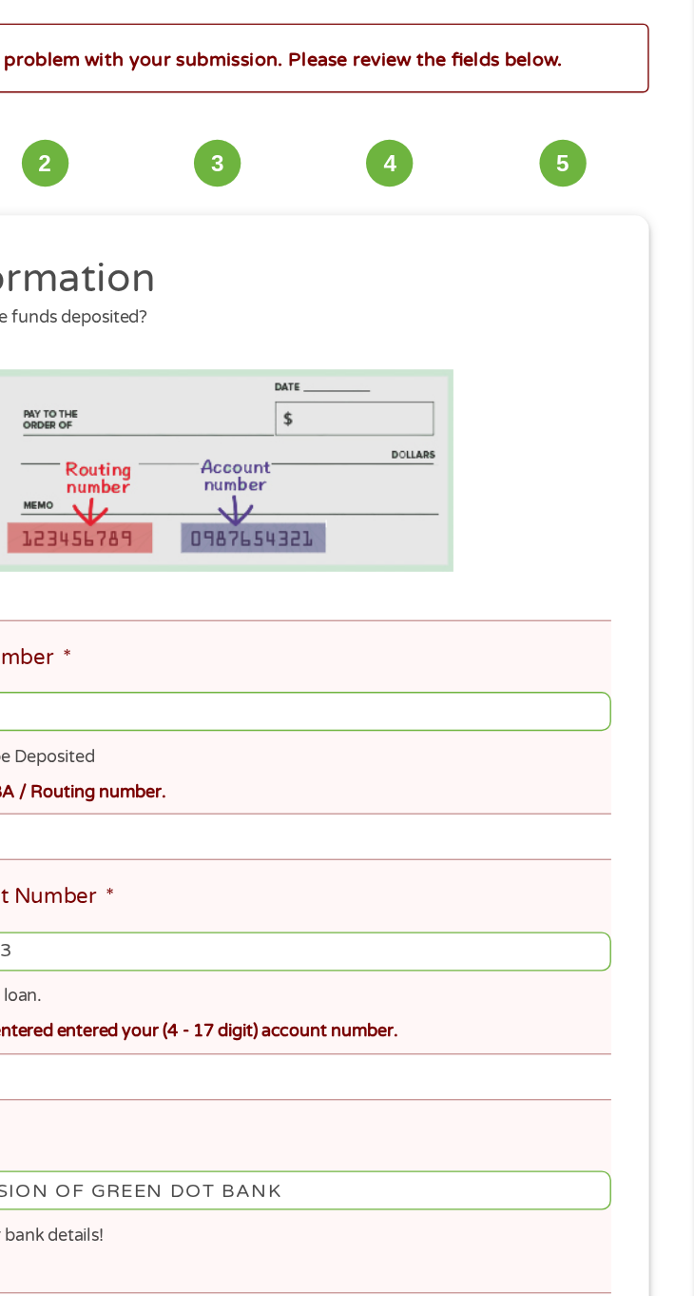
click at [583, 684] on ul "Bank Information Where do you want the funds deposited? ABA / Routing number * …" at bounding box center [348, 946] width 602 height 1388
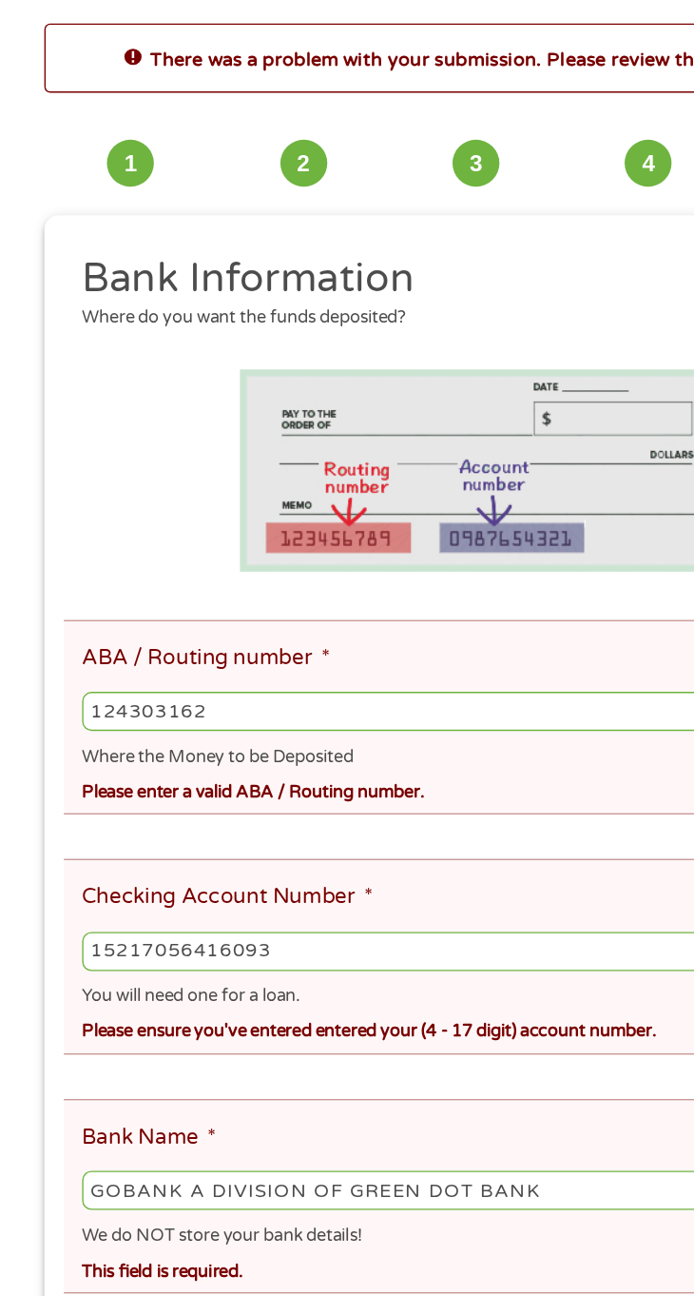
click at [394, 683] on ul "Bank Information Where do you want the funds deposited? ABA / Routing number * …" at bounding box center [348, 946] width 602 height 1388
click at [417, 587] on input "124303162" at bounding box center [347, 586] width 575 height 29
click at [393, 595] on input "124303162" at bounding box center [347, 586] width 575 height 29
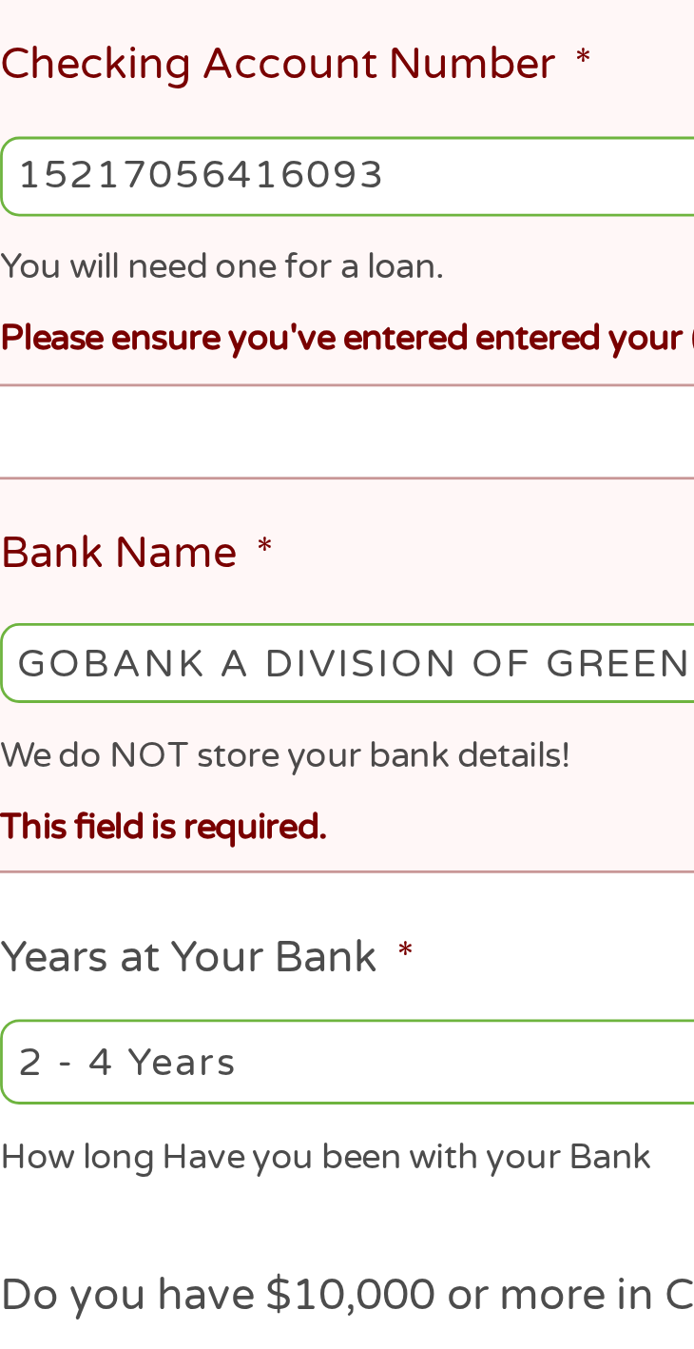
click at [274, 850] on ul "Bank Information Where do you want the funds deposited? ABA / Routing number * …" at bounding box center [348, 946] width 602 height 1388
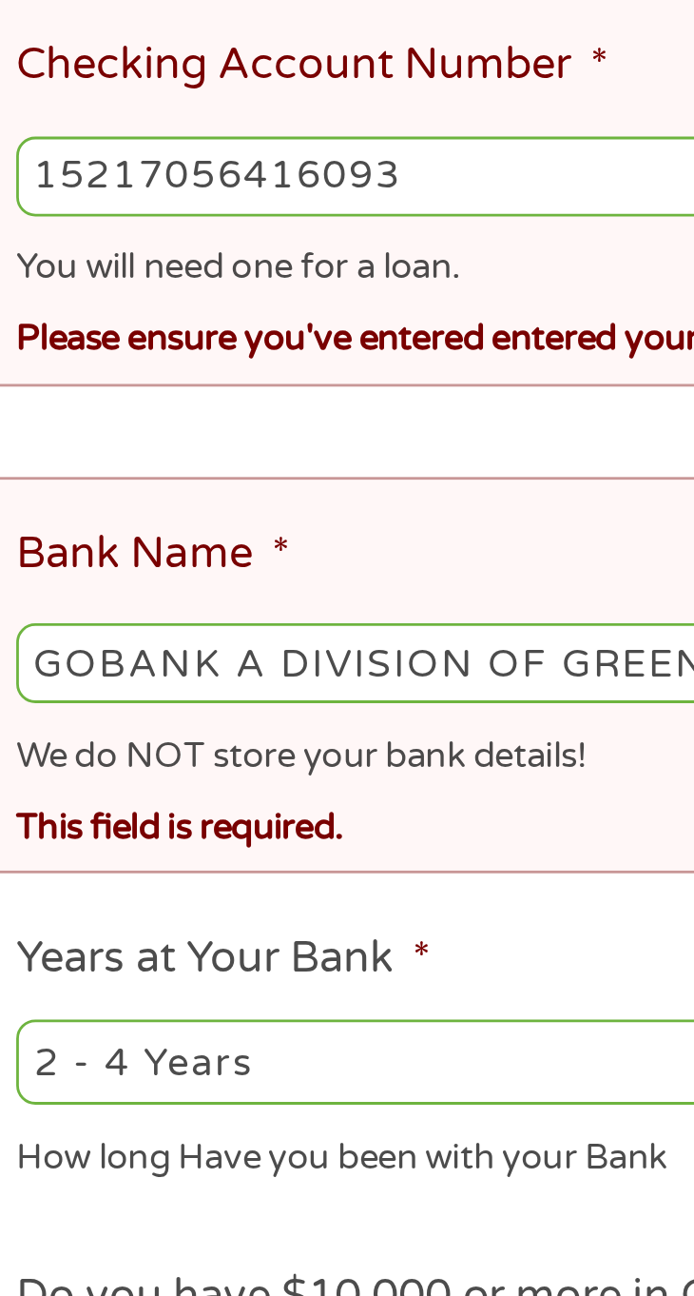
click at [244, 861] on ul "Bank Information Where do you want the funds deposited? ABA / Routing number * …" at bounding box center [348, 946] width 602 height 1388
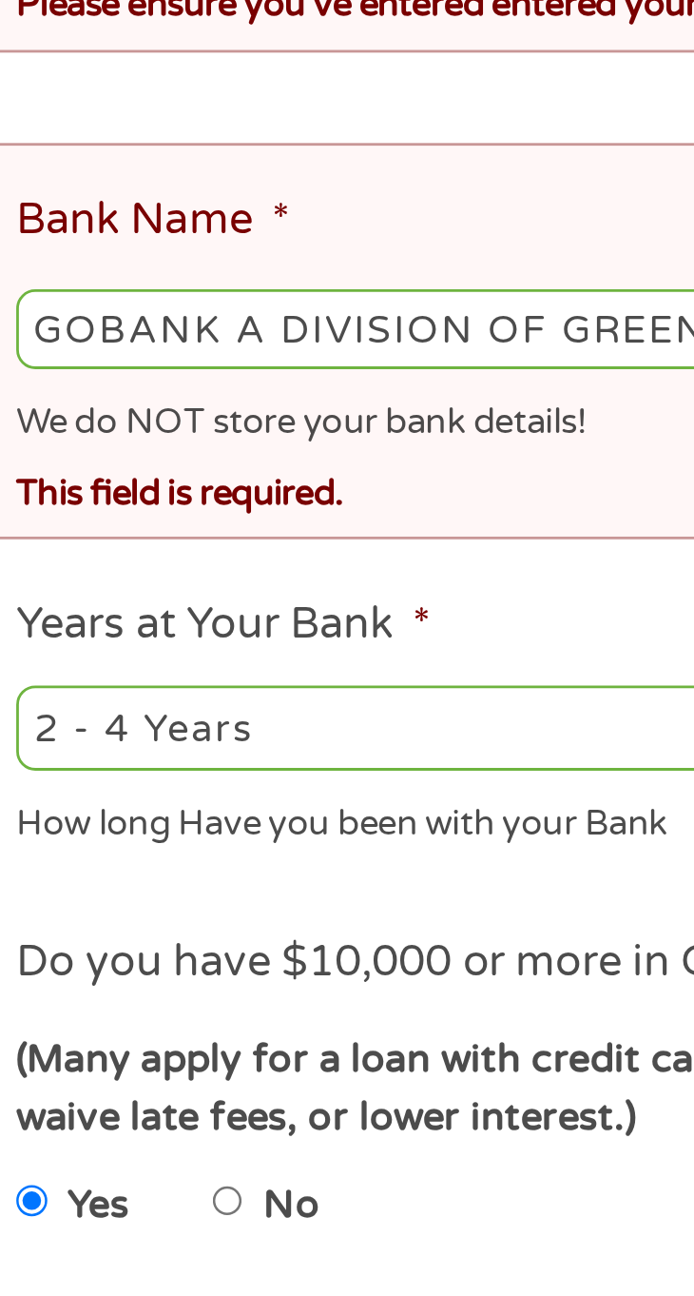
click at [247, 1078] on select "2 - 4 Years 6 - 12 Months 1 - 2 Years Over 4 Years" at bounding box center [197, 1078] width 274 height 30
select select "24months"
click at [60, 1066] on select "2 - 4 Years 6 - 12 Months 1 - 2 Years Over 4 Years" at bounding box center [197, 1078] width 274 height 30
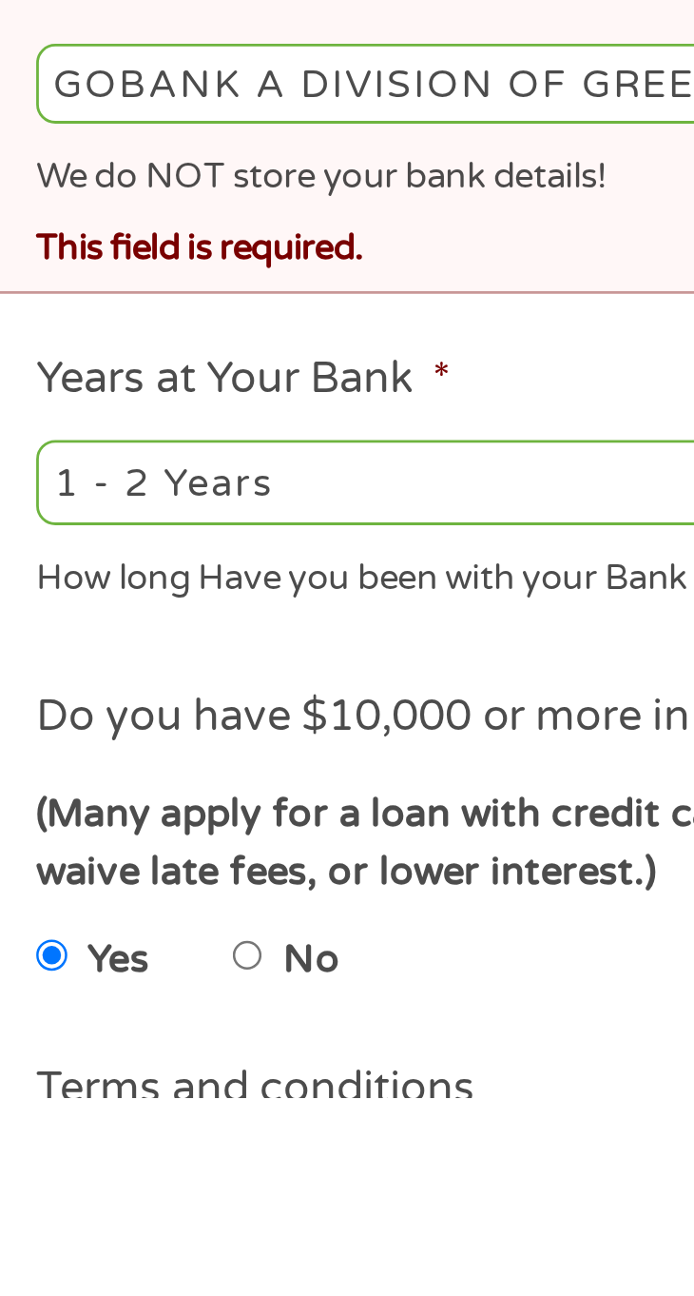
scroll to position [30, 0]
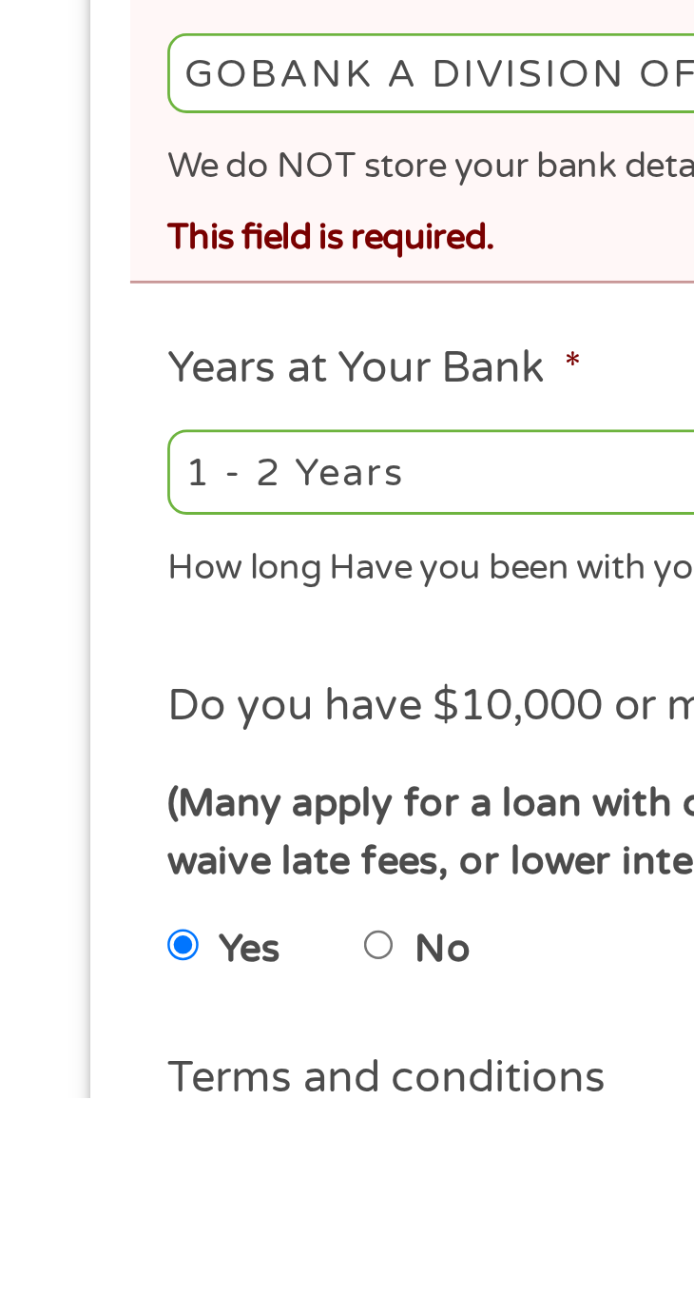
click at [142, 1247] on input "No" at bounding box center [135, 1241] width 11 height 23
radio input "true"
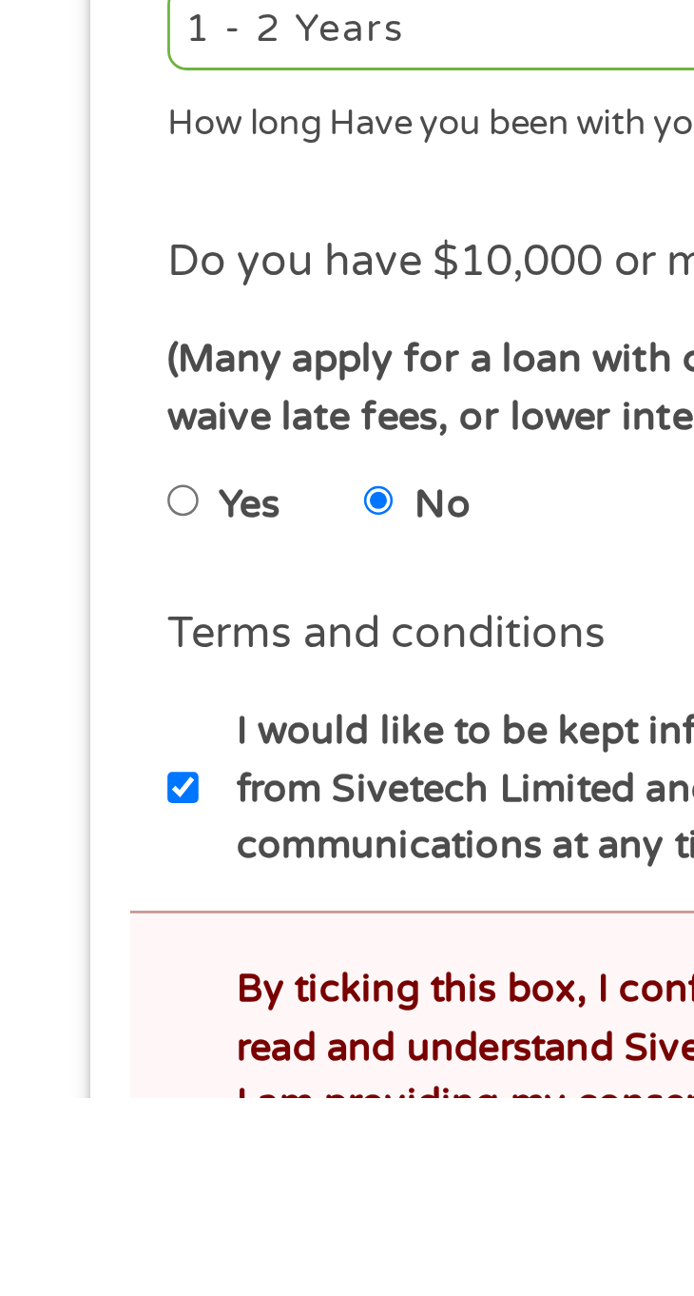
scroll to position [189, 0]
checkbox input "true"
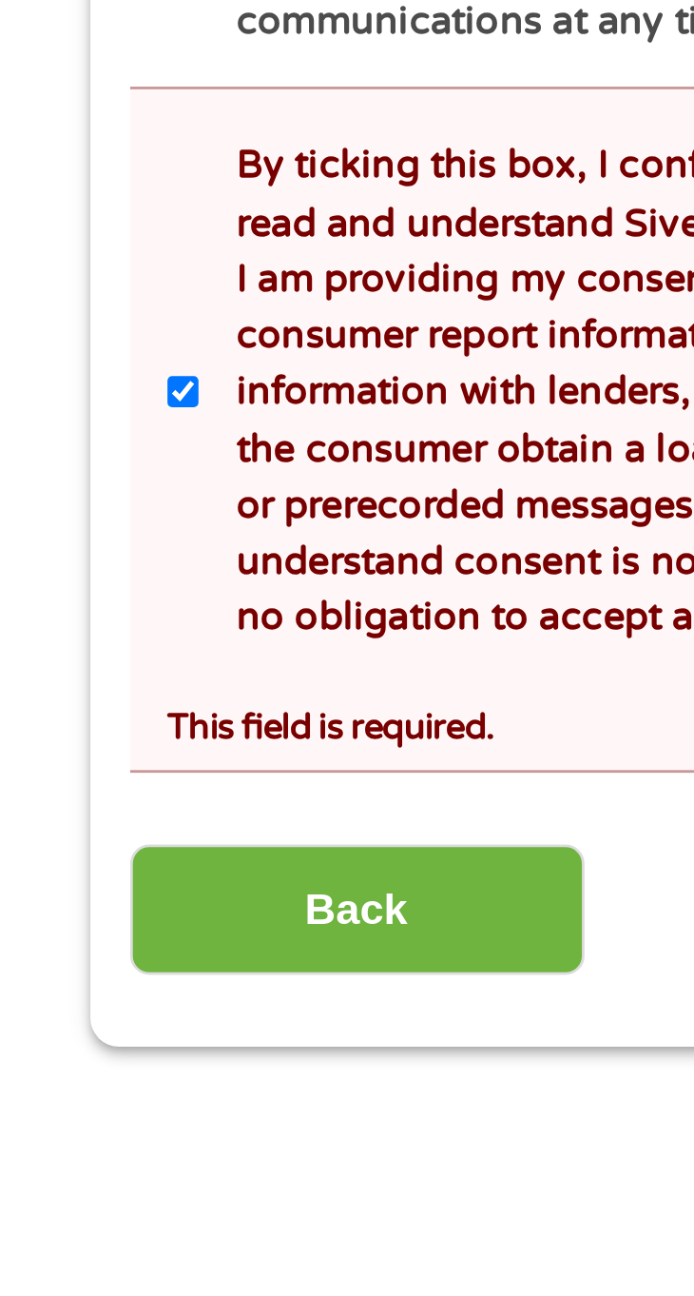
scroll to position [489, 0]
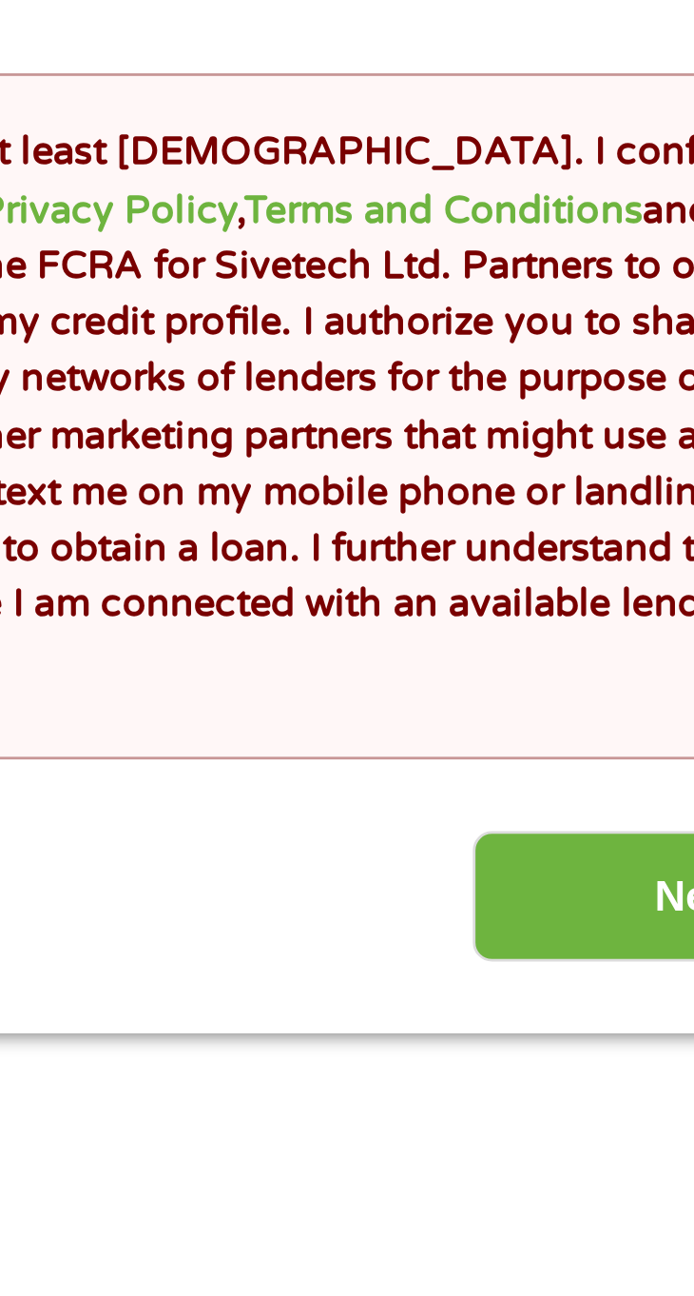
click at [536, 1228] on input "Next" at bounding box center [566, 1223] width 163 height 47
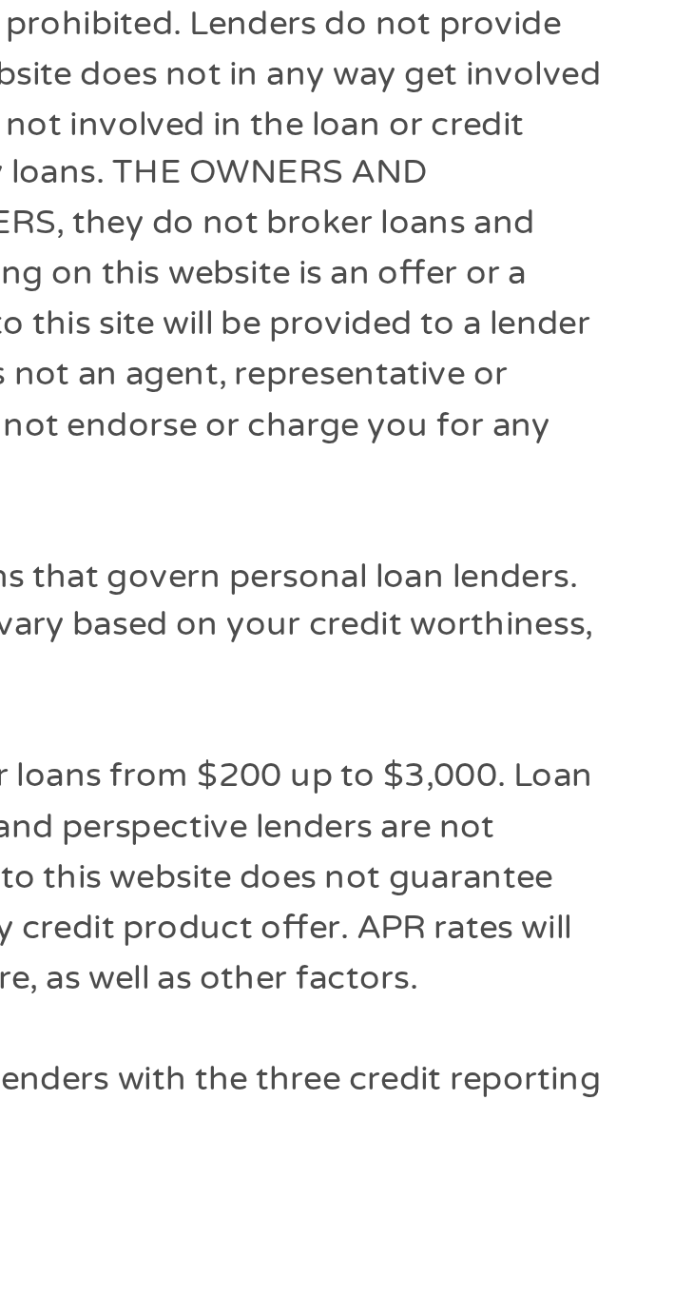
click at [525, 1232] on p "All lenders on our panel directly or indirectly offer loans from $200 up to $3,…" at bounding box center [284, 1216] width 496 height 89
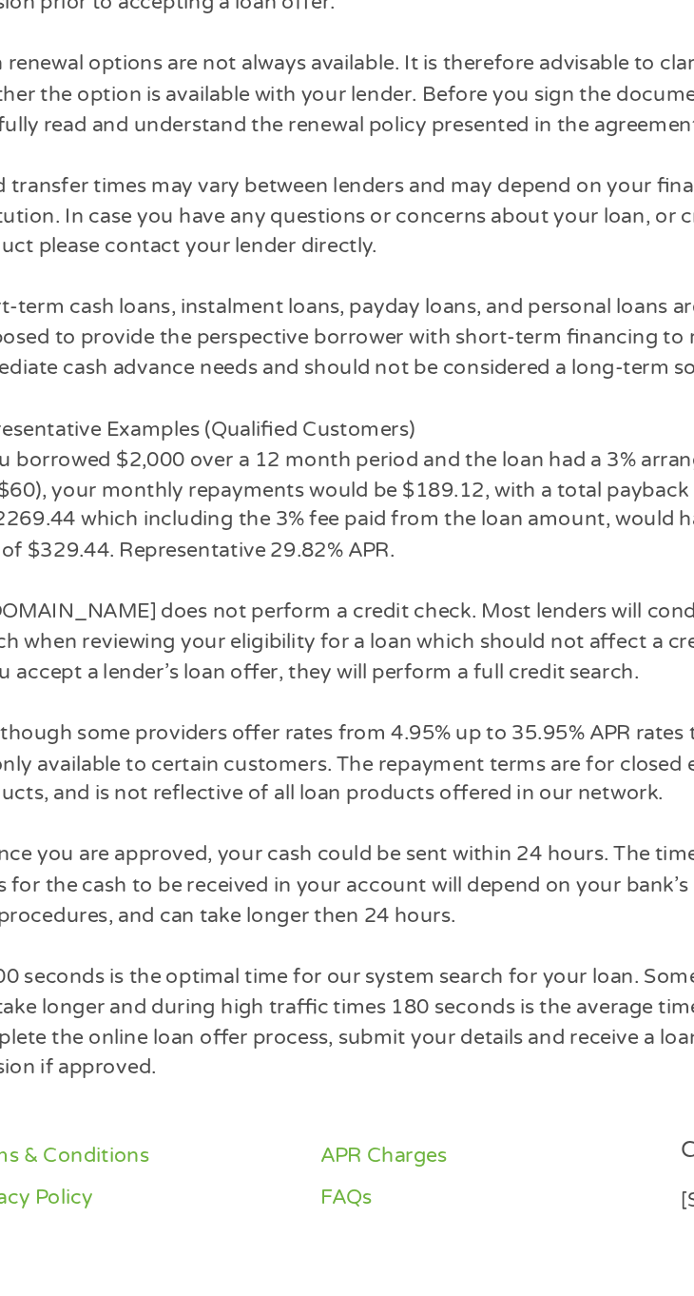
scroll to position [929, 0]
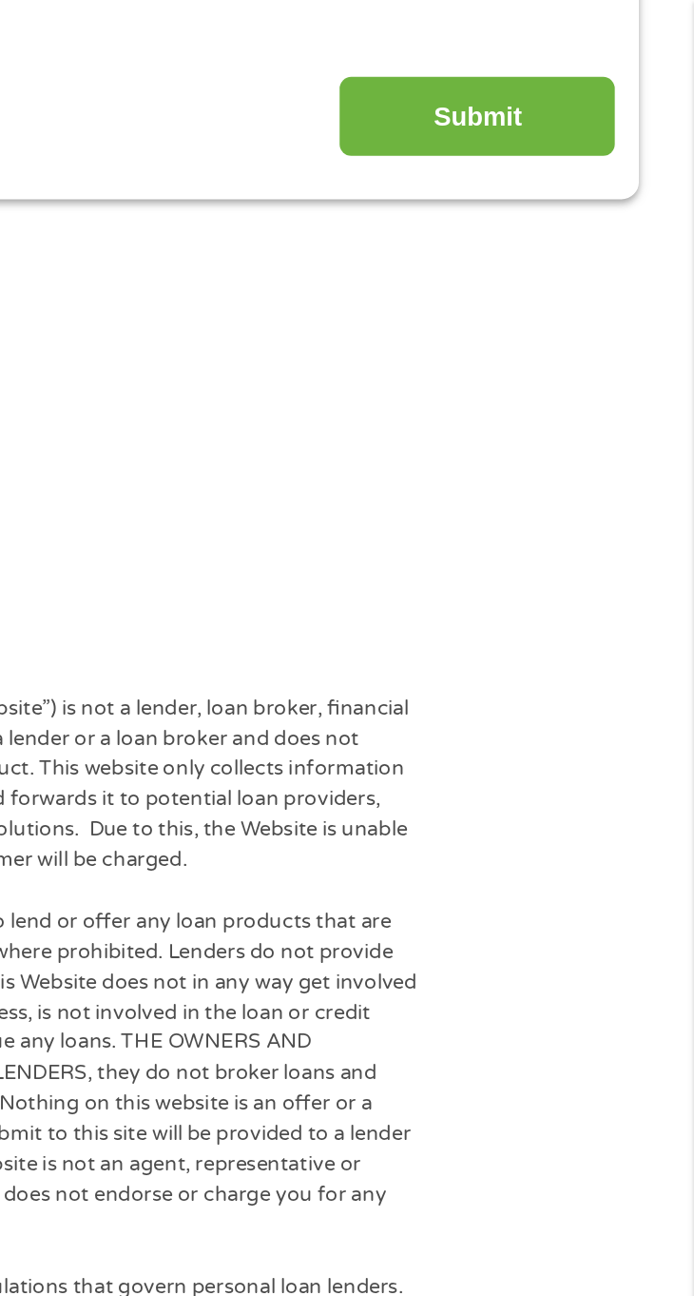
click at [518, 425] on p "The operator of [DOMAIN_NAME] (this “Website”) is not a lender, loan broker, fi…" at bounding box center [284, 463] width 496 height 107
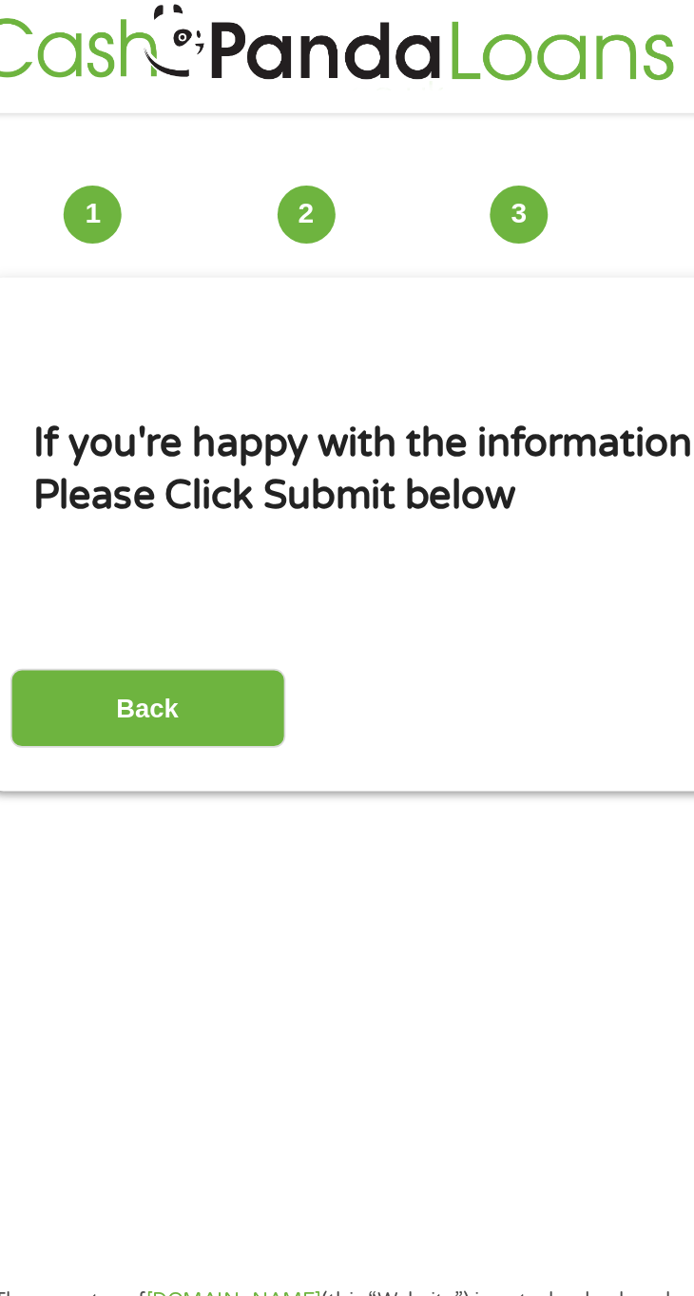
scroll to position [0, 0]
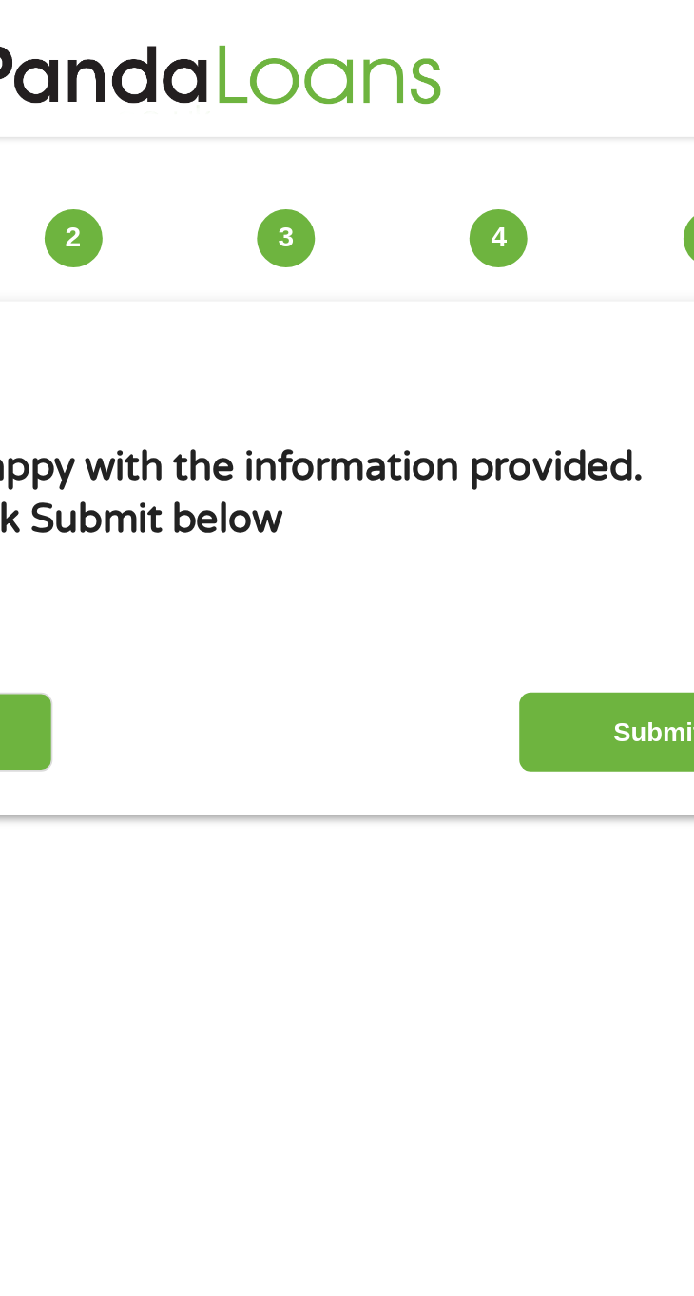
click at [541, 427] on input "Submit" at bounding box center [566, 432] width 163 height 47
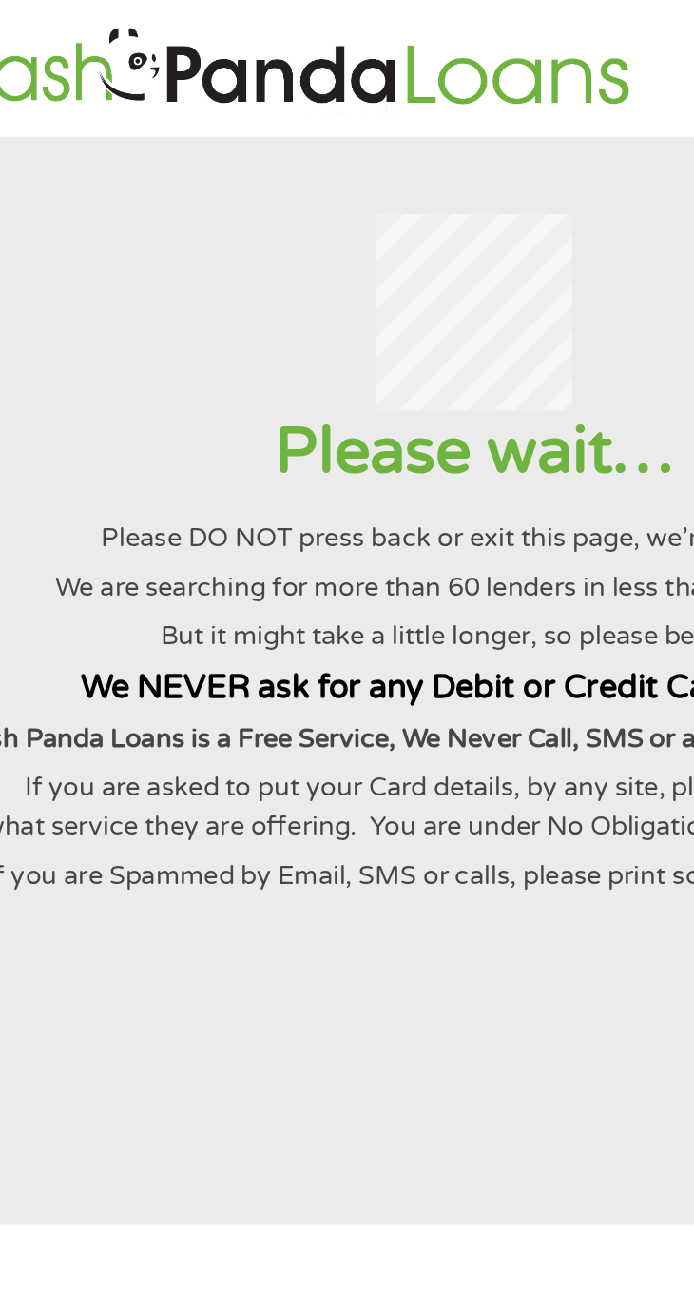
click at [68, 585] on section "Please wait… Please DO NOT press back or exit this page, we’re still here… We a…" at bounding box center [347, 402] width 694 height 642
